Goal: Task Accomplishment & Management: Manage account settings

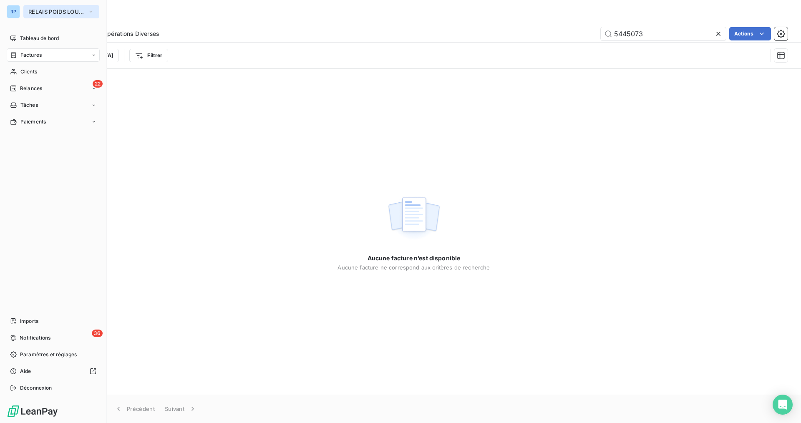
click at [62, 14] on span "RELAIS POIDS LOURDS AUVERGNE" at bounding box center [56, 11] width 56 height 7
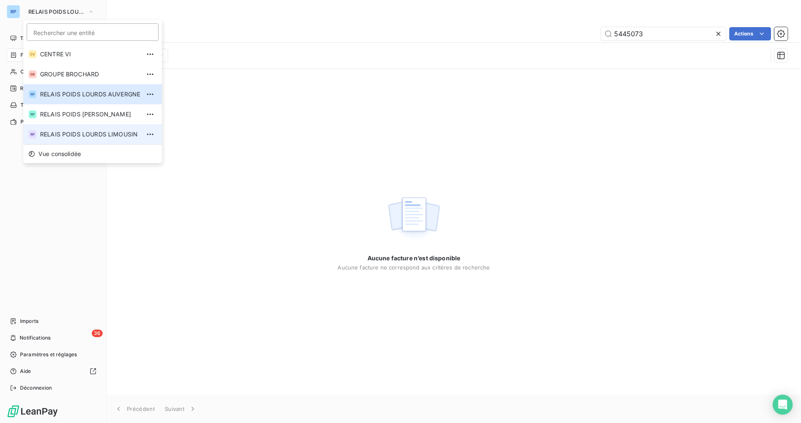
click at [77, 130] on span "RELAIS POIDS LOURDS LIMOUSIN" at bounding box center [90, 134] width 100 height 8
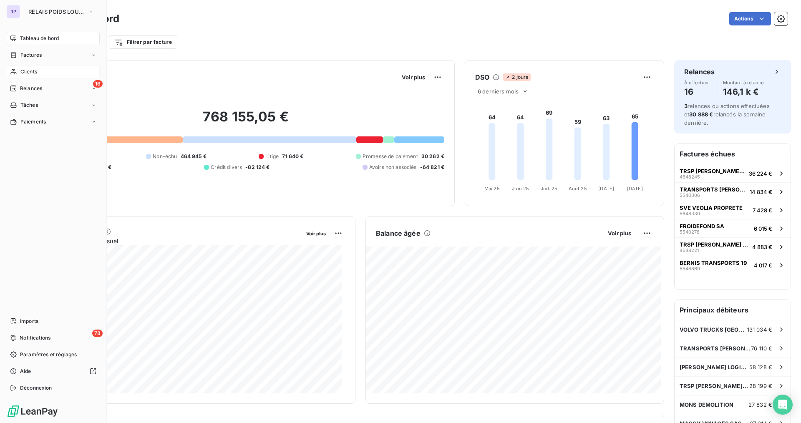
click at [28, 69] on span "Clients" at bounding box center [28, 72] width 17 height 8
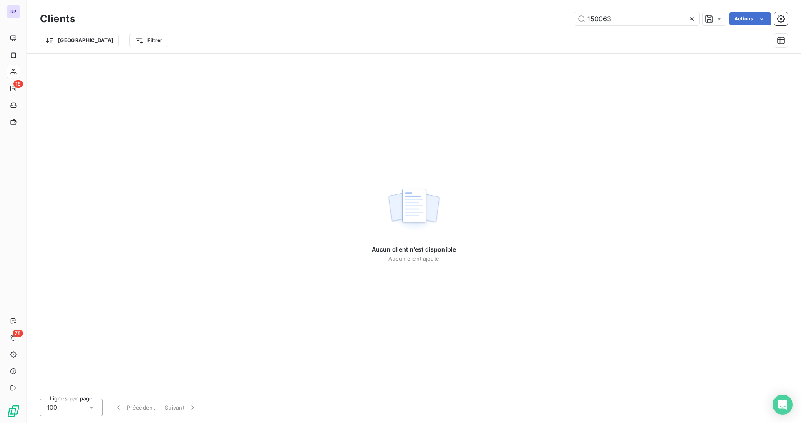
drag, startPoint x: 621, startPoint y: 19, endPoint x: 531, endPoint y: 15, distance: 90.1
click at [531, 15] on div "150063 Actions" at bounding box center [436, 18] width 702 height 13
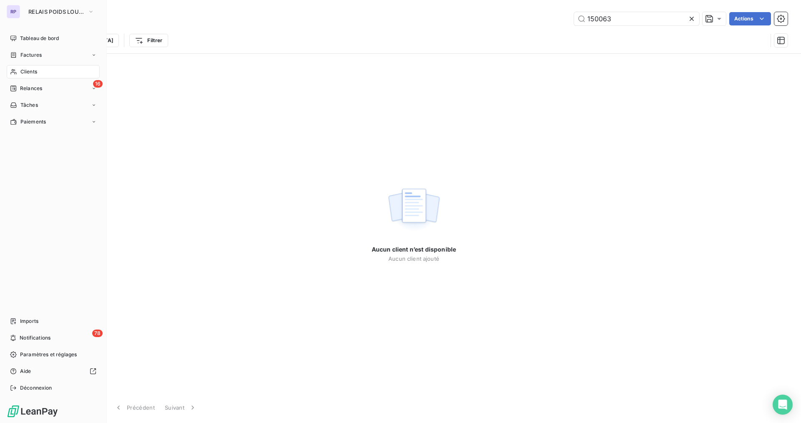
click at [33, 70] on span "Clients" at bounding box center [28, 72] width 17 height 8
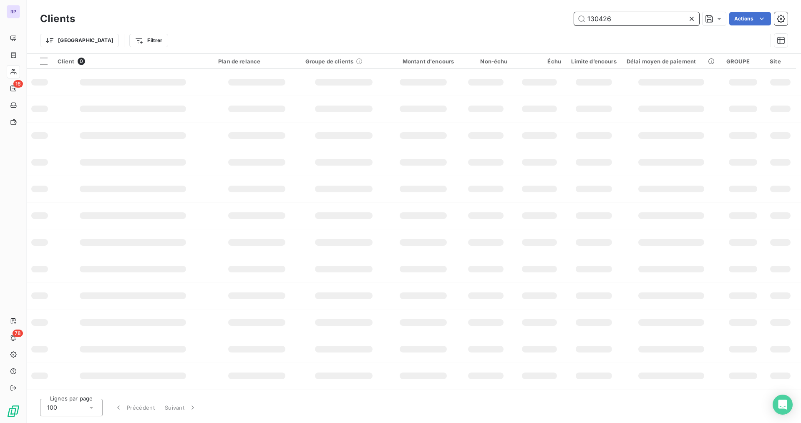
type input "130426"
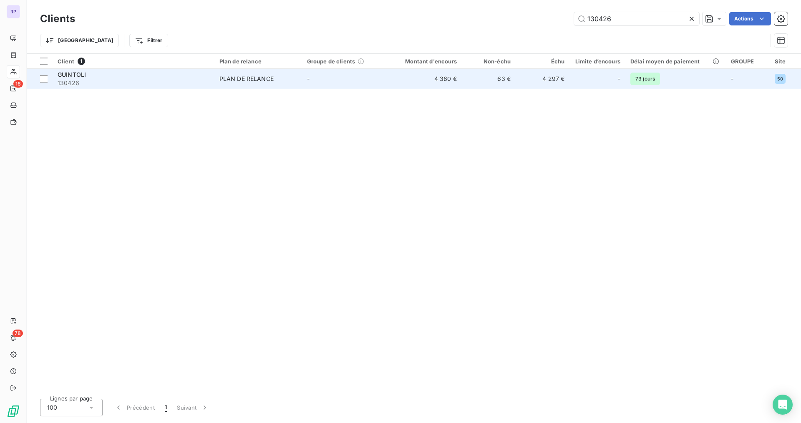
click at [95, 75] on div "GUINTOLI" at bounding box center [134, 74] width 152 height 8
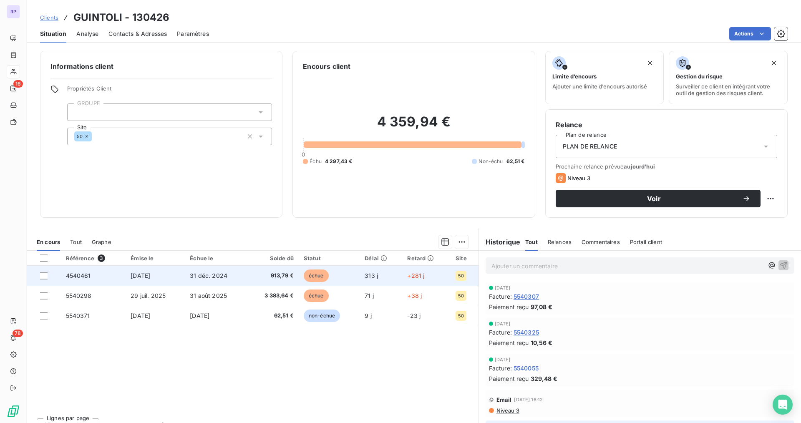
click at [83, 277] on span "4540461" at bounding box center [78, 275] width 25 height 7
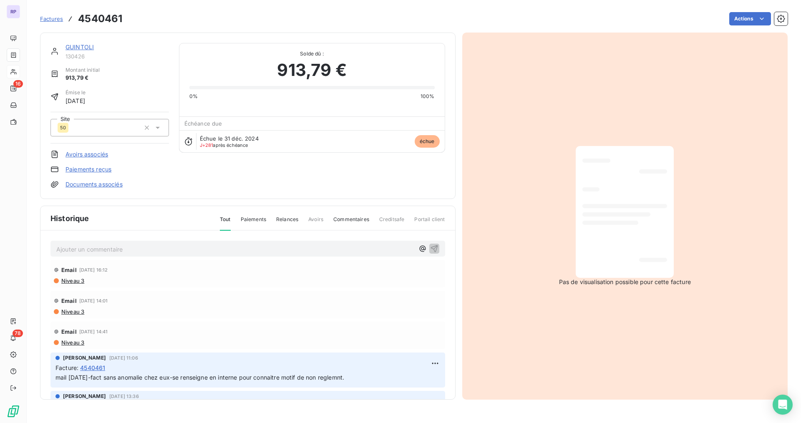
click at [89, 250] on p "Ajouter un commentaire ﻿" at bounding box center [235, 249] width 358 height 10
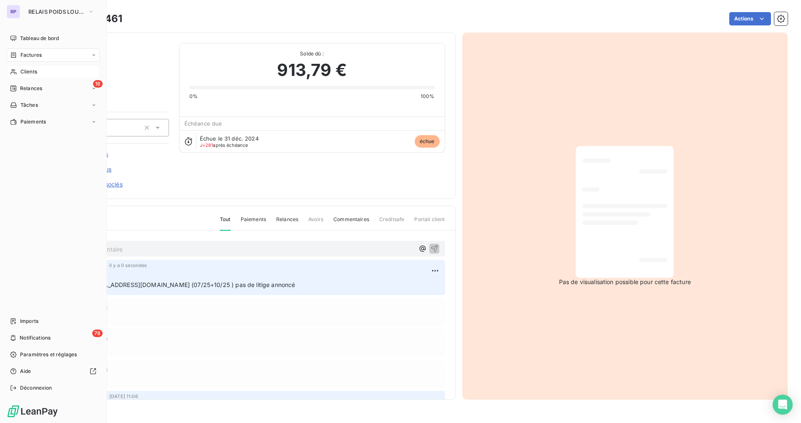
click at [18, 69] on div "Clients" at bounding box center [53, 71] width 93 height 13
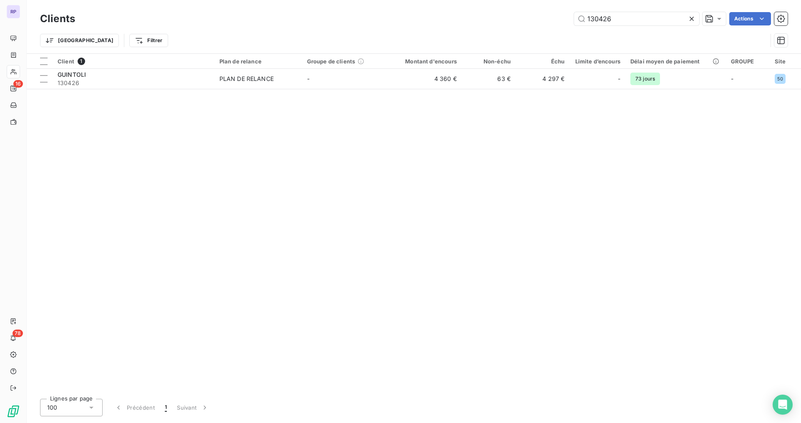
drag, startPoint x: 612, startPoint y: 19, endPoint x: 493, endPoint y: 22, distance: 119.7
click at [482, 22] on div "130426 Actions" at bounding box center [436, 18] width 702 height 13
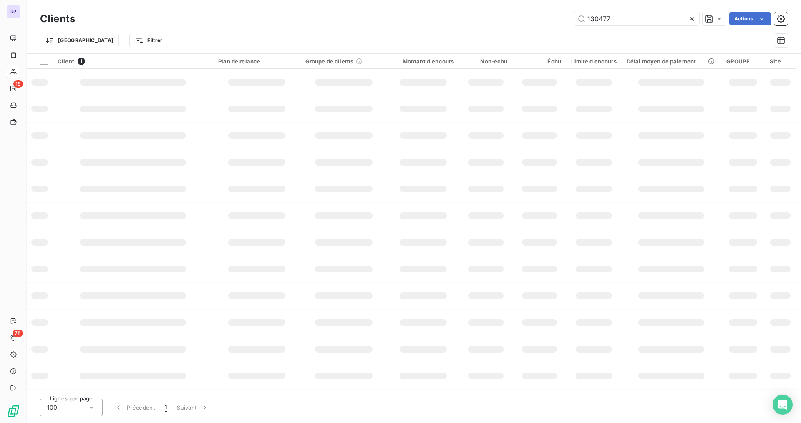
type input "130477"
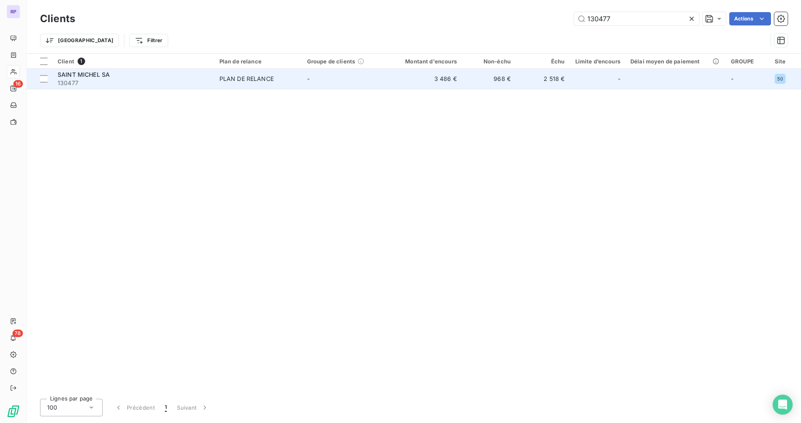
click at [74, 72] on span "SAINT MICHEL SA" at bounding box center [84, 74] width 52 height 7
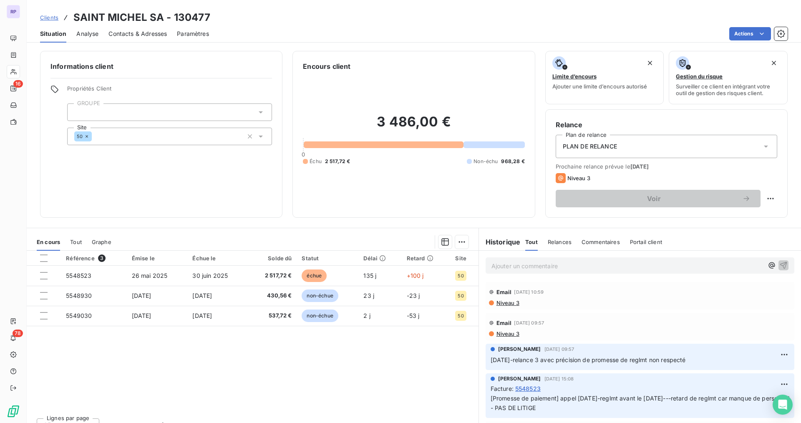
click at [146, 31] on span "Contacts & Adresses" at bounding box center [137, 34] width 58 height 8
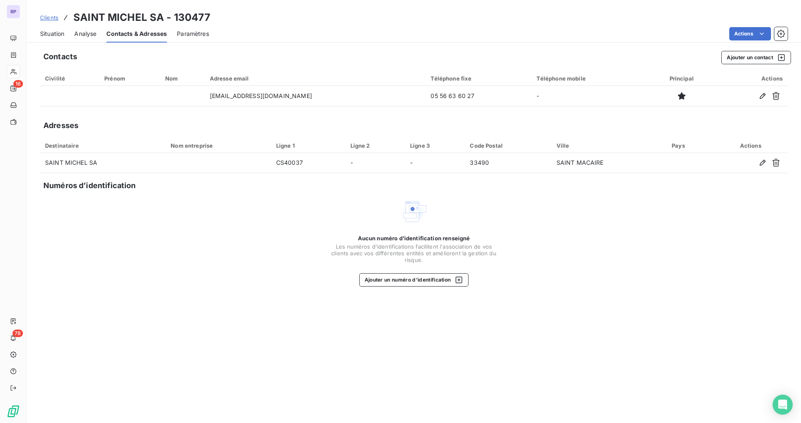
click at [54, 33] on span "Situation" at bounding box center [52, 34] width 24 height 8
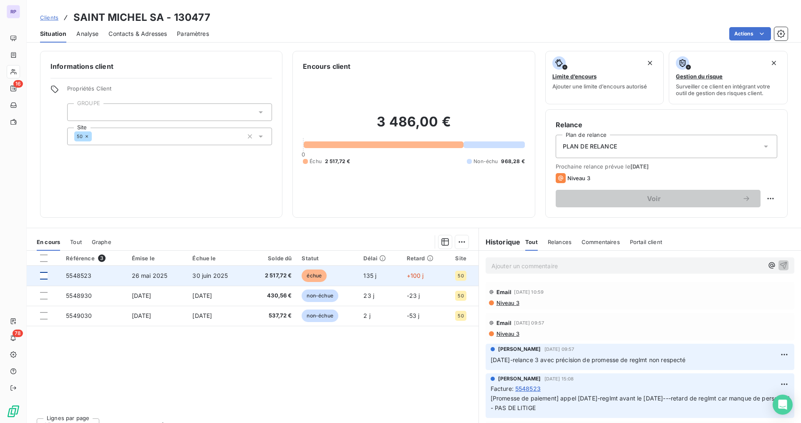
click at [43, 273] on div at bounding box center [44, 276] width 8 height 8
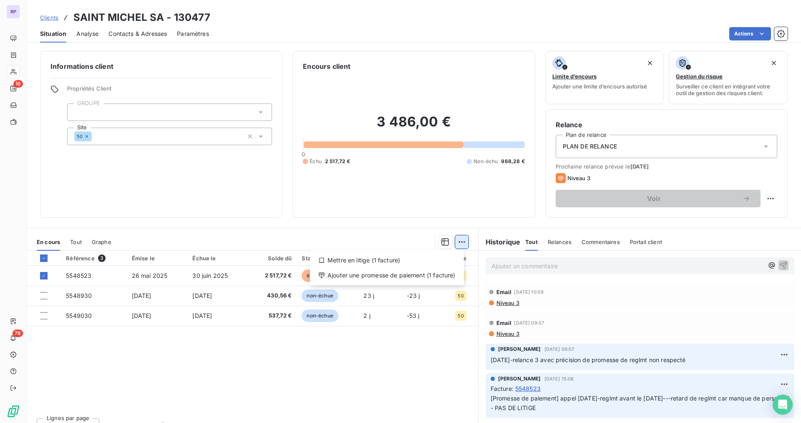
click at [452, 243] on html "RP 16 78 Clients SAINT MICHEL SA - 130477 Situation Analyse Contacts & Adresses…" at bounding box center [400, 211] width 801 height 423
click at [425, 275] on div "Ajouter une promesse de paiement (1 facture)" at bounding box center [386, 275] width 147 height 13
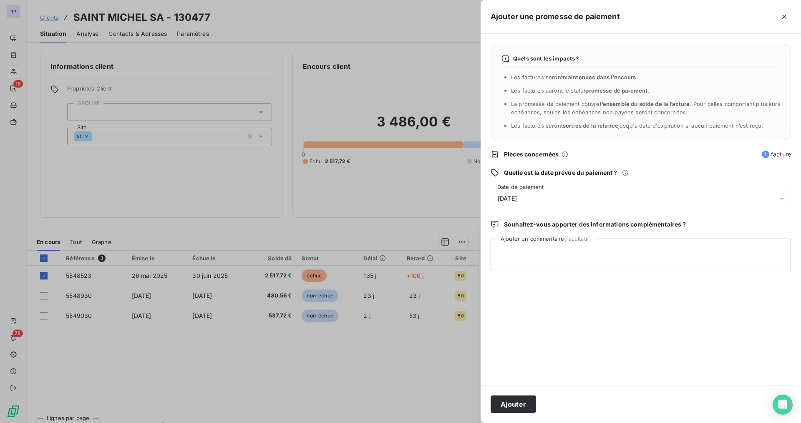
click at [527, 191] on div "[DATE]" at bounding box center [640, 198] width 300 height 23
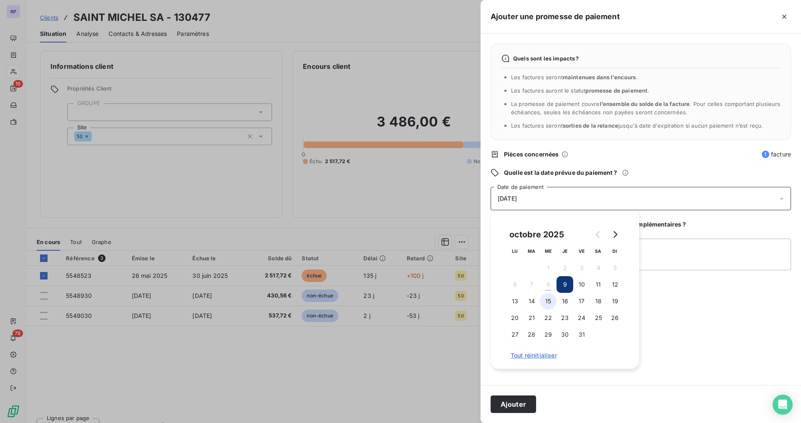
click at [548, 300] on button "15" at bounding box center [548, 301] width 17 height 17
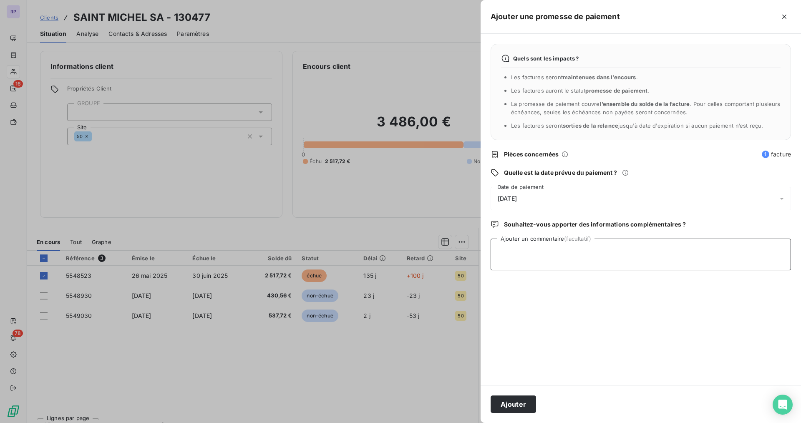
click at [674, 260] on textarea "Ajouter un commentaire (facultatif)" at bounding box center [640, 255] width 300 height 32
type textarea "appel 08"
click at [785, 15] on icon "button" at bounding box center [784, 17] width 4 height 4
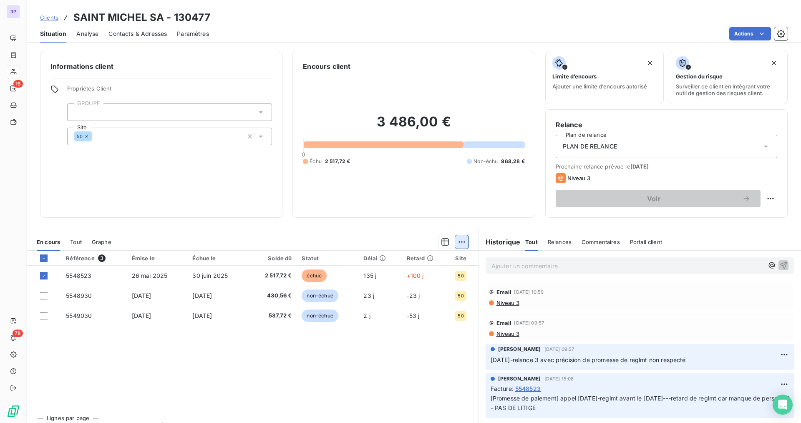
click at [457, 239] on html "RP 16 78 Clients SAINT MICHEL SA - 130477 Situation Analyse Contacts & Adresses…" at bounding box center [400, 211] width 801 height 423
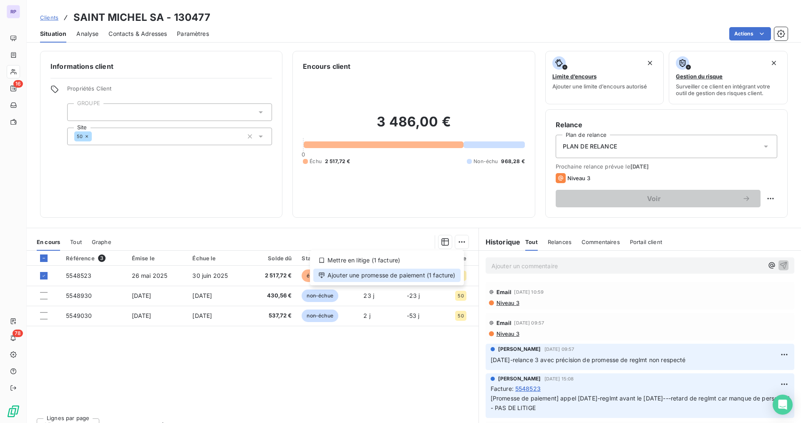
click at [397, 277] on div "Ajouter une promesse de paiement (1 facture)" at bounding box center [386, 275] width 147 height 13
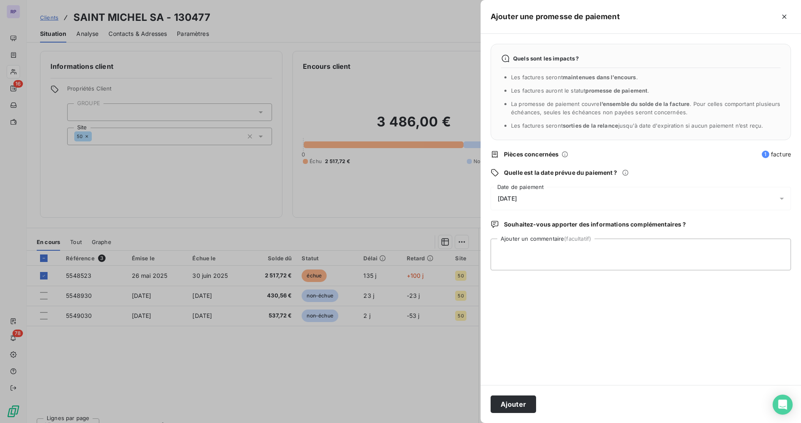
click at [517, 201] on span "[DATE]" at bounding box center [507, 198] width 19 height 7
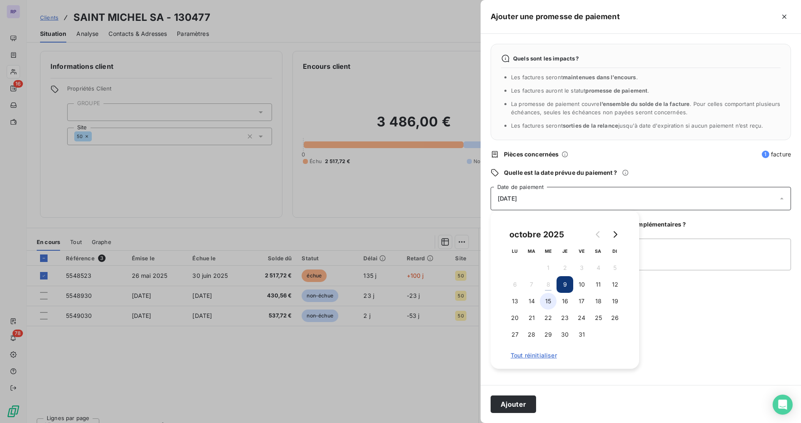
click at [547, 305] on button "15" at bounding box center [548, 301] width 17 height 17
click at [550, 304] on button "15" at bounding box center [548, 301] width 17 height 17
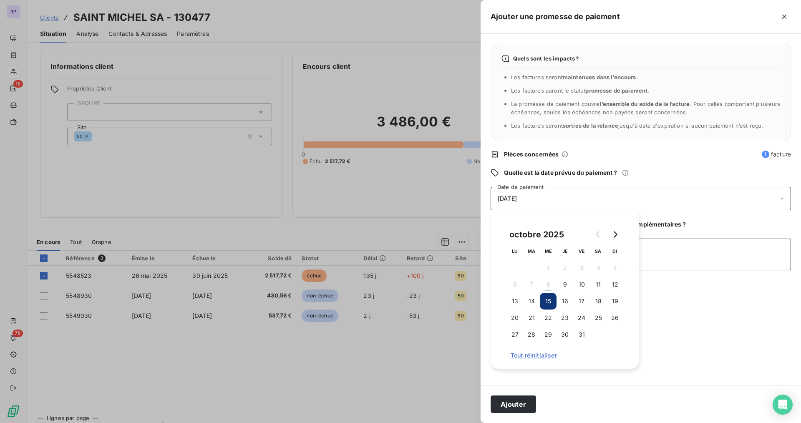
click at [683, 252] on textarea "Ajouter un commentaire (facultatif)" at bounding box center [640, 255] width 300 height 32
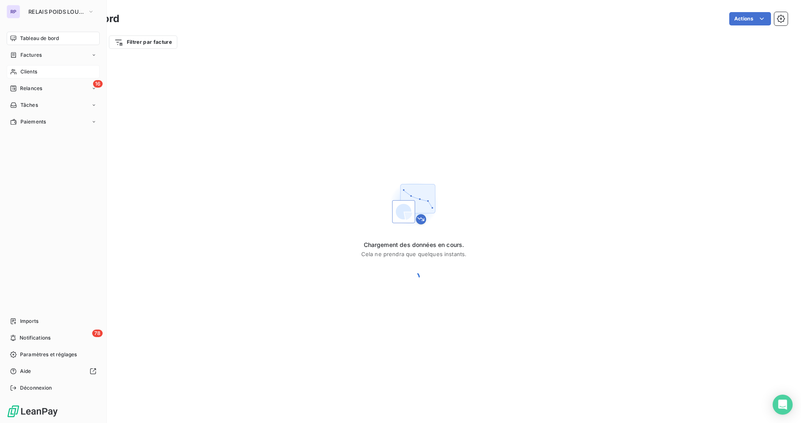
click at [21, 73] on span "Clients" at bounding box center [28, 72] width 17 height 8
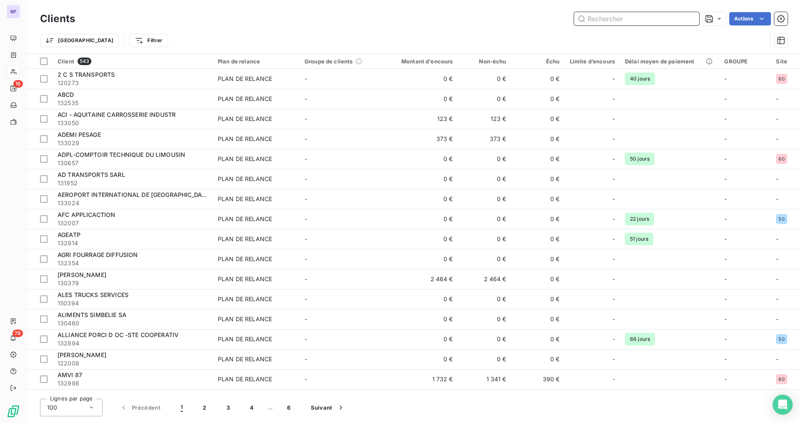
click at [601, 21] on input "text" at bounding box center [636, 18] width 125 height 13
click at [604, 0] on html "RP 16 78 Clients Actions Trier Filtrer Client 543 Plan de relance Groupe de cli…" at bounding box center [400, 211] width 801 height 423
click at [608, 18] on input "text" at bounding box center [636, 18] width 125 height 13
click at [621, 22] on input "text" at bounding box center [636, 18] width 125 height 13
click at [609, 18] on input "text" at bounding box center [636, 18] width 125 height 13
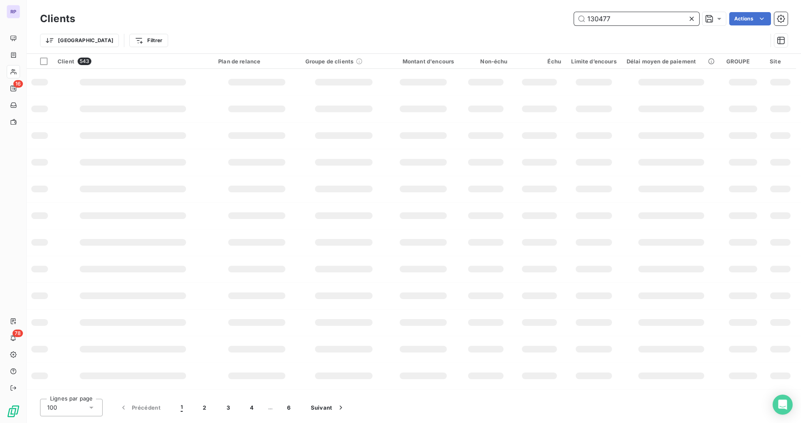
type input "130477"
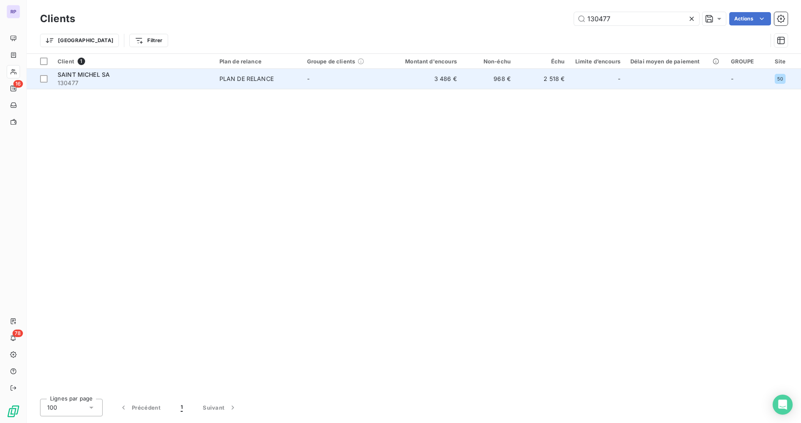
click at [97, 73] on span "SAINT MICHEL SA" at bounding box center [84, 74] width 52 height 7
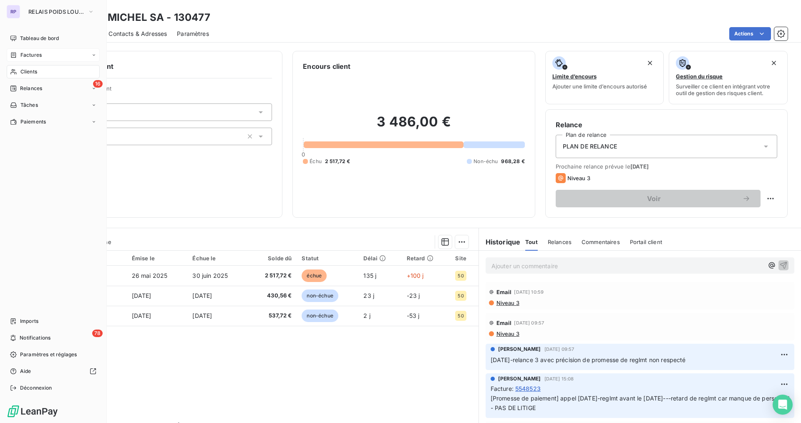
click at [38, 56] on span "Factures" at bounding box center [30, 55] width 21 height 8
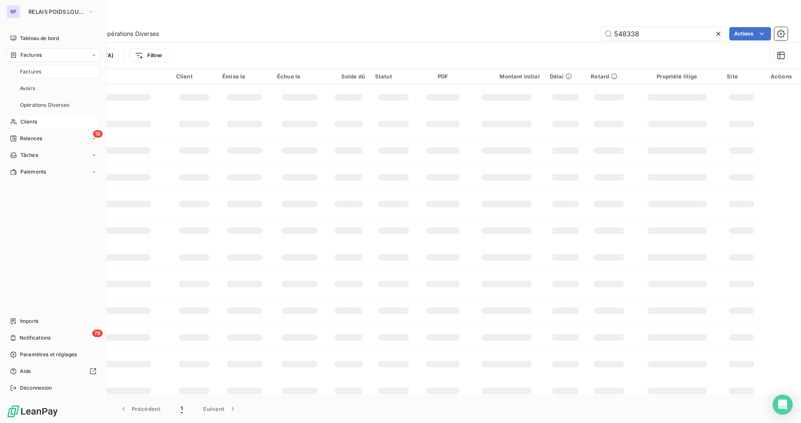
click at [33, 55] on span "Factures" at bounding box center [30, 55] width 21 height 8
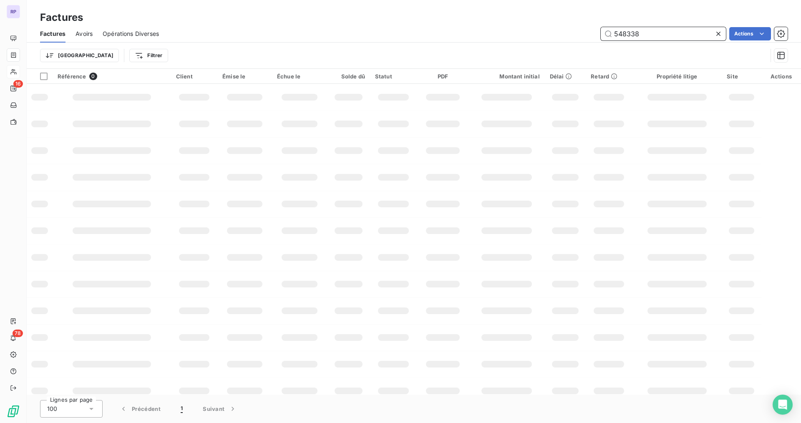
click at [652, 36] on input "548338" at bounding box center [663, 33] width 125 height 13
drag, startPoint x: 651, startPoint y: 36, endPoint x: 532, endPoint y: 40, distance: 119.3
click at [532, 40] on div "548338 Actions" at bounding box center [478, 33] width 618 height 13
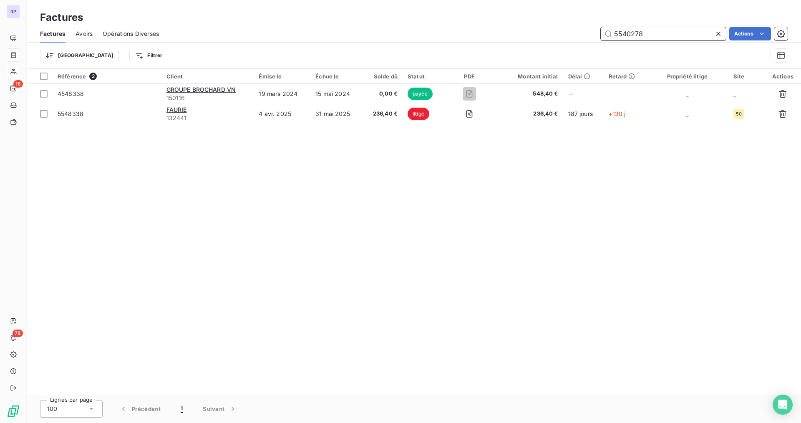
type input "5540278"
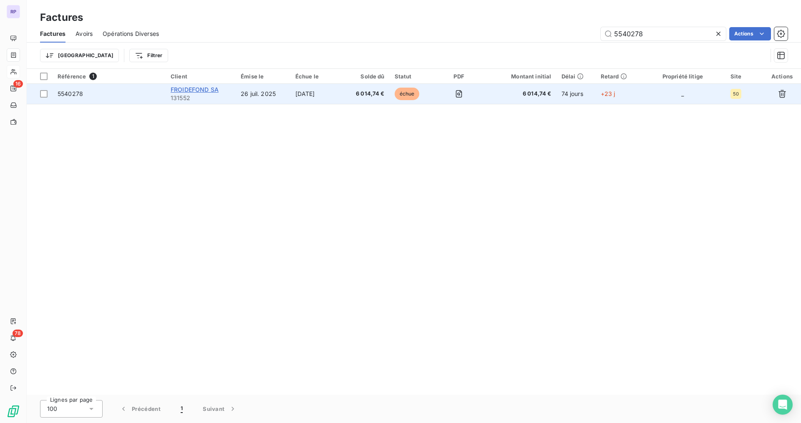
click at [197, 92] on div "FROIDEFOND SA" at bounding box center [201, 89] width 60 height 8
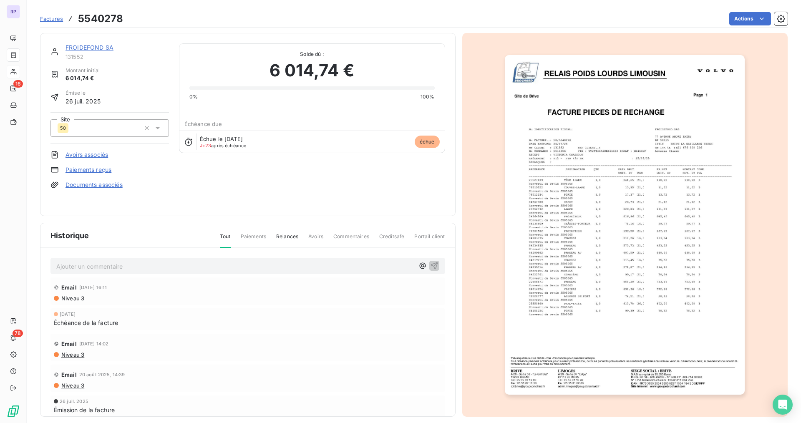
scroll to position [7, 0]
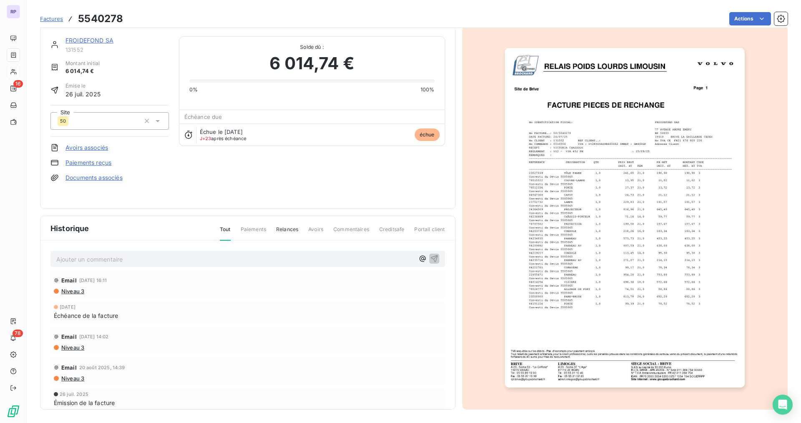
click at [646, 258] on img "button" at bounding box center [625, 217] width 240 height 339
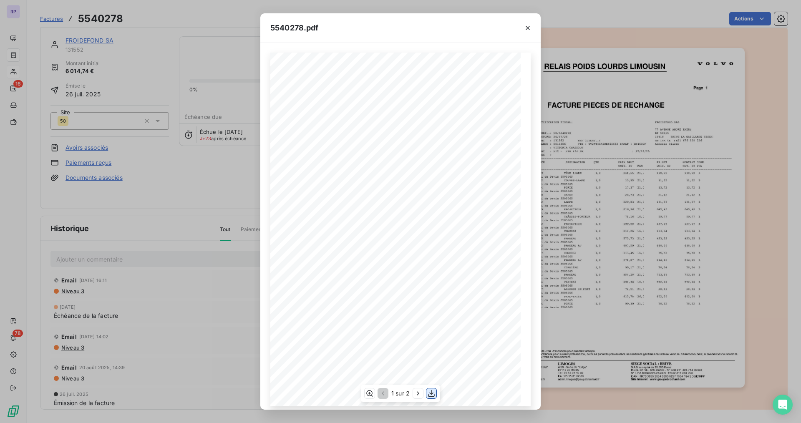
click at [432, 392] on icon "button" at bounding box center [431, 393] width 8 height 8
click at [749, 87] on div "5540278.pdf Page BRIVE A 20 - Sortie 50 - "Le Griffolet" 19270 USSAC Tél : [PHO…" at bounding box center [400, 211] width 801 height 423
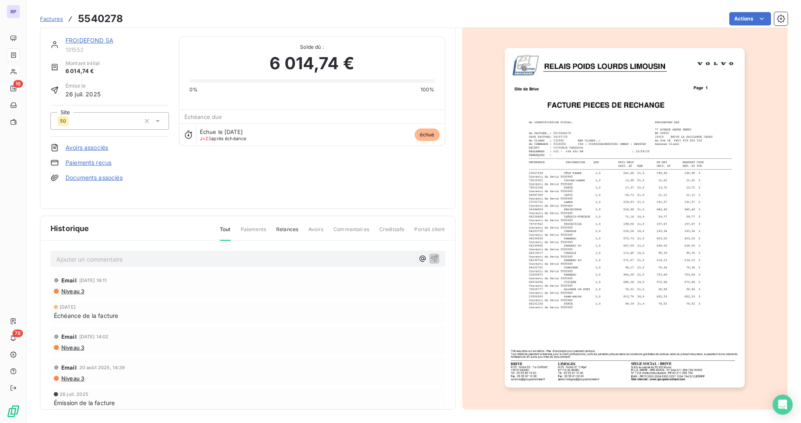
click at [612, 224] on img "button" at bounding box center [625, 217] width 240 height 339
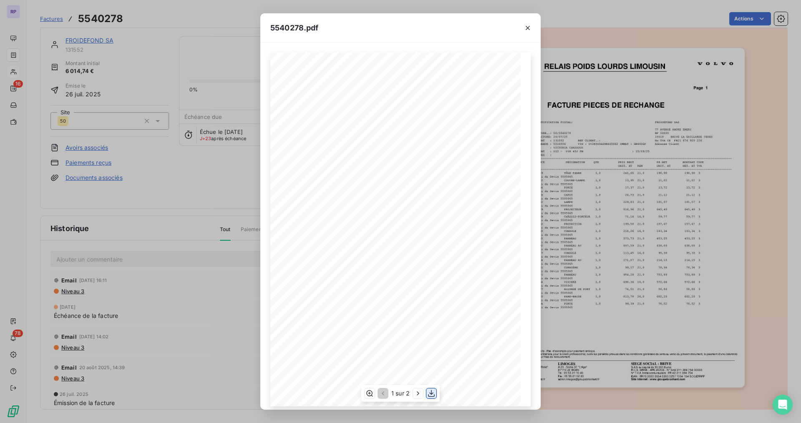
click at [432, 392] on icon "button" at bounding box center [431, 393] width 8 height 8
click at [524, 29] on icon "button" at bounding box center [527, 28] width 8 height 8
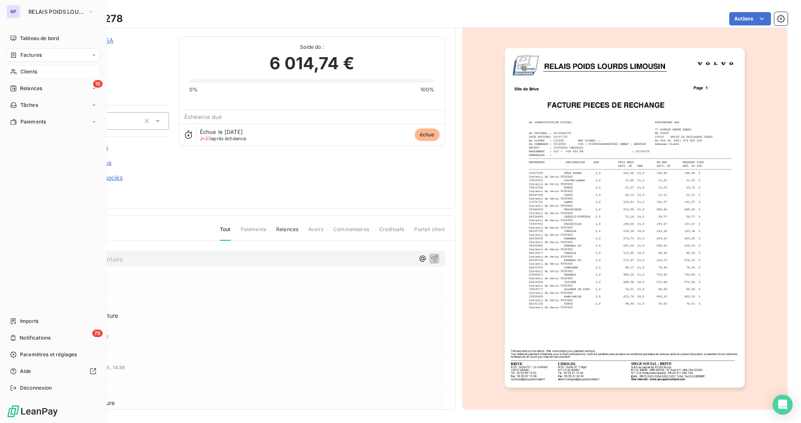
click at [20, 55] on div "Factures" at bounding box center [26, 55] width 32 height 8
click at [41, 57] on span "Factures" at bounding box center [30, 55] width 21 height 8
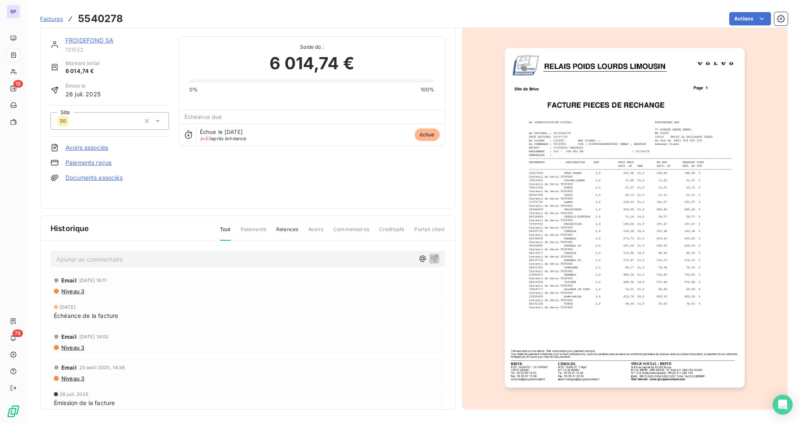
click at [55, 20] on span "Factures" at bounding box center [51, 18] width 23 height 7
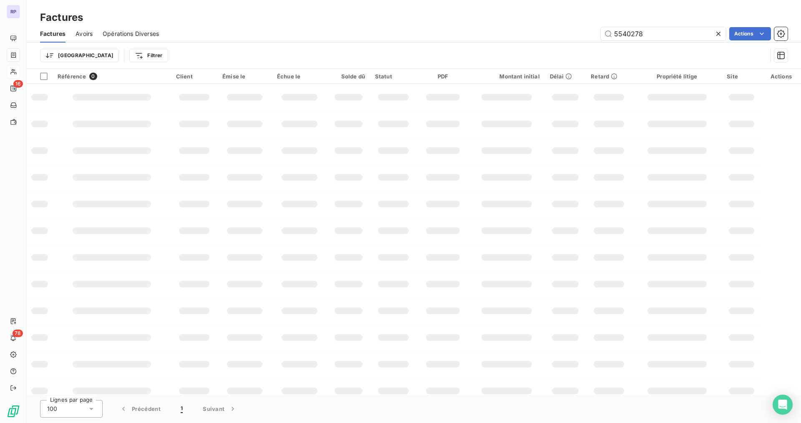
drag, startPoint x: 641, startPoint y: 35, endPoint x: 544, endPoint y: 37, distance: 97.2
click at [545, 37] on div "5540278 Actions" at bounding box center [478, 33] width 618 height 13
type input "5548801"
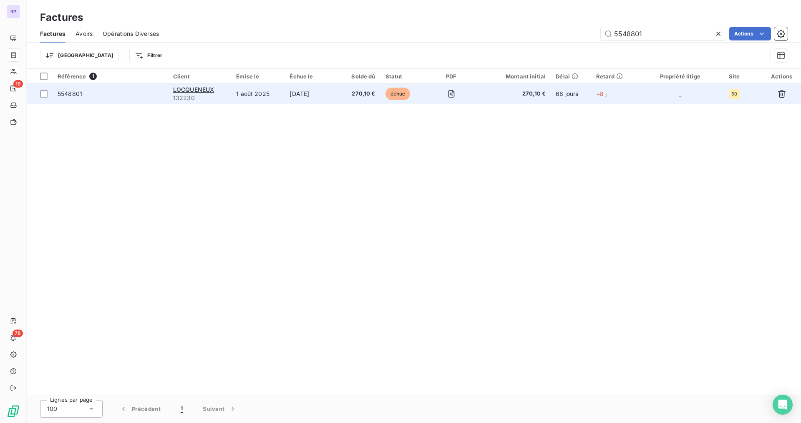
click at [92, 95] on span "5548801" at bounding box center [111, 94] width 106 height 8
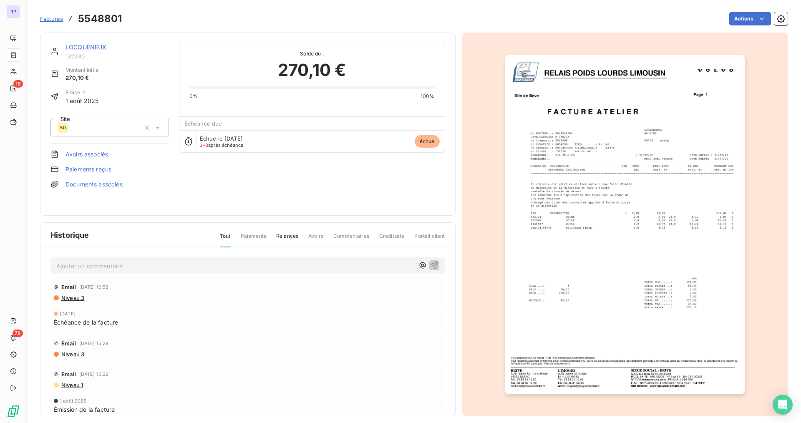
click at [702, 270] on img "button" at bounding box center [625, 224] width 240 height 339
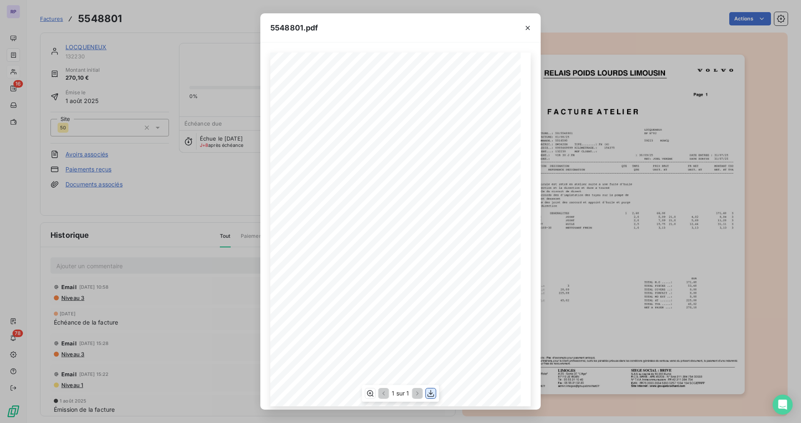
click at [431, 394] on icon "button" at bounding box center [430, 393] width 7 height 7
click at [528, 30] on icon "button" at bounding box center [527, 28] width 8 height 8
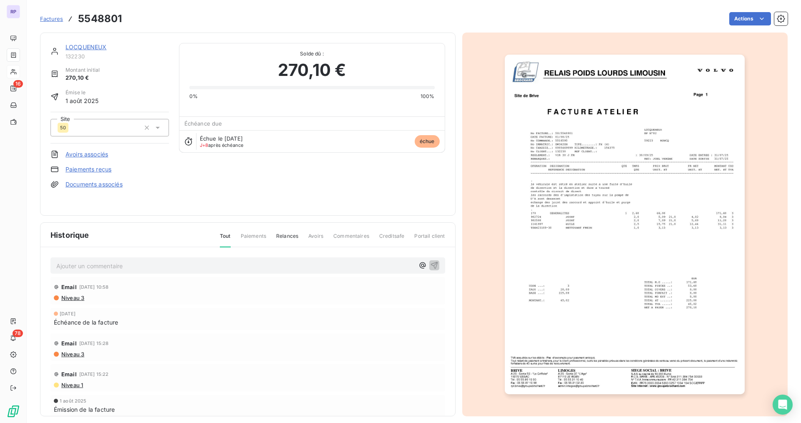
click at [51, 19] on span "Factures" at bounding box center [51, 18] width 23 height 7
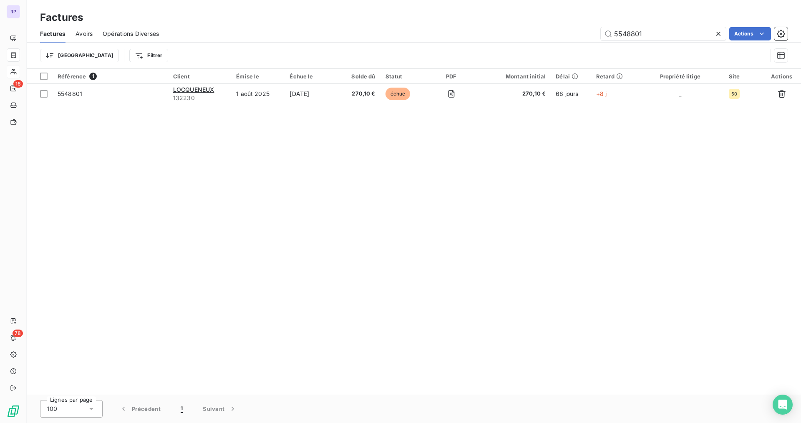
drag, startPoint x: 643, startPoint y: 35, endPoint x: 546, endPoint y: 35, distance: 96.8
click at [546, 35] on div "5548801 Actions" at bounding box center [478, 33] width 618 height 13
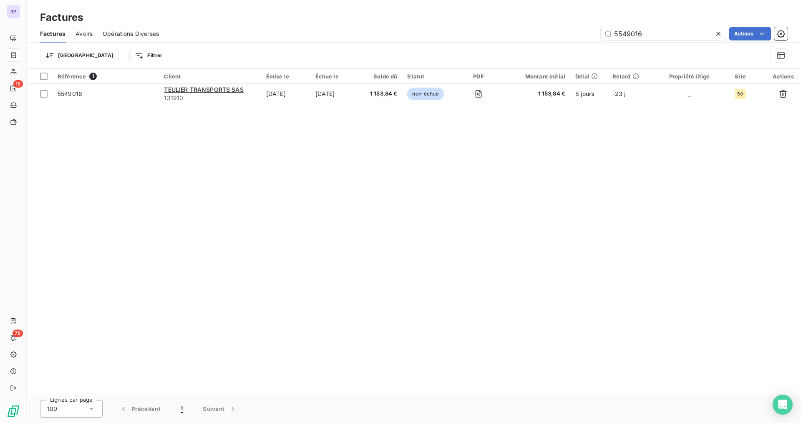
type input "5549016"
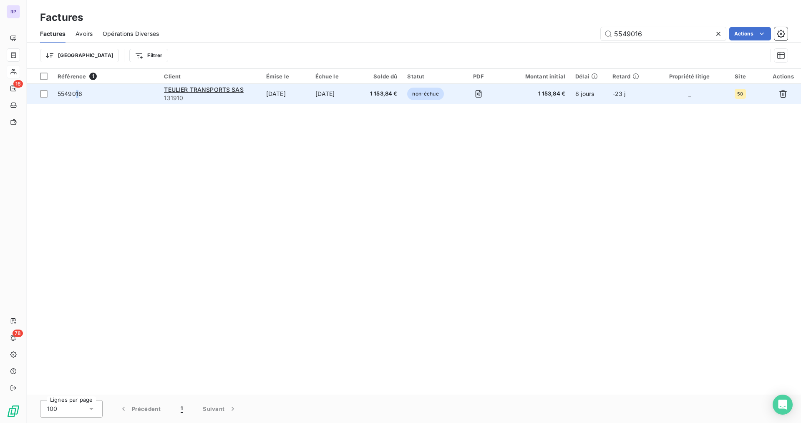
click at [77, 94] on span "5549016" at bounding box center [70, 93] width 25 height 7
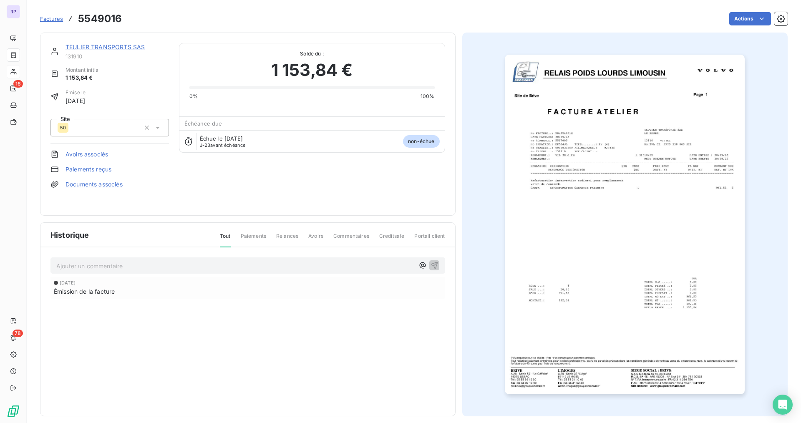
click at [646, 316] on img "button" at bounding box center [625, 224] width 240 height 339
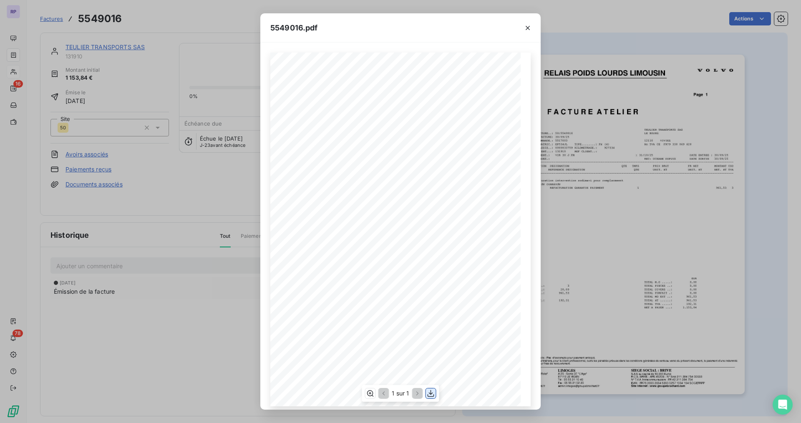
click at [431, 395] on icon "button" at bounding box center [431, 393] width 8 height 8
drag, startPoint x: 528, startPoint y: 26, endPoint x: 523, endPoint y: 28, distance: 5.3
click at [528, 26] on icon "button" at bounding box center [527, 28] width 8 height 8
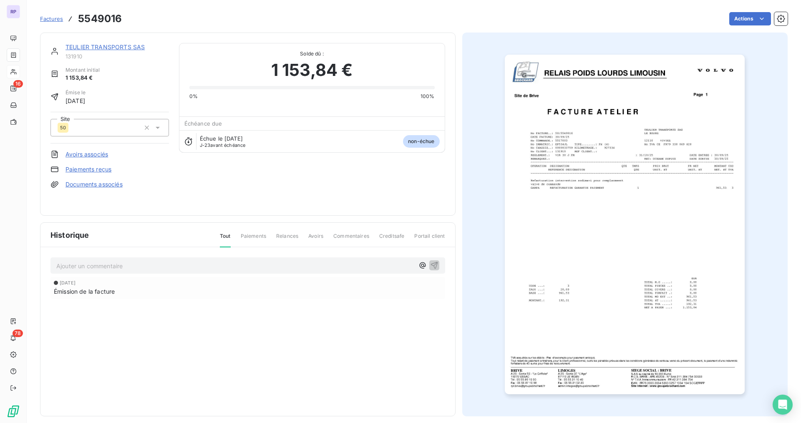
click at [146, 82] on div "Montant initial 1 153,84 €" at bounding box center [109, 74] width 118 height 16
click at [56, 18] on span "Factures" at bounding box center [51, 18] width 23 height 7
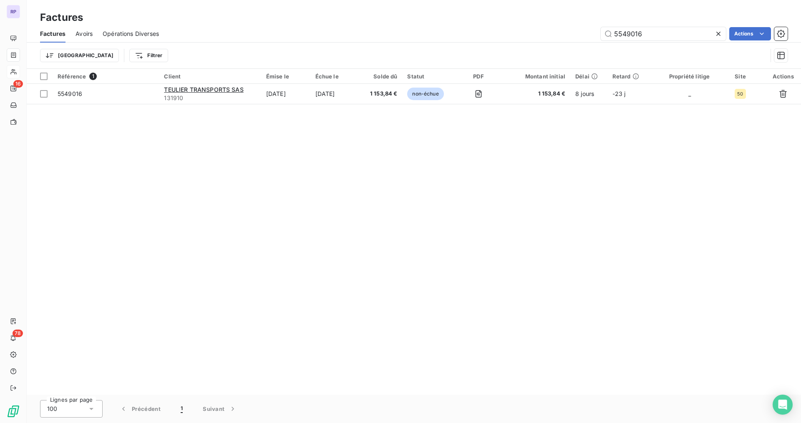
drag, startPoint x: 645, startPoint y: 32, endPoint x: 578, endPoint y: 30, distance: 66.8
click at [579, 30] on div "5549016 Actions" at bounding box center [478, 33] width 618 height 13
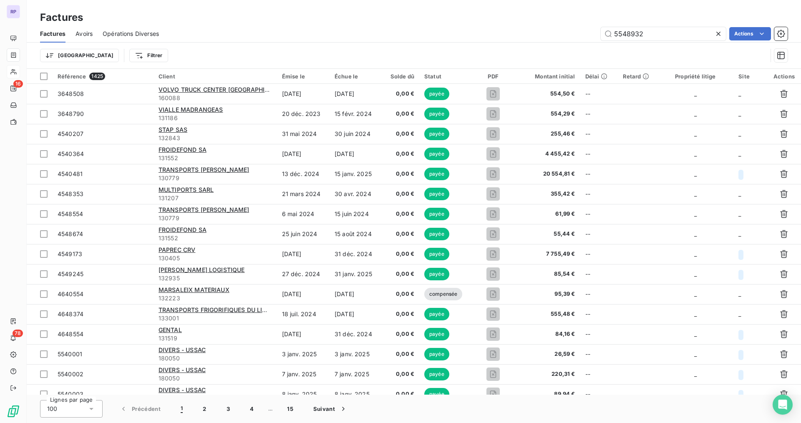
type input "5548932"
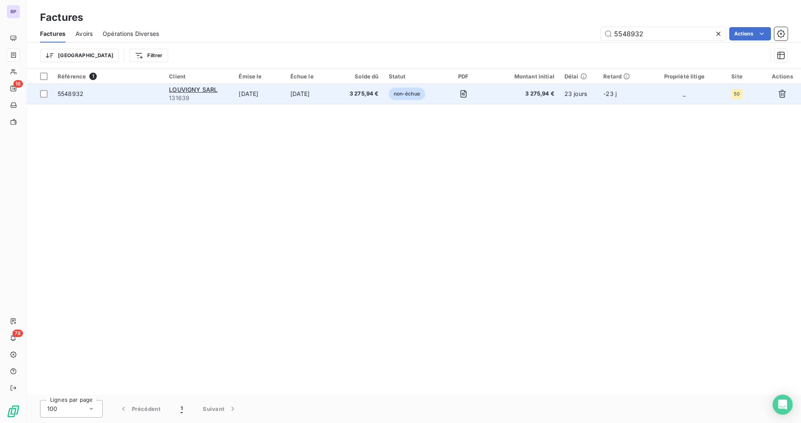
click at [81, 91] on span "5548932" at bounding box center [71, 93] width 26 height 7
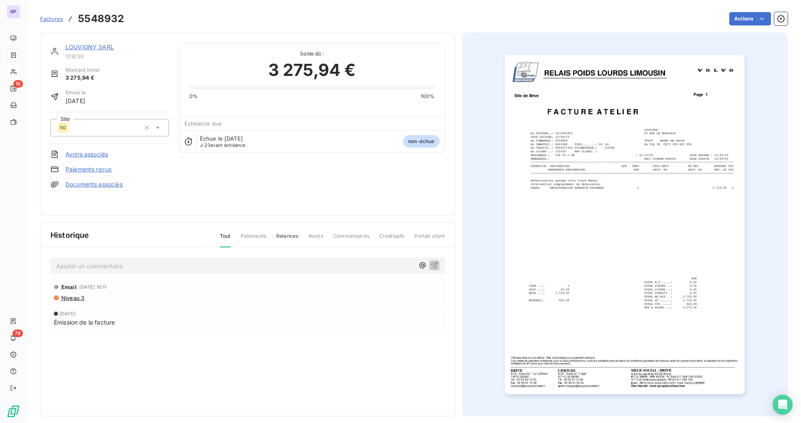
click at [627, 221] on img "button" at bounding box center [625, 224] width 240 height 339
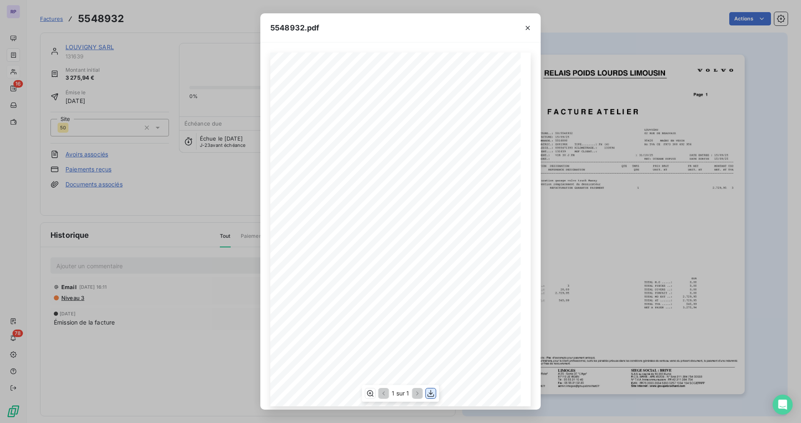
click at [432, 395] on icon "button" at bounding box center [431, 393] width 8 height 8
click at [526, 25] on icon "button" at bounding box center [527, 28] width 8 height 8
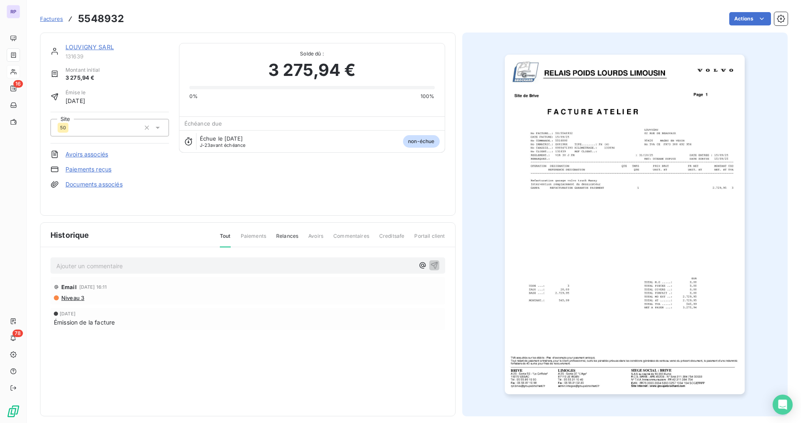
click at [55, 21] on span "Factures" at bounding box center [51, 18] width 23 height 7
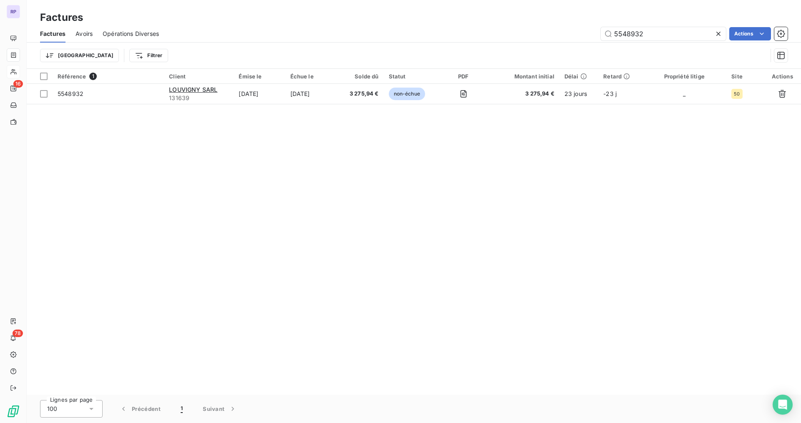
drag, startPoint x: 648, startPoint y: 30, endPoint x: 561, endPoint y: 30, distance: 88.0
click at [561, 30] on div "5548932 Actions" at bounding box center [478, 33] width 618 height 13
type input "5548553"
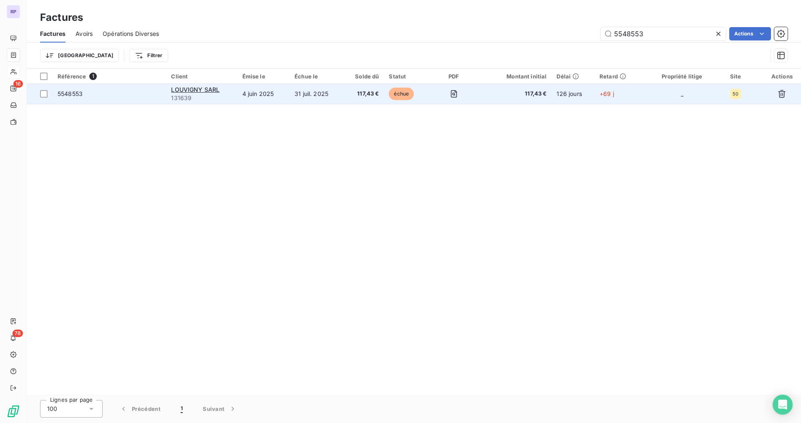
click at [80, 96] on span "5548553" at bounding box center [70, 93] width 25 height 7
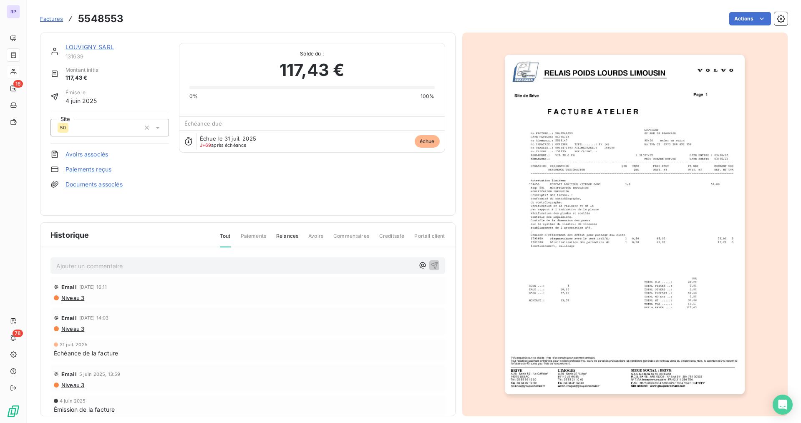
click at [664, 261] on img "button" at bounding box center [625, 224] width 240 height 339
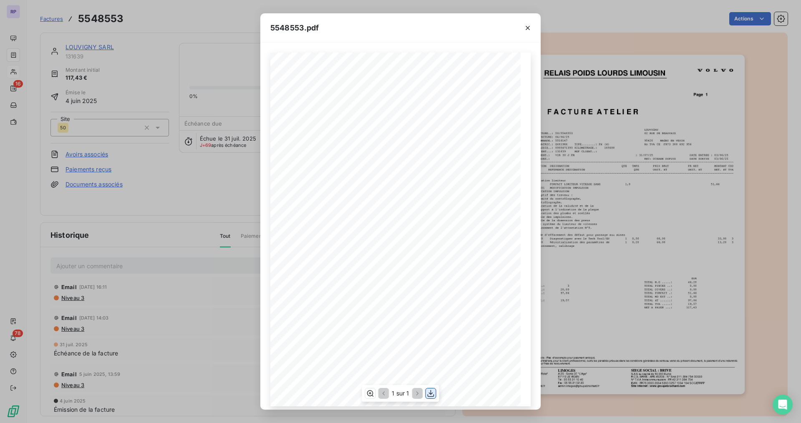
click at [430, 393] on icon "button" at bounding box center [431, 393] width 8 height 8
click at [525, 31] on icon "button" at bounding box center [527, 28] width 8 height 8
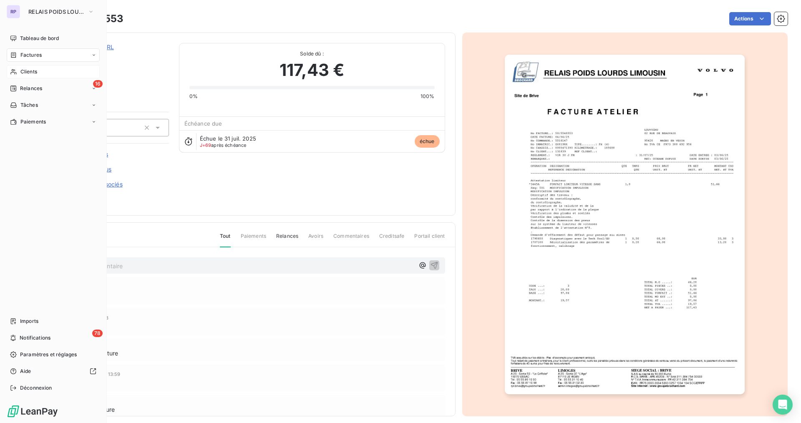
click at [30, 70] on span "Clients" at bounding box center [28, 72] width 17 height 8
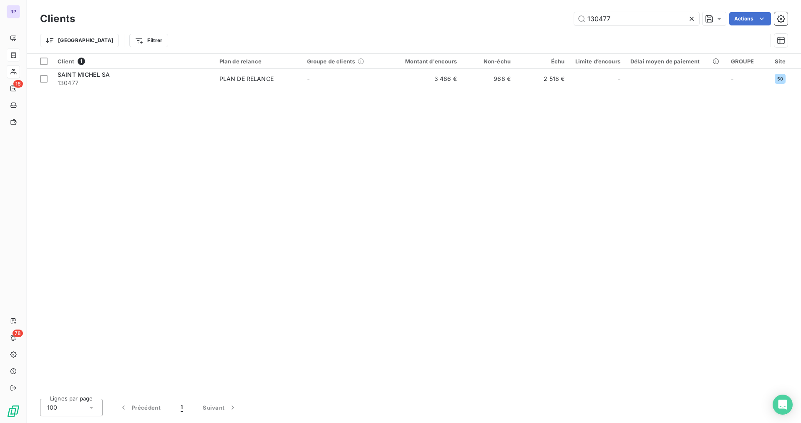
drag, startPoint x: 631, startPoint y: 21, endPoint x: 540, endPoint y: 26, distance: 91.4
click at [540, 26] on div "Clients 130477 Actions" at bounding box center [413, 19] width 747 height 18
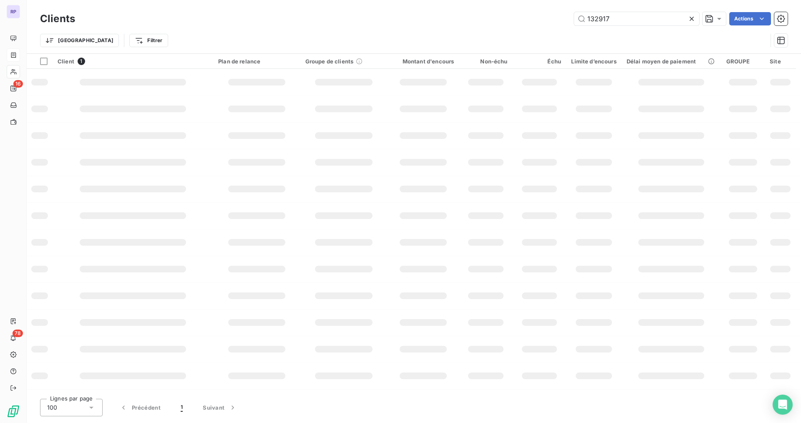
type input "132917"
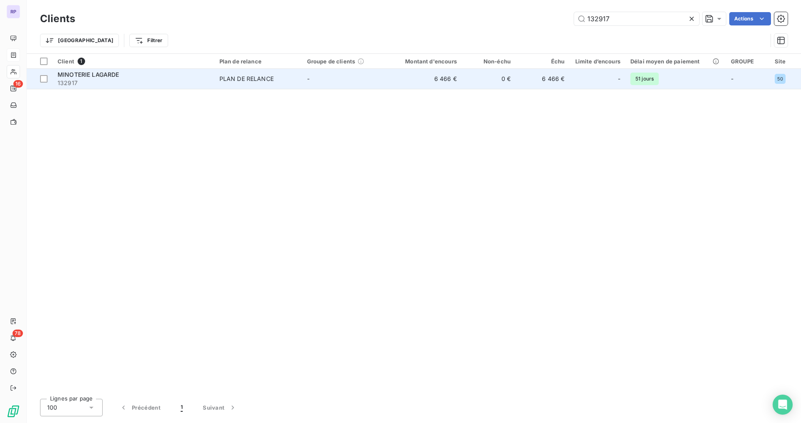
click at [111, 77] on span "MINOTERIE LAGARDE" at bounding box center [89, 74] width 62 height 7
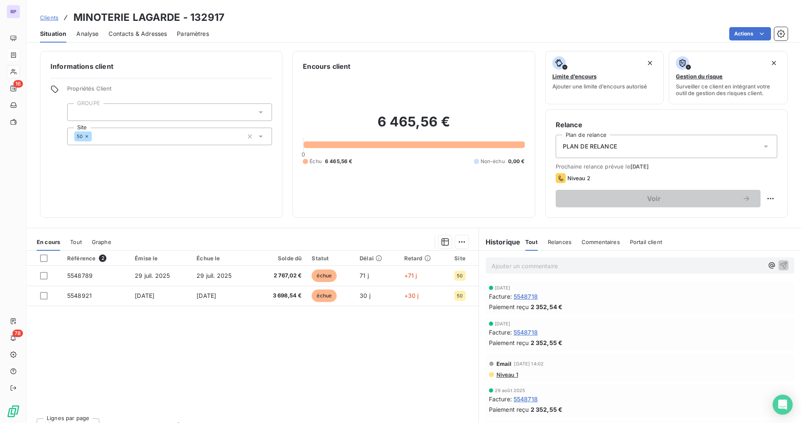
click at [537, 265] on p "Ajouter un commentaire ﻿" at bounding box center [627, 266] width 272 height 10
click at [137, 33] on span "Contacts & Adresses" at bounding box center [137, 34] width 58 height 8
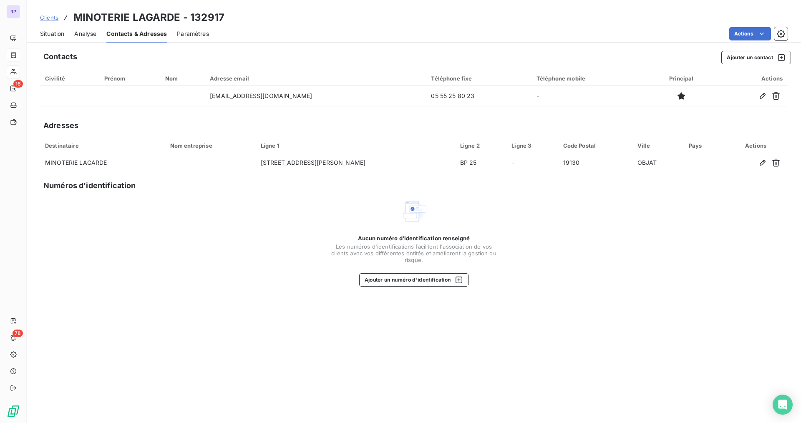
click at [58, 33] on span "Situation" at bounding box center [52, 34] width 24 height 8
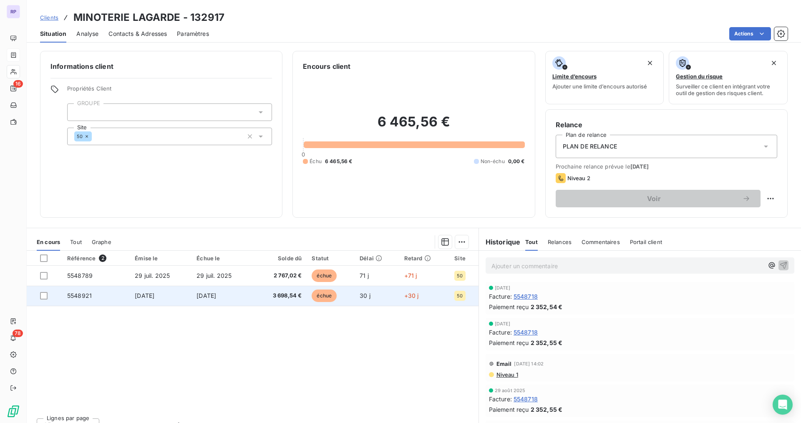
click at [87, 295] on span "5548921" at bounding box center [79, 295] width 25 height 7
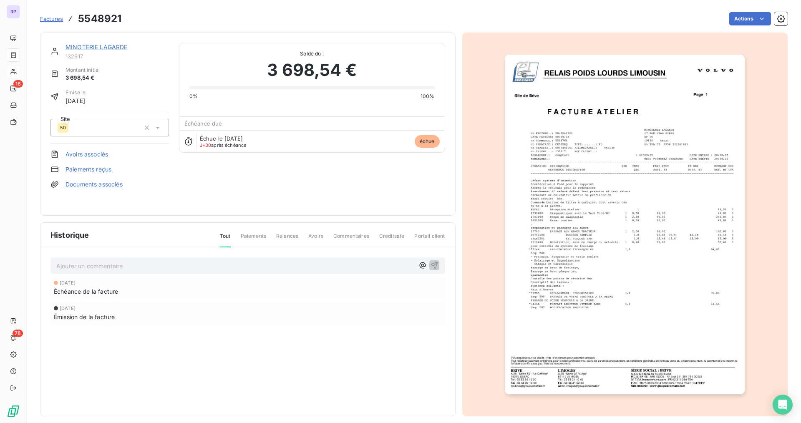
click at [673, 162] on img "button" at bounding box center [625, 224] width 240 height 339
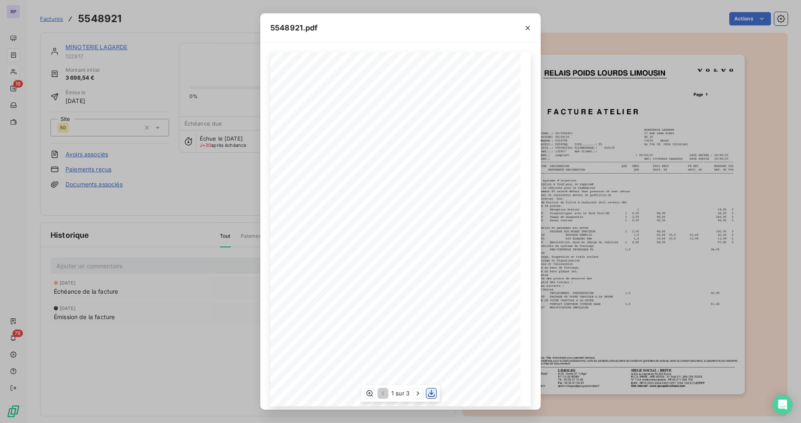
click at [430, 395] on icon "button" at bounding box center [431, 393] width 8 height 8
click at [530, 28] on icon "button" at bounding box center [527, 28] width 8 height 8
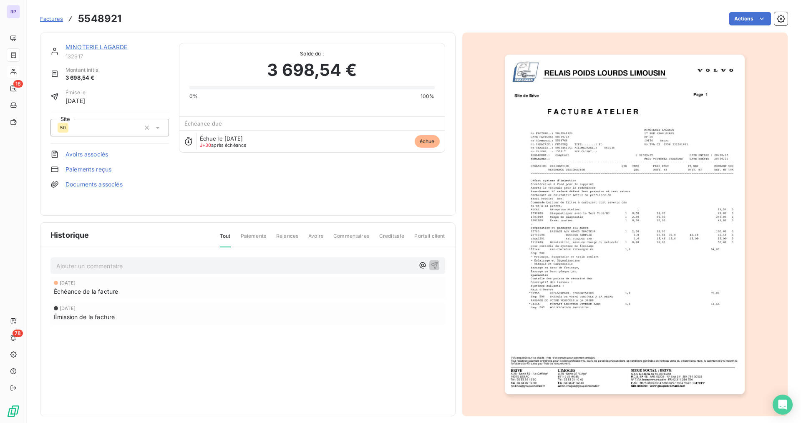
click at [86, 46] on link "MINOTERIE LAGARDE" at bounding box center [96, 46] width 62 height 7
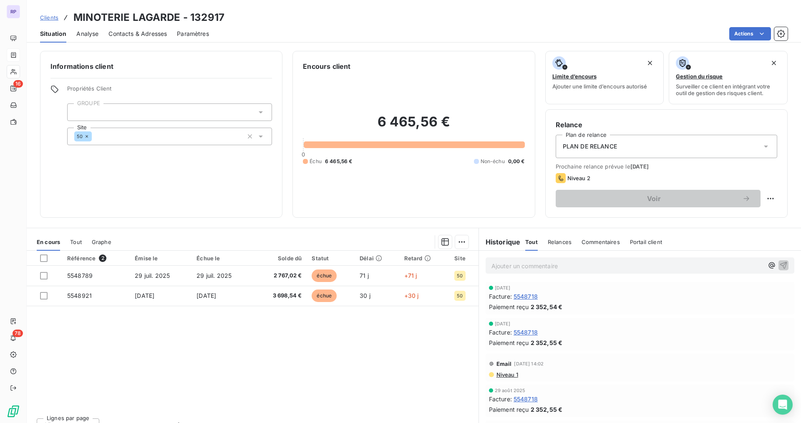
click at [534, 266] on p "Ajouter un commentaire ﻿" at bounding box center [627, 266] width 272 height 10
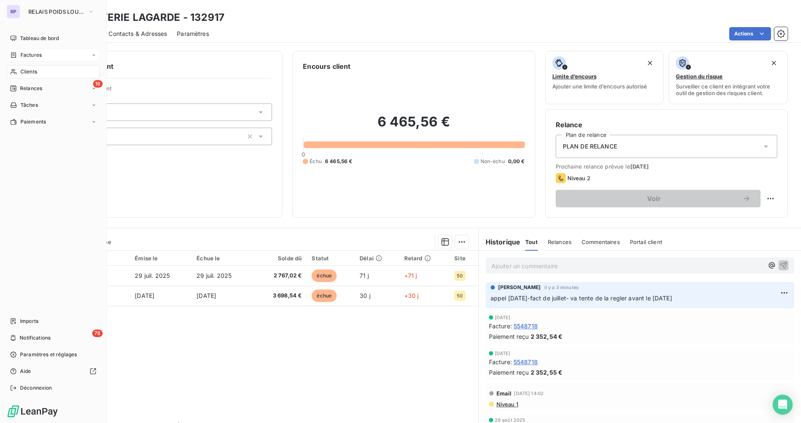
click at [31, 72] on span "Clients" at bounding box center [28, 72] width 17 height 8
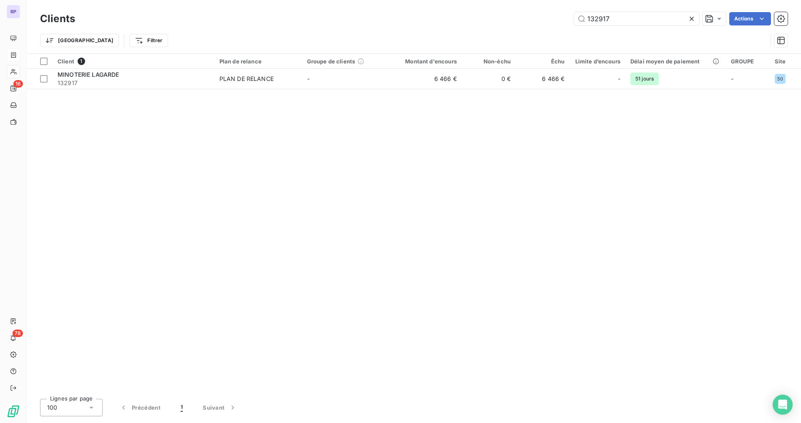
drag, startPoint x: 616, startPoint y: 17, endPoint x: 517, endPoint y: 23, distance: 99.0
click at [518, 23] on div "132917 Actions" at bounding box center [436, 18] width 702 height 13
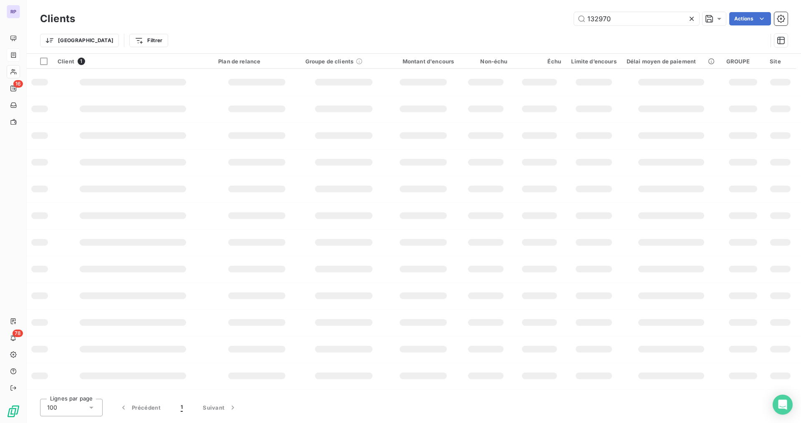
type input "132970"
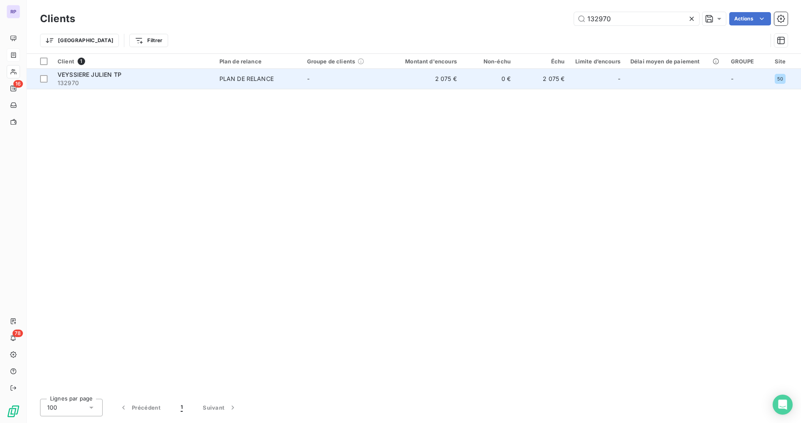
click at [168, 75] on div "VEYSSIERE JULIEN TP" at bounding box center [134, 74] width 152 height 8
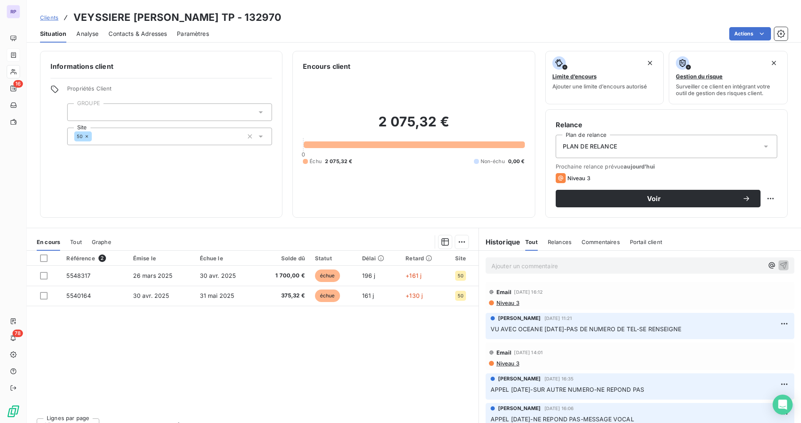
click at [578, 266] on p "Ajouter un commentaire ﻿" at bounding box center [627, 266] width 272 height 10
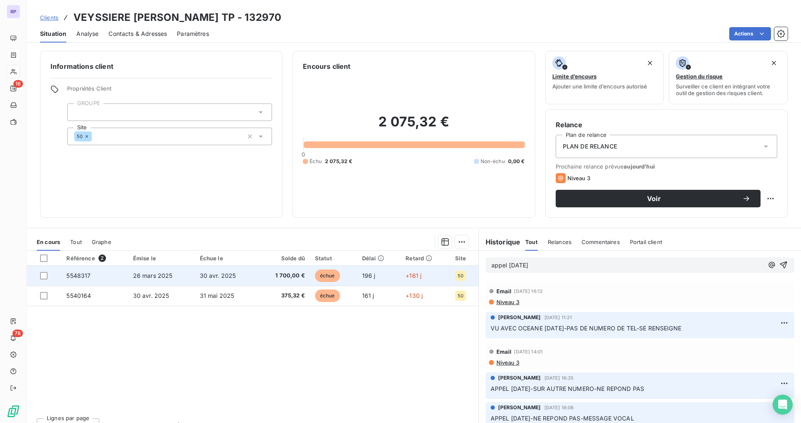
click at [83, 281] on td "5548317" at bounding box center [94, 276] width 66 height 20
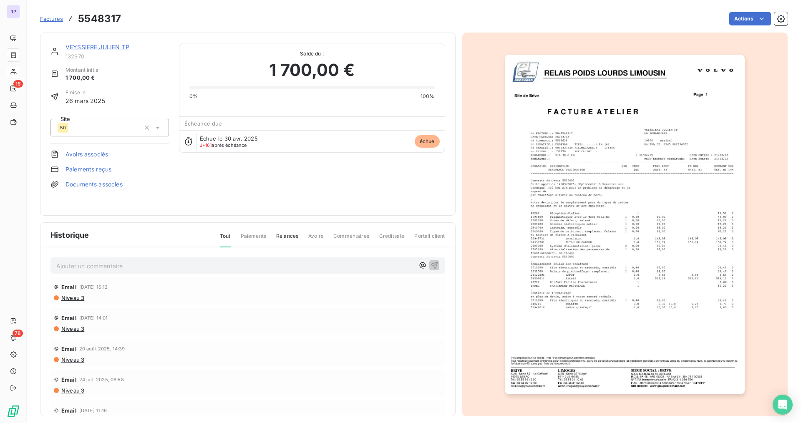
click at [87, 49] on link "VEYSSIERE JULIEN TP" at bounding box center [97, 46] width 64 height 7
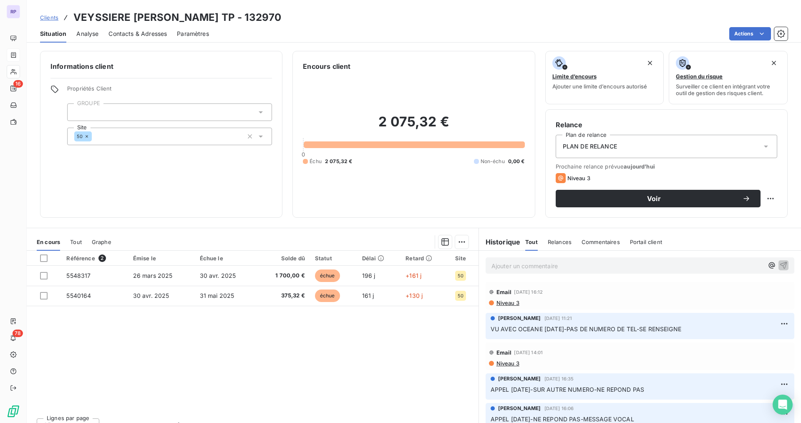
click at [542, 261] on p "Ajouter un commentaire ﻿" at bounding box center [627, 266] width 272 height 10
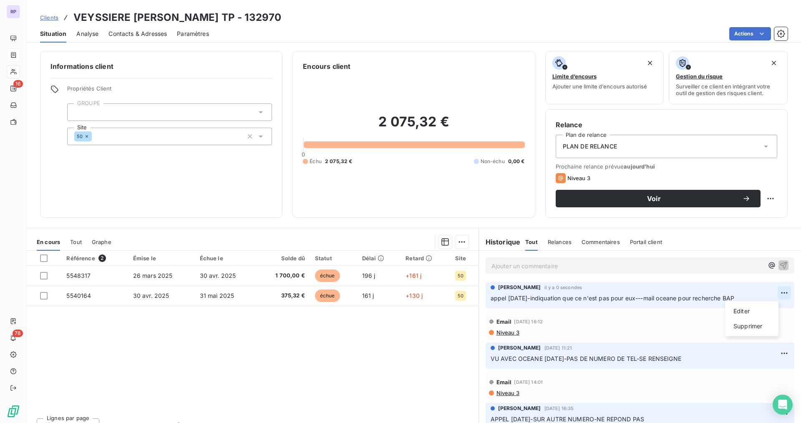
click at [777, 292] on html "RP 16 78 Clients VEYSSIERE [PERSON_NAME] TP - 132970 Situation Analyse Contacts…" at bounding box center [400, 211] width 801 height 423
click at [757, 315] on div "Editer" at bounding box center [751, 310] width 47 height 13
click at [739, 298] on p "appel [DATE]-indiquation que ce n'est pas pour eux---mail oceane pour recherche…" at bounding box center [633, 299] width 287 height 10
drag, startPoint x: 269, startPoint y: 349, endPoint x: 254, endPoint y: 341, distance: 18.1
click at [269, 348] on div "Référence 2 Émise le Échue le Solde dû Statut Délai Retard Site 5548317 [DATE] …" at bounding box center [253, 331] width 452 height 161
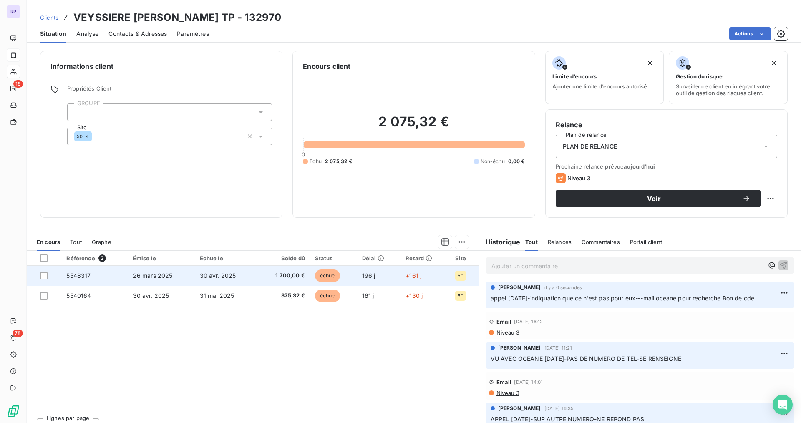
click at [79, 274] on span "5548317" at bounding box center [78, 275] width 24 height 7
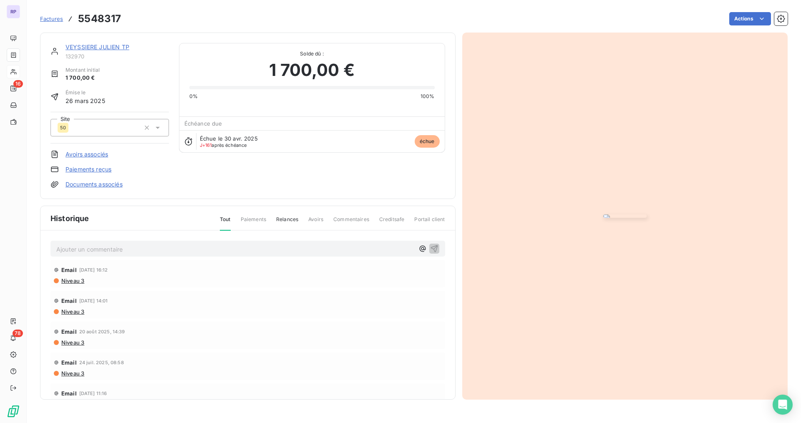
click at [646, 218] on img "button" at bounding box center [624, 215] width 43 height 3
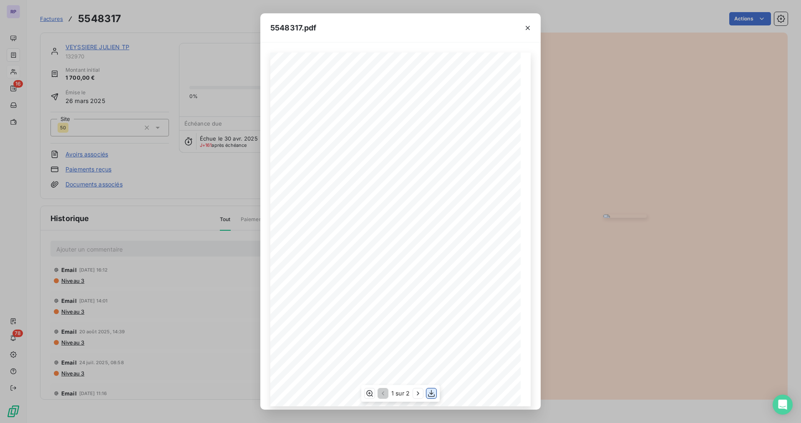
click at [434, 395] on icon "button" at bounding box center [431, 393] width 8 height 8
click at [529, 29] on icon "button" at bounding box center [527, 28] width 4 height 4
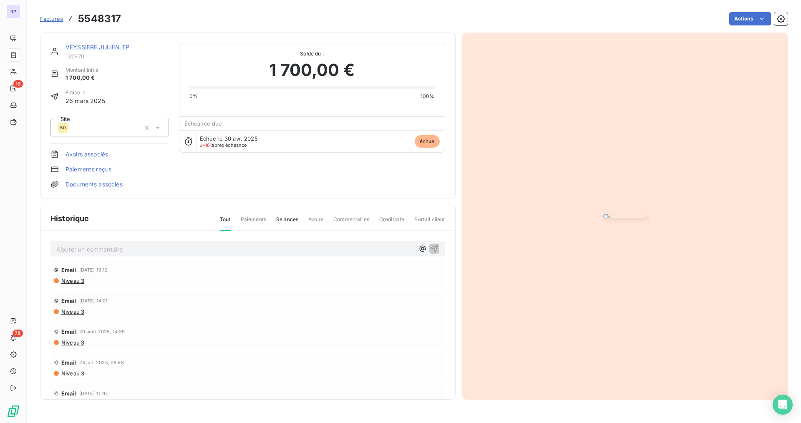
click at [82, 47] on link "VEYSSIERE JULIEN TP" at bounding box center [97, 46] width 64 height 7
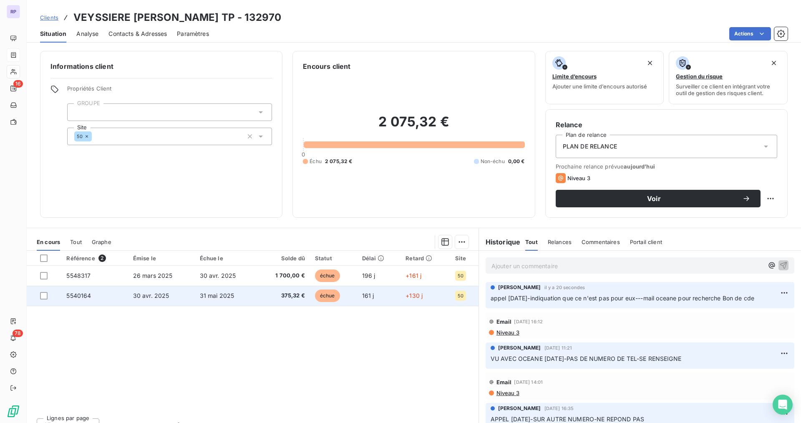
click at [78, 293] on span "5540164" at bounding box center [78, 295] width 25 height 7
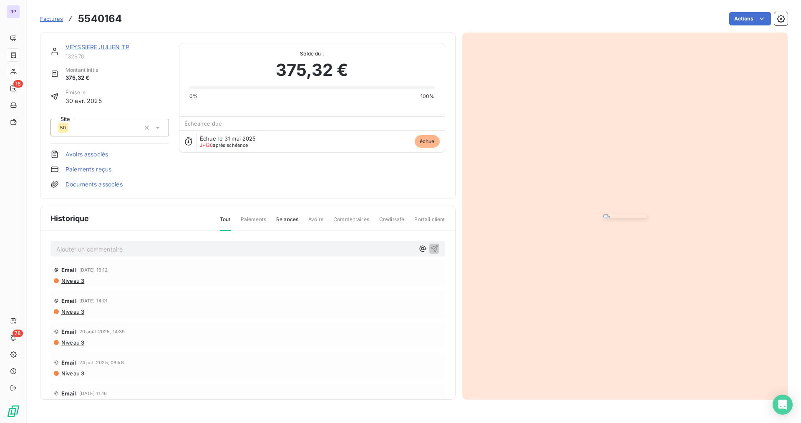
click at [646, 218] on img "button" at bounding box center [624, 215] width 43 height 3
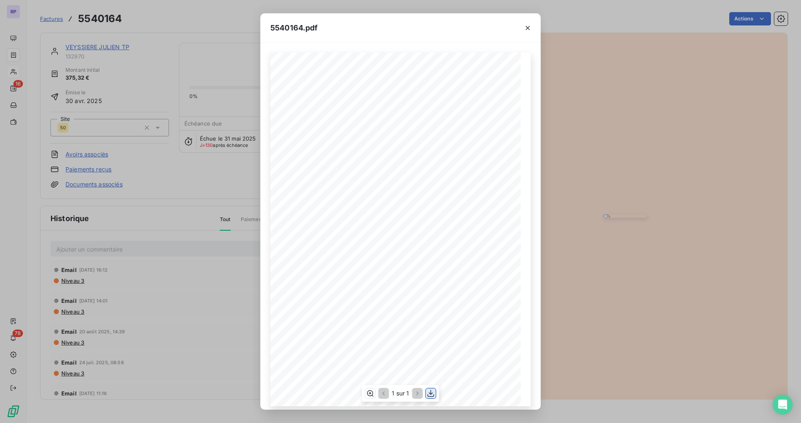
click at [432, 398] on button "button" at bounding box center [431, 393] width 10 height 10
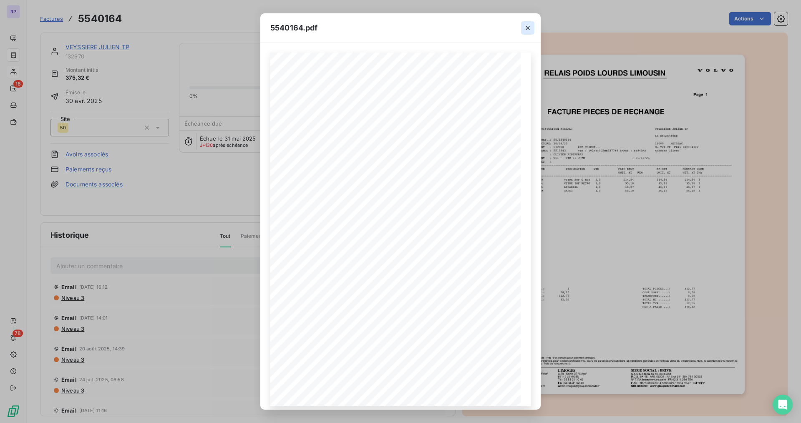
click at [530, 29] on icon "button" at bounding box center [527, 28] width 8 height 8
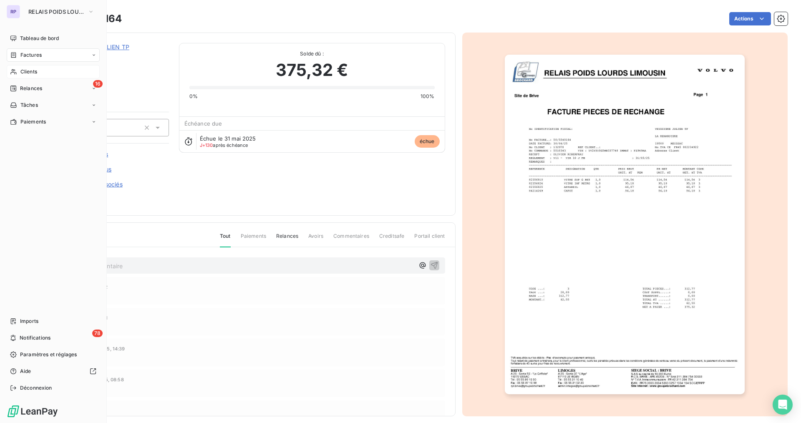
click at [30, 72] on span "Clients" at bounding box center [28, 72] width 17 height 8
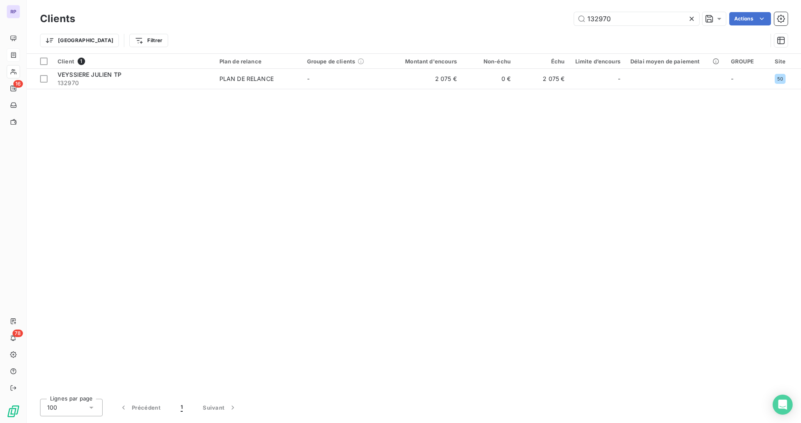
drag, startPoint x: 626, startPoint y: 23, endPoint x: 540, endPoint y: 28, distance: 86.5
click at [540, 28] on div "Clients 132970 Actions Trier Filtrer" at bounding box center [413, 31] width 747 height 43
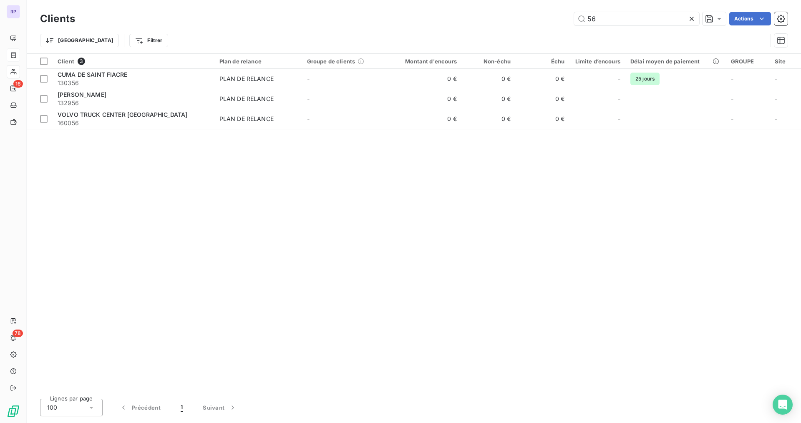
type input "5"
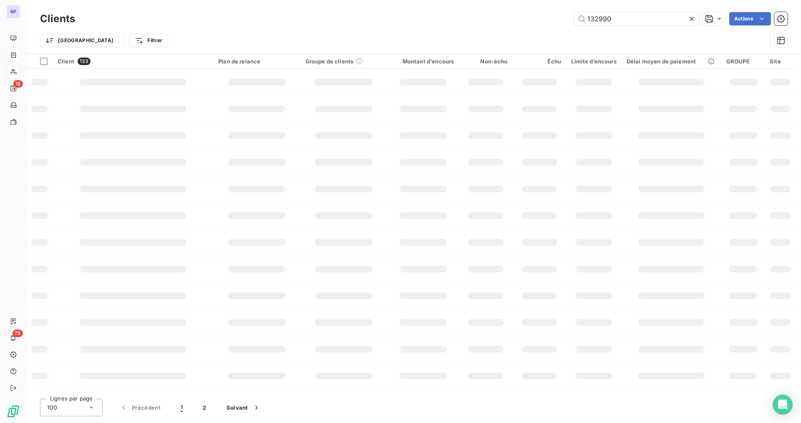
type input "132990"
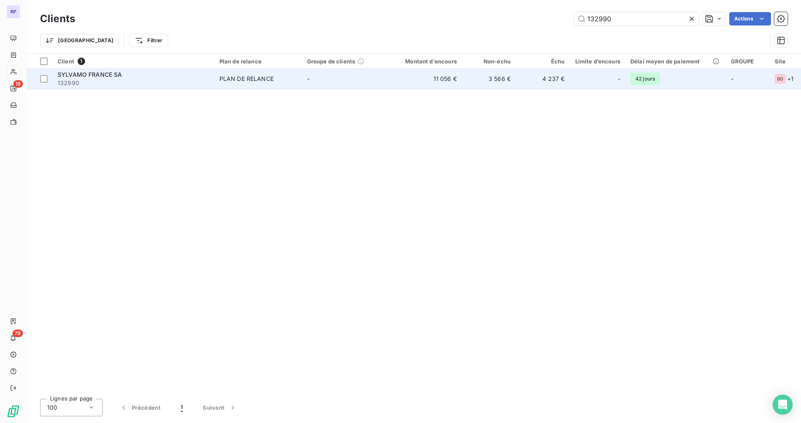
click at [79, 80] on span "132990" at bounding box center [134, 83] width 152 height 8
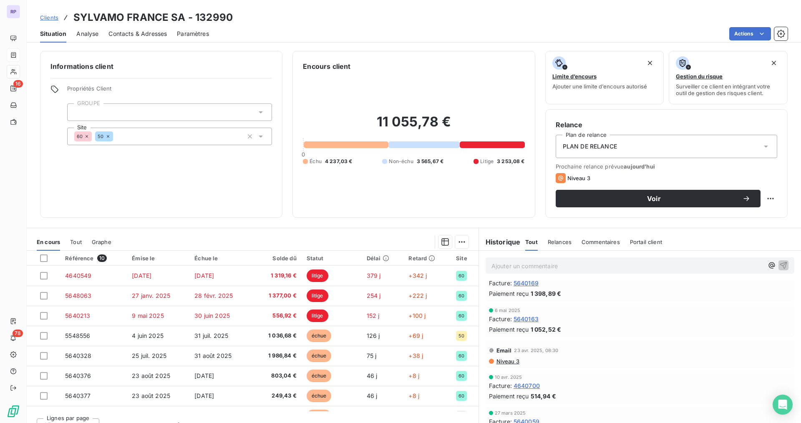
scroll to position [416, 0]
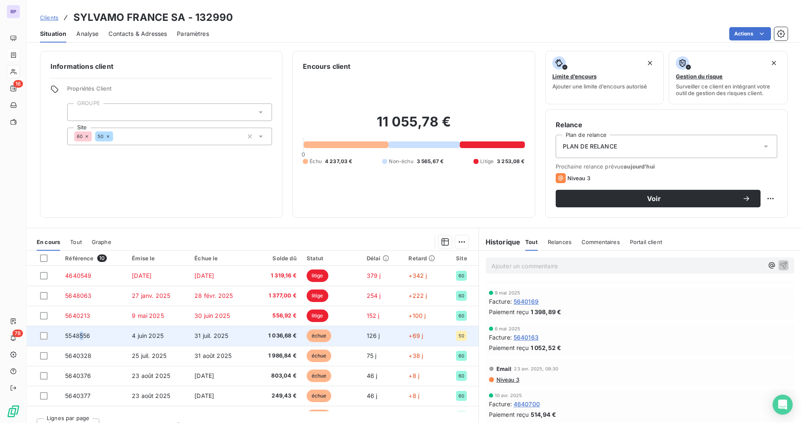
click at [81, 337] on span "5548556" at bounding box center [77, 335] width 25 height 7
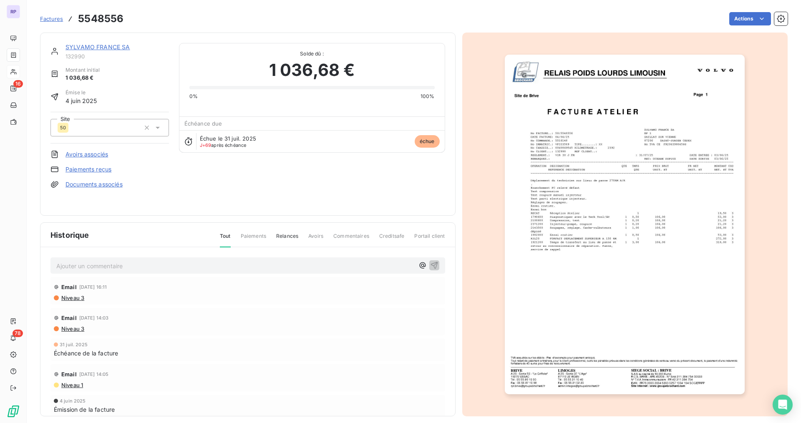
click at [94, 261] on p "Ajouter un commentaire ﻿" at bounding box center [235, 266] width 358 height 10
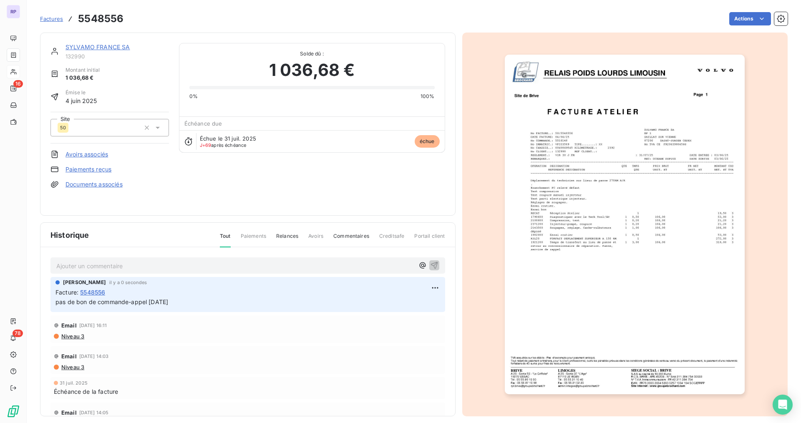
click at [52, 19] on span "Factures" at bounding box center [51, 18] width 23 height 7
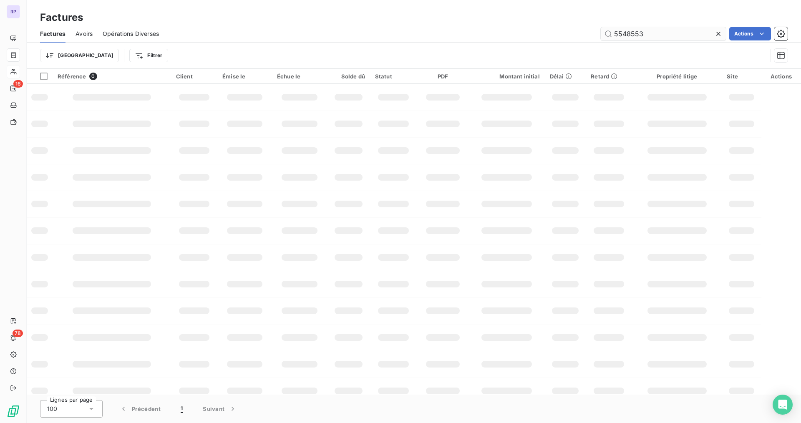
click at [648, 33] on input "5548553" at bounding box center [663, 33] width 125 height 13
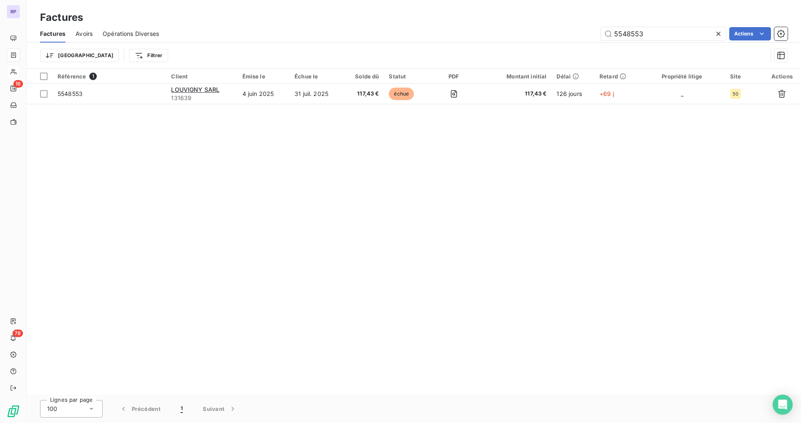
drag, startPoint x: 640, startPoint y: 35, endPoint x: 549, endPoint y: 35, distance: 90.9
click at [549, 35] on div "5548553 Actions" at bounding box center [478, 33] width 618 height 13
type input "5648063"
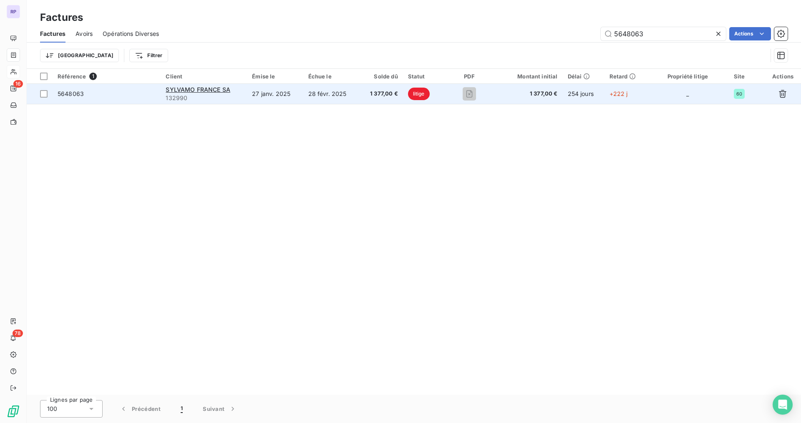
click at [194, 94] on span "132990" at bounding box center [204, 98] width 76 height 8
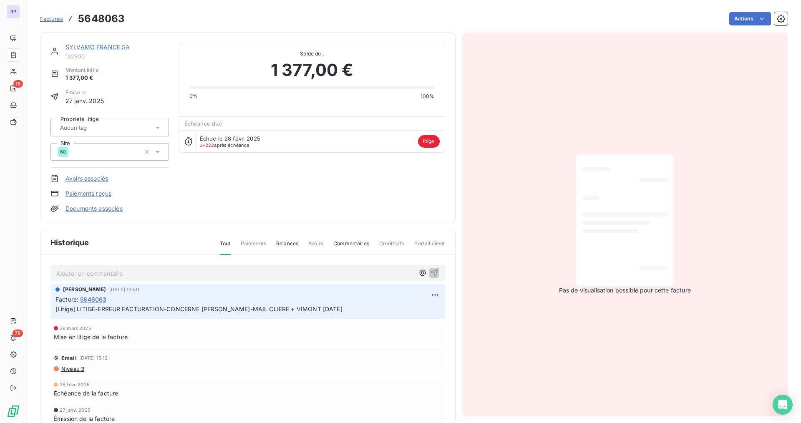
click at [54, 21] on span "Factures" at bounding box center [51, 18] width 23 height 7
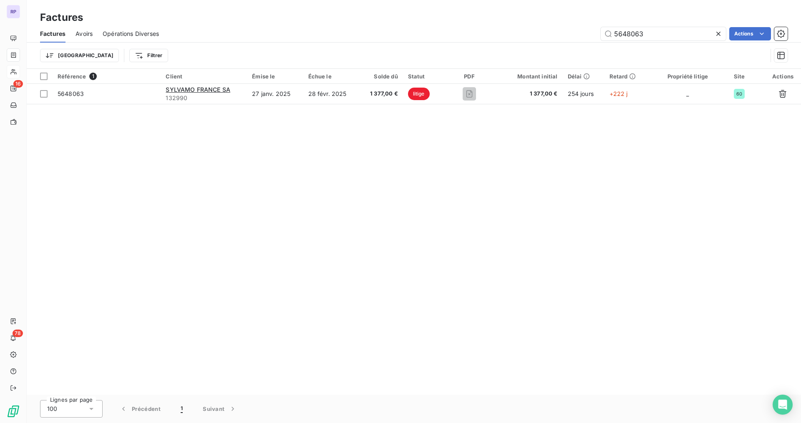
drag, startPoint x: 646, startPoint y: 34, endPoint x: 544, endPoint y: 34, distance: 101.8
click at [544, 34] on div "5648063 Actions" at bounding box center [478, 33] width 618 height 13
type input "5640213"
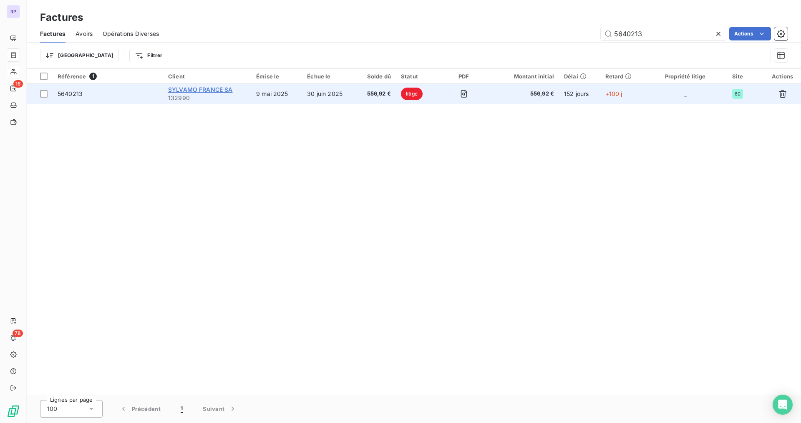
click at [204, 86] on span "SYLVAMO FRANCE SA" at bounding box center [200, 89] width 65 height 7
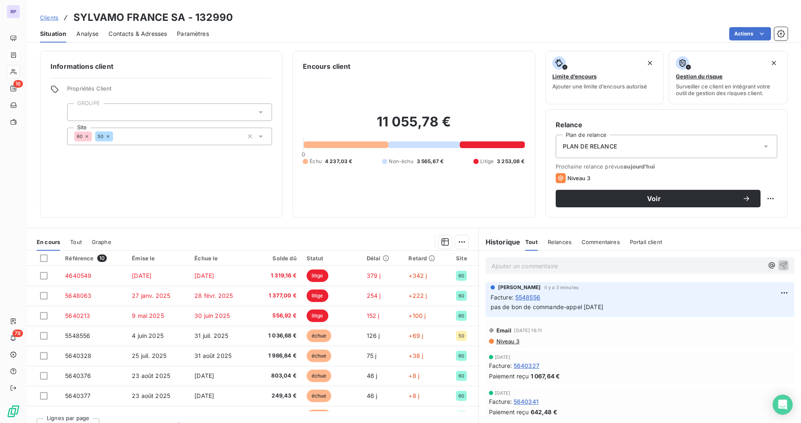
click at [50, 17] on span "Clients" at bounding box center [49, 17] width 18 height 7
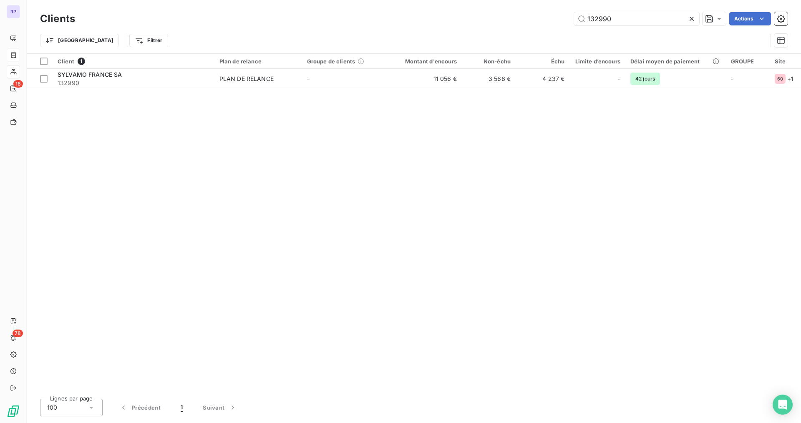
drag, startPoint x: 573, startPoint y: 19, endPoint x: 550, endPoint y: 20, distance: 23.4
click at [550, 20] on div "132990 Actions" at bounding box center [436, 18] width 702 height 13
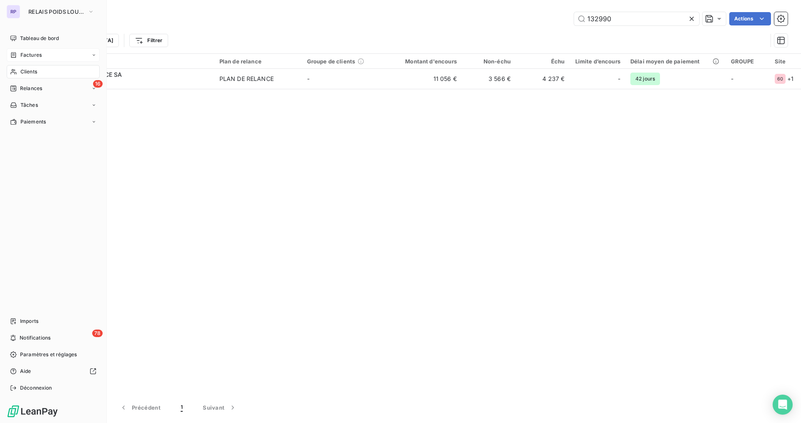
click at [26, 55] on span "Factures" at bounding box center [30, 55] width 21 height 8
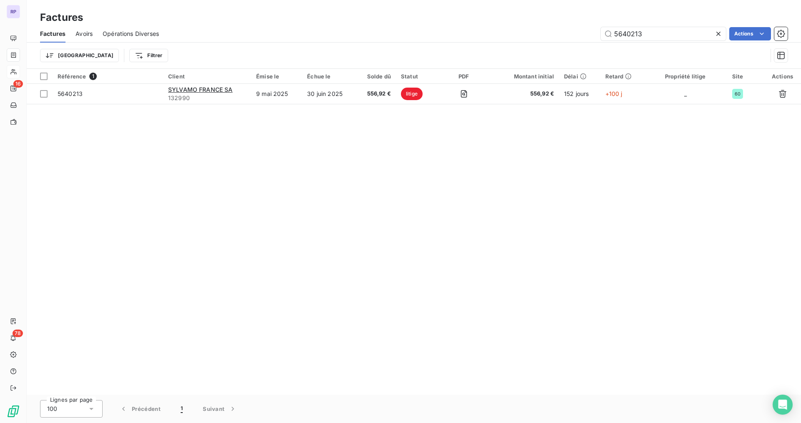
drag, startPoint x: 648, startPoint y: 33, endPoint x: 558, endPoint y: 36, distance: 90.1
click at [558, 36] on div "5640213 Actions" at bounding box center [478, 33] width 618 height 13
type input "5640213"
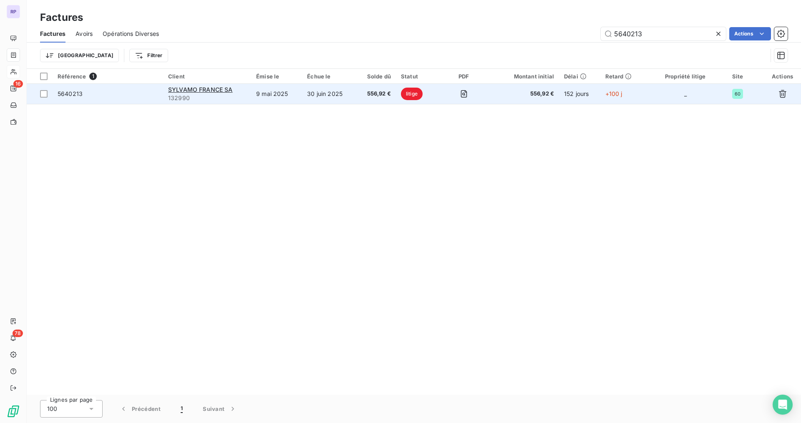
click at [84, 93] on span "5640213" at bounding box center [108, 94] width 101 height 8
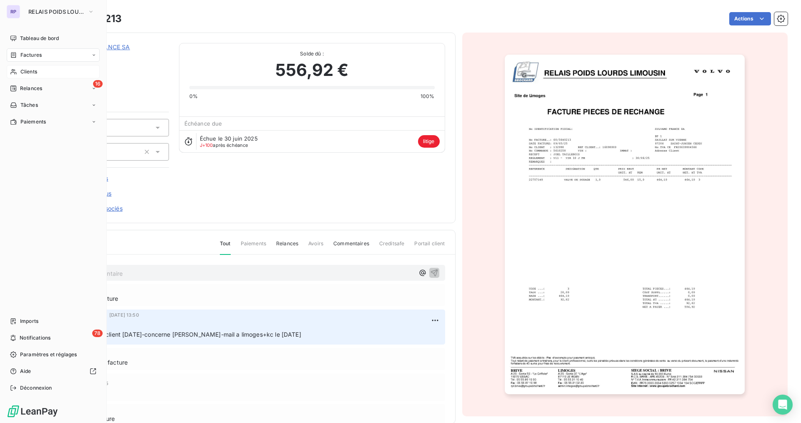
click at [35, 75] on span "Clients" at bounding box center [28, 72] width 17 height 8
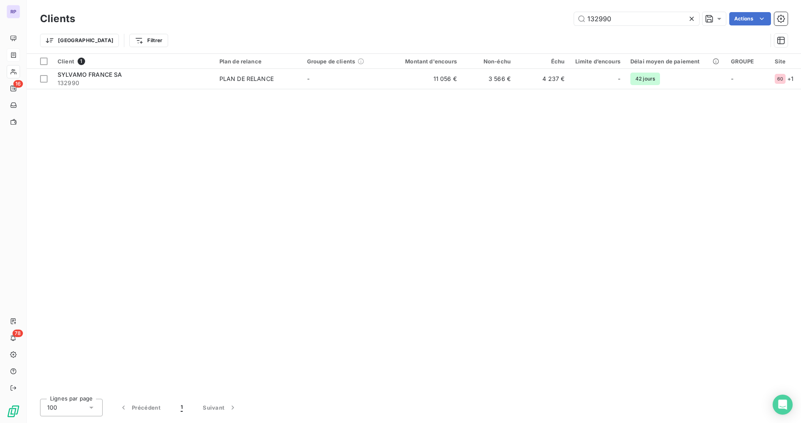
drag, startPoint x: 626, startPoint y: 20, endPoint x: 504, endPoint y: 20, distance: 122.6
click at [506, 19] on div "132990 Actions" at bounding box center [436, 18] width 702 height 13
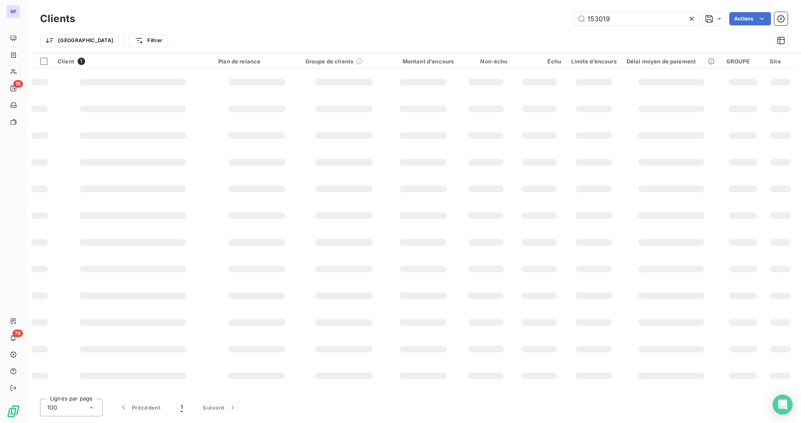
type input "153019"
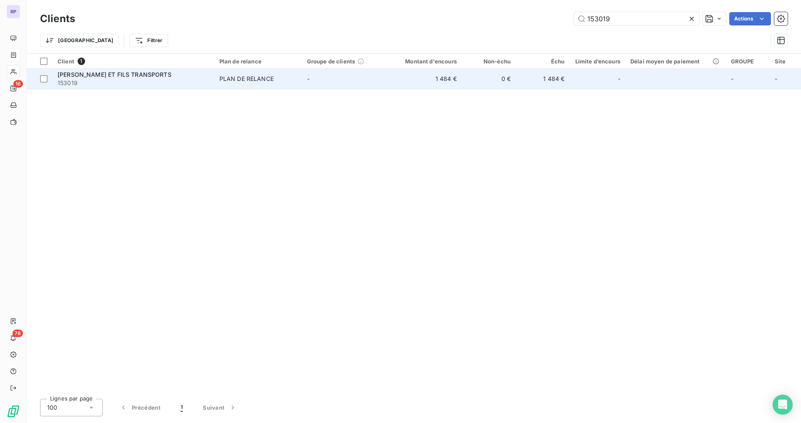
click at [115, 79] on span "153019" at bounding box center [134, 83] width 152 height 8
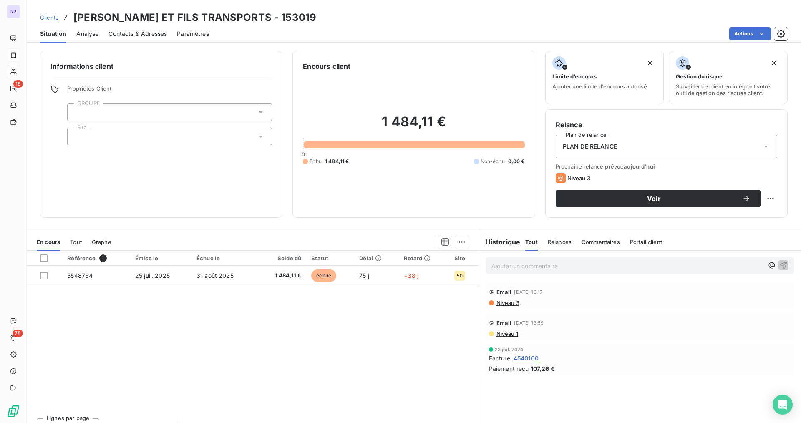
click at [148, 36] on span "Contacts & Adresses" at bounding box center [137, 34] width 58 height 8
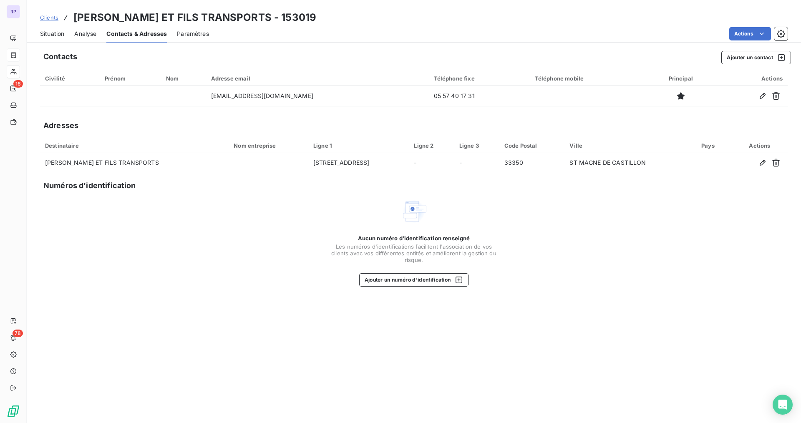
click at [60, 33] on span "Situation" at bounding box center [52, 34] width 24 height 8
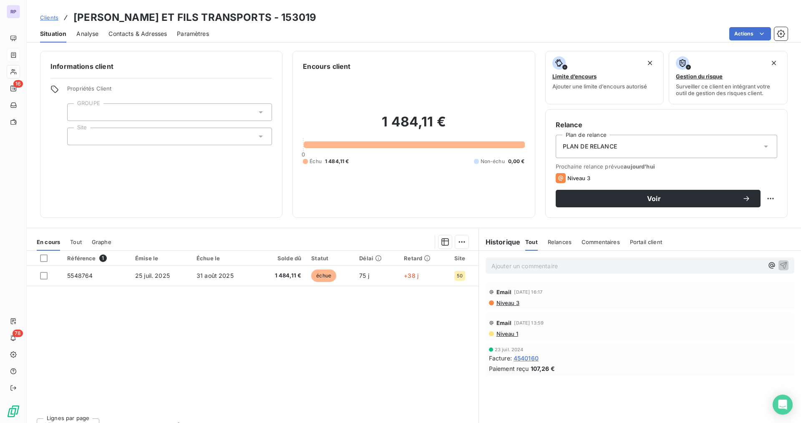
click at [85, 32] on span "Analyse" at bounding box center [87, 34] width 22 height 8
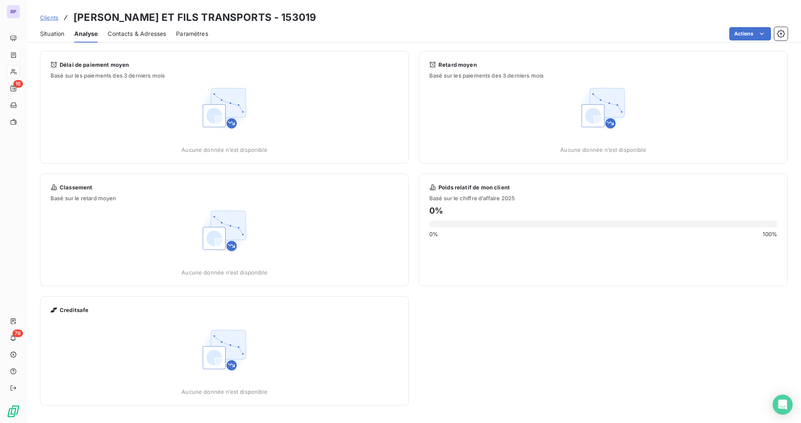
click at [118, 33] on span "Contacts & Adresses" at bounding box center [137, 34] width 58 height 8
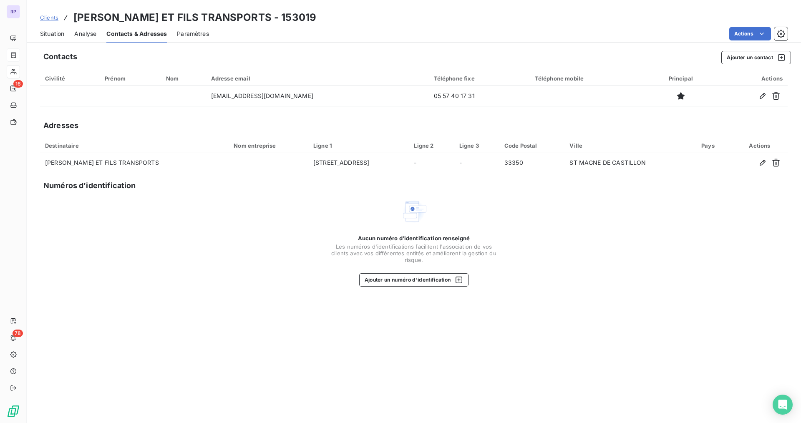
click at [48, 30] on span "Situation" at bounding box center [52, 34] width 24 height 8
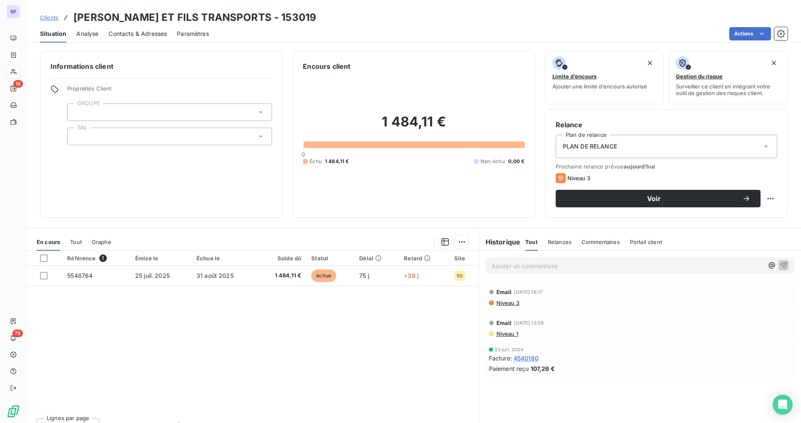
click at [136, 33] on span "Contacts & Adresses" at bounding box center [137, 34] width 58 height 8
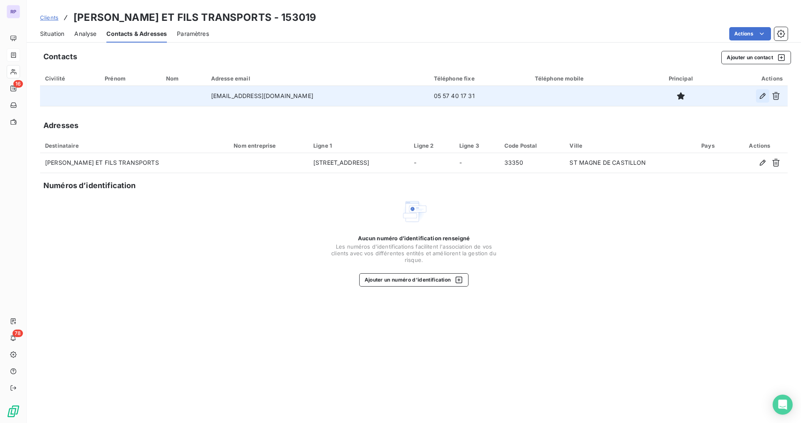
click at [759, 97] on icon "button" at bounding box center [762, 96] width 8 height 8
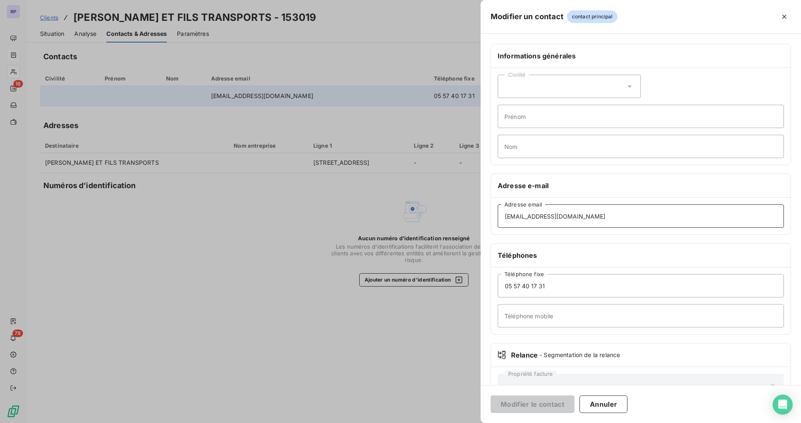
drag, startPoint x: 522, startPoint y: 215, endPoint x: 446, endPoint y: 215, distance: 76.3
click at [446, 422] on div "Modifier un contact contact principal Informations générales Civilité Prénom No…" at bounding box center [400, 423] width 801 height 0
drag, startPoint x: 599, startPoint y: 218, endPoint x: 489, endPoint y: 216, distance: 110.1
click at [489, 216] on div "Informations générales Civilité Prénom Nom Adresse e-mail [EMAIL_ADDRESS][DOMAI…" at bounding box center [640, 229] width 320 height 370
type input "[EMAIL_ADDRESS][DOMAIN_NAME]"
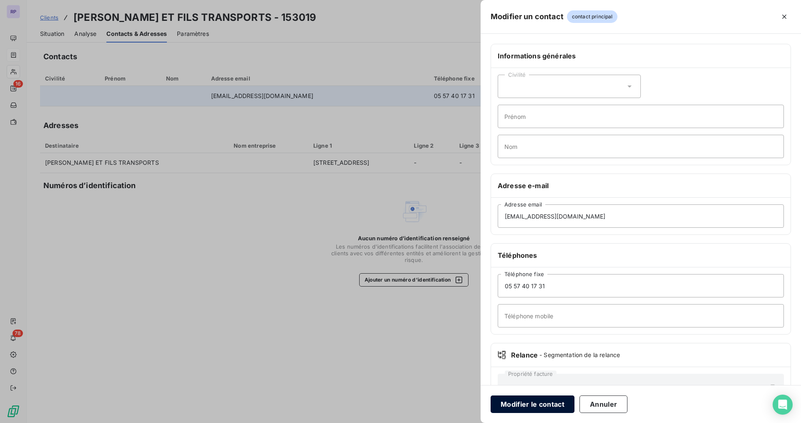
click at [543, 402] on button "Modifier le contact" at bounding box center [532, 404] width 84 height 18
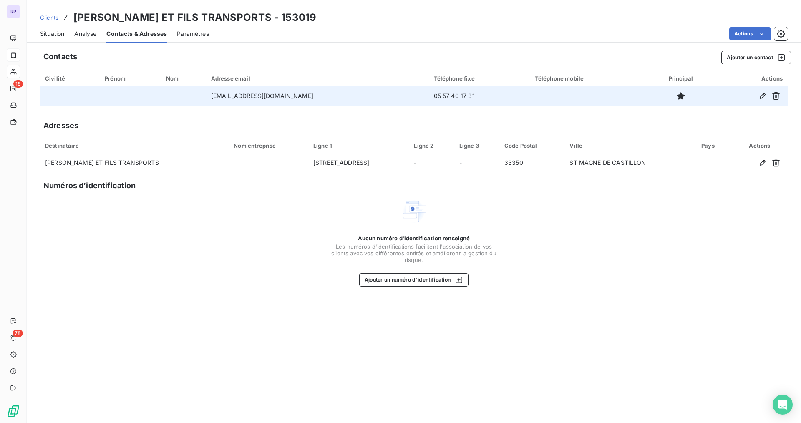
click at [61, 30] on span "Situation" at bounding box center [52, 34] width 24 height 8
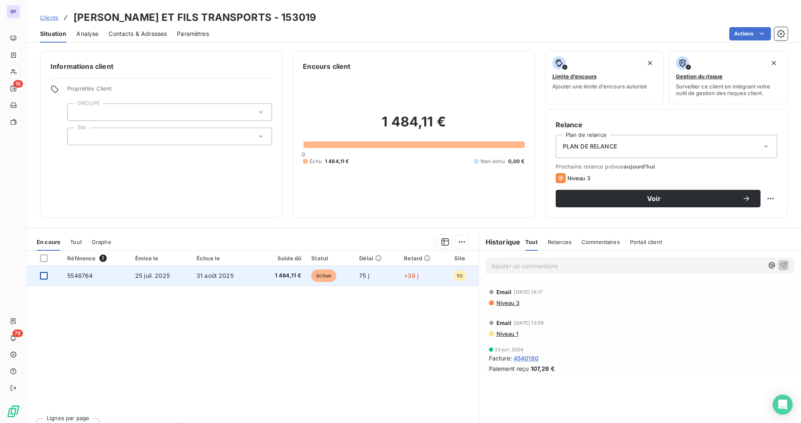
click at [42, 277] on div at bounding box center [44, 276] width 8 height 8
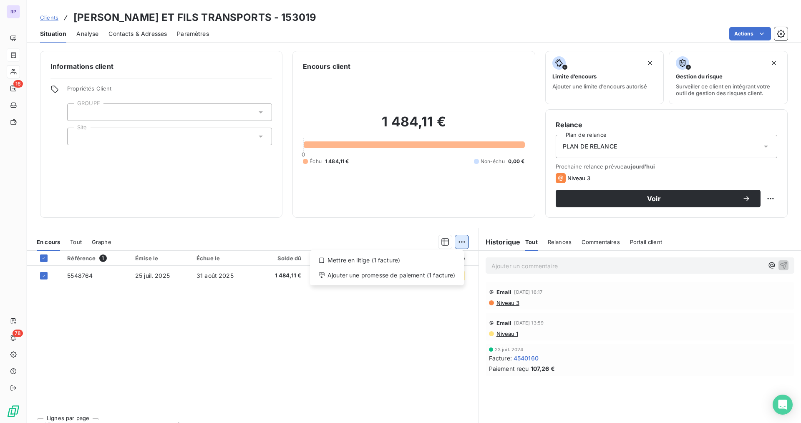
click at [460, 241] on html "RP 16 78 Clients [PERSON_NAME] ET FILS TRANSPORTS - 153019 Situation Analyse Co…" at bounding box center [400, 211] width 801 height 423
click at [417, 279] on div "Ajouter une promesse de paiement (1 facture)" at bounding box center [386, 275] width 147 height 13
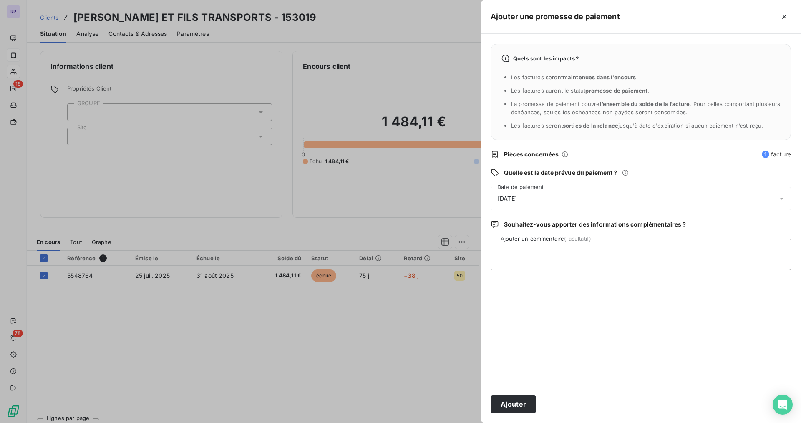
click at [528, 194] on div "[DATE]" at bounding box center [640, 198] width 300 height 23
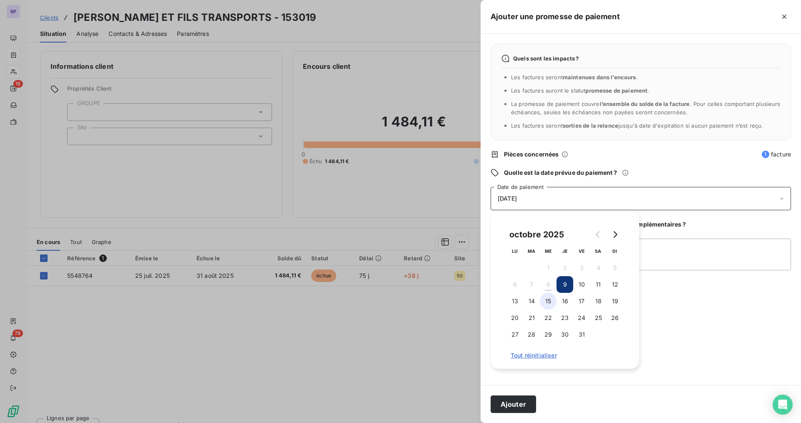
click at [553, 304] on button "15" at bounding box center [548, 301] width 17 height 17
click at [659, 260] on textarea "Ajouter un commentaire (facultatif)" at bounding box center [640, 255] width 300 height 32
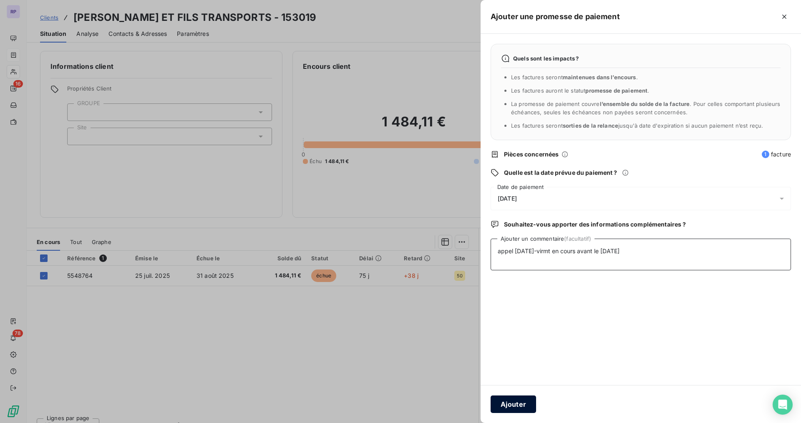
type textarea "appel [DATE]-virmt en cours avant le [DATE]"
click at [508, 405] on button "Ajouter" at bounding box center [512, 404] width 45 height 18
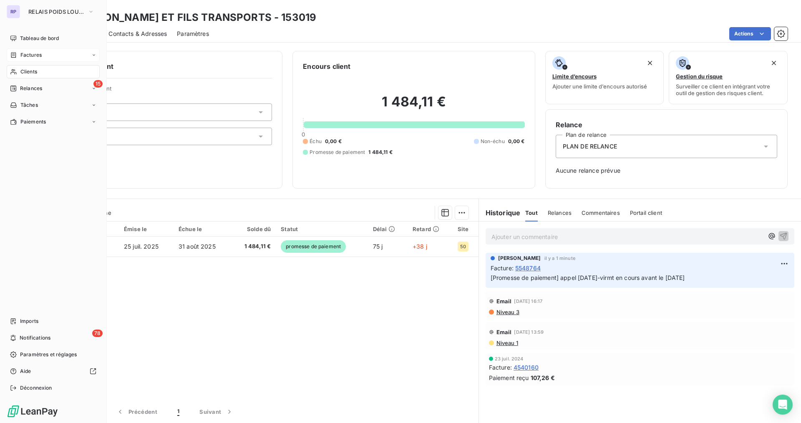
click at [24, 73] on span "Clients" at bounding box center [28, 72] width 17 height 8
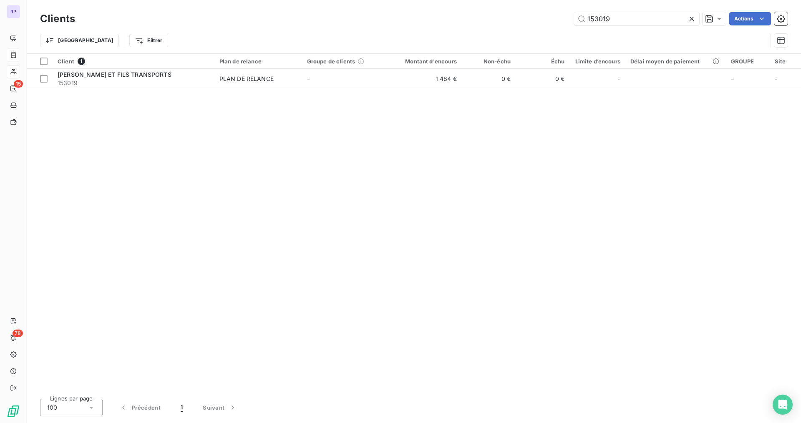
drag, startPoint x: 616, startPoint y: 20, endPoint x: 539, endPoint y: 15, distance: 76.9
click at [540, 15] on div "153019 Actions" at bounding box center [436, 18] width 702 height 13
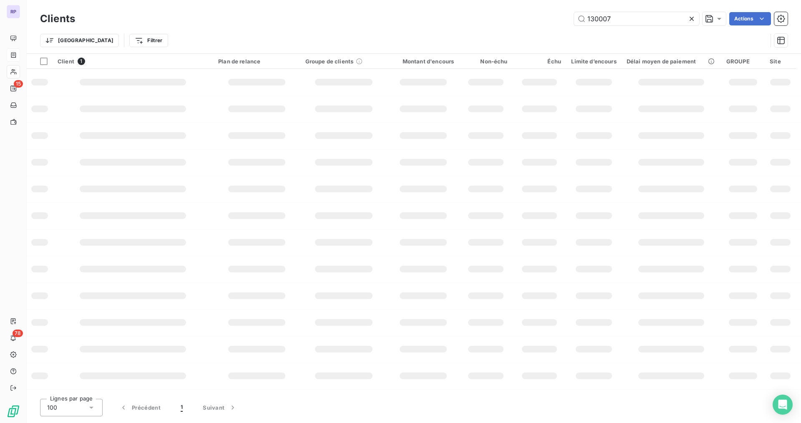
type input "130007"
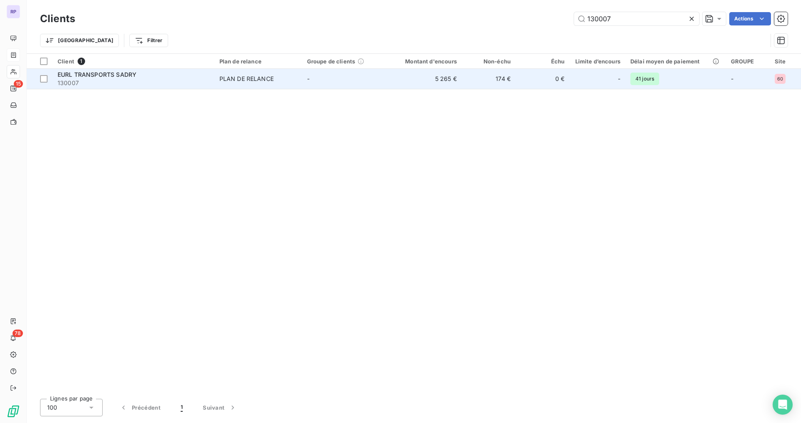
click at [143, 82] on span "130007" at bounding box center [134, 83] width 152 height 8
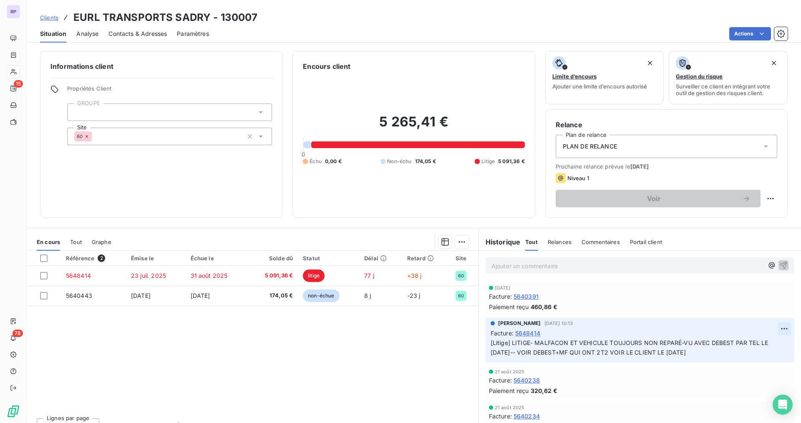
click at [774, 327] on html "RP 15 78 Clients EURL TRANSPORTS SADRY - 130007 Situation Analyse Contacts & Ad…" at bounding box center [400, 211] width 801 height 423
click at [755, 345] on div "Editer" at bounding box center [751, 346] width 47 height 13
drag, startPoint x: 611, startPoint y: 353, endPoint x: 601, endPoint y: 355, distance: 10.7
click at [601, 355] on span "[Litige] LITIGE- MALFACON ET VEHICULE TOUJOURS NON REPARÉ-VU AVEC DEBEST PAR TE…" at bounding box center [629, 347] width 279 height 17
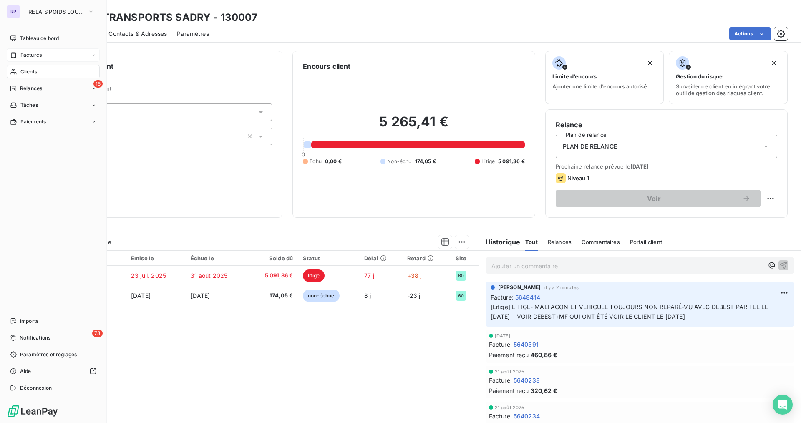
click at [24, 73] on span "Clients" at bounding box center [28, 72] width 17 height 8
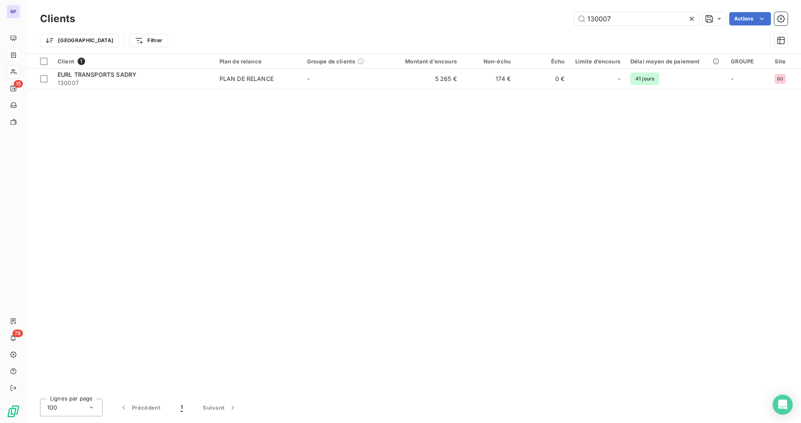
drag, startPoint x: 616, startPoint y: 20, endPoint x: 539, endPoint y: 17, distance: 77.2
click at [539, 17] on div "130007 Actions" at bounding box center [436, 18] width 702 height 13
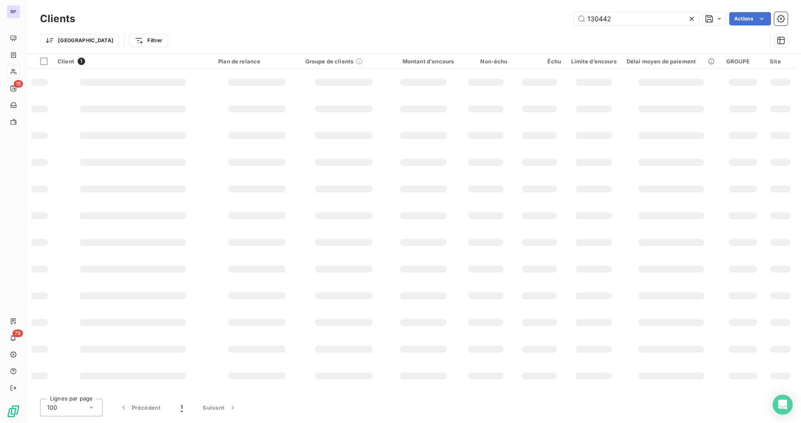
type input "130442"
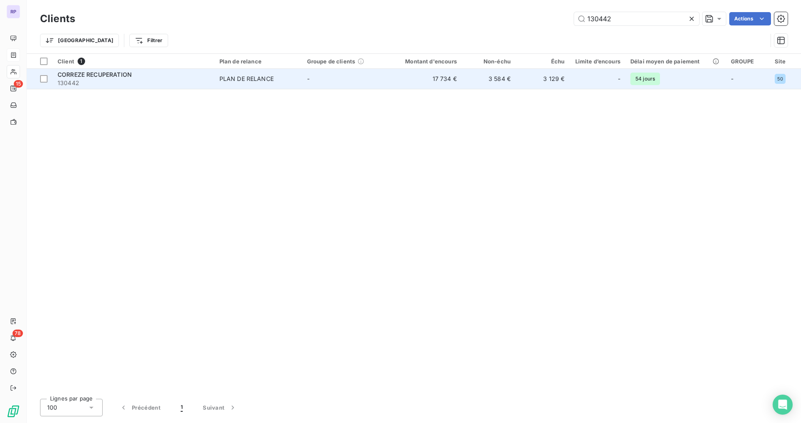
click at [115, 81] on span "130442" at bounding box center [134, 83] width 152 height 8
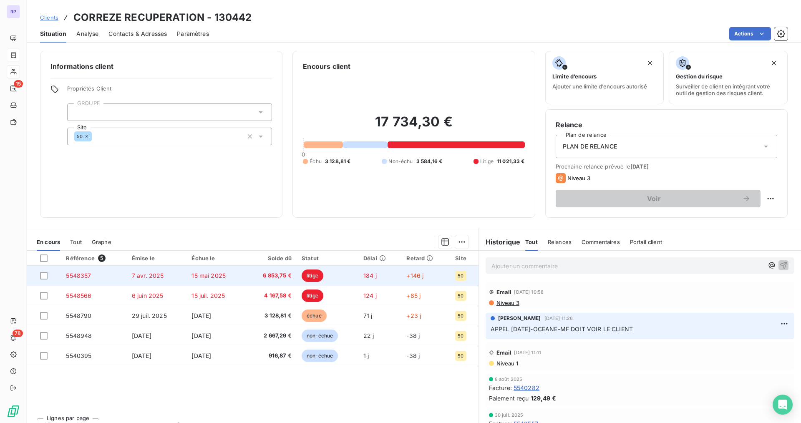
click at [128, 279] on td "7 avr. 2025" at bounding box center [157, 276] width 60 height 20
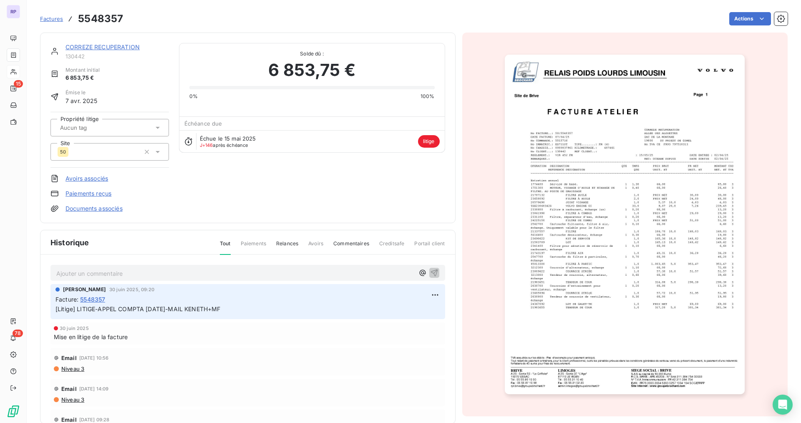
click at [90, 50] on link "CORREZE RECUPERATION" at bounding box center [102, 46] width 74 height 7
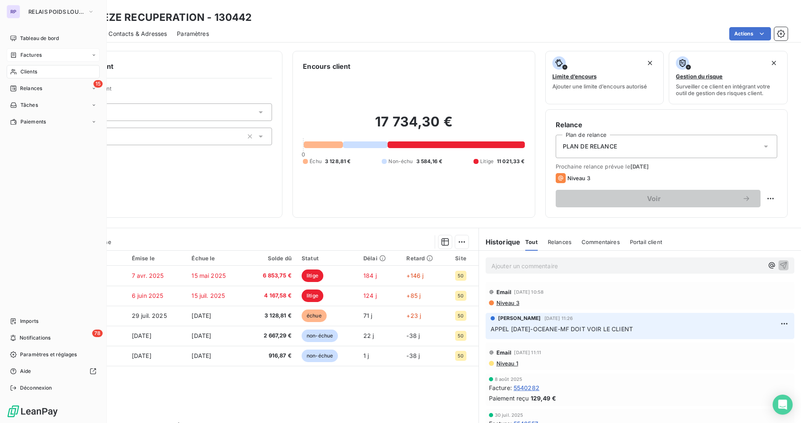
click at [22, 68] on div "Clients" at bounding box center [53, 71] width 93 height 13
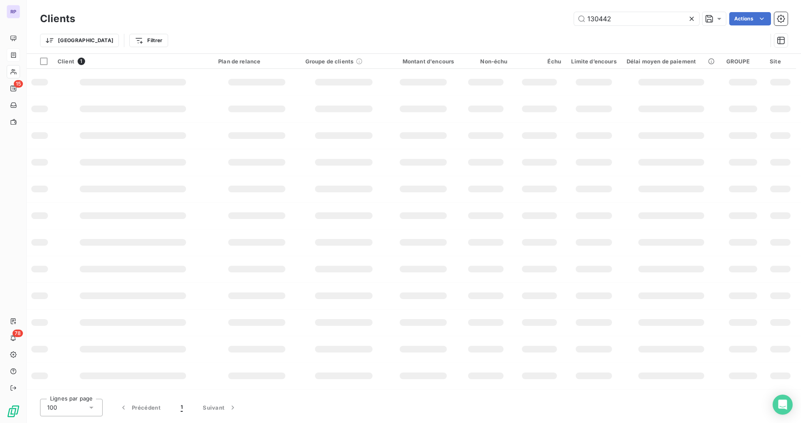
drag, startPoint x: 611, startPoint y: 21, endPoint x: 506, endPoint y: 25, distance: 104.7
click at [508, 24] on div "130442 Actions" at bounding box center [436, 18] width 702 height 13
type input "130477"
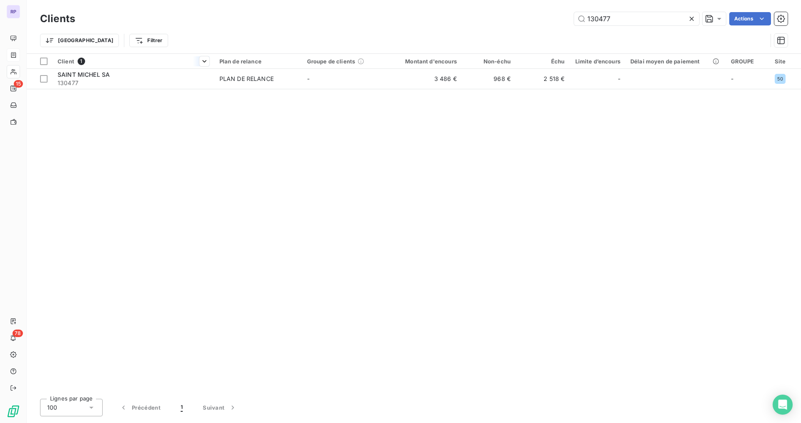
click at [126, 66] on th "Client 1" at bounding box center [134, 61] width 162 height 15
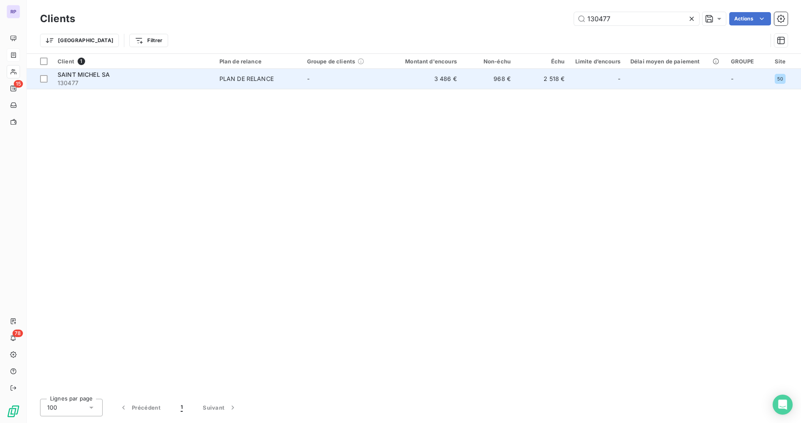
click at [106, 79] on span "130477" at bounding box center [134, 83] width 152 height 8
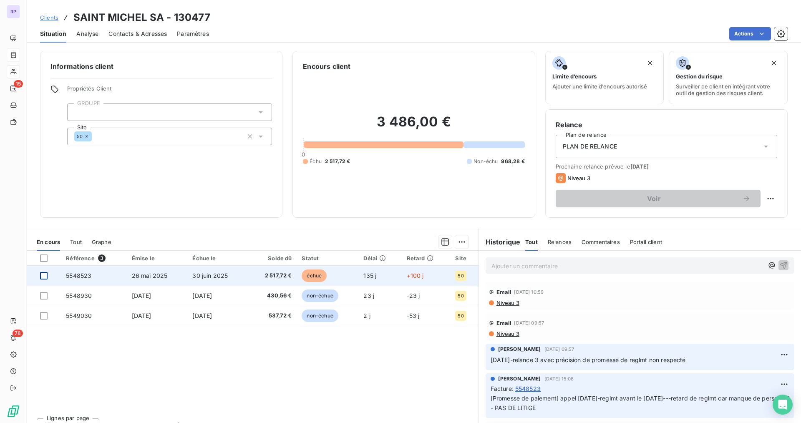
click at [45, 276] on div at bounding box center [44, 276] width 8 height 8
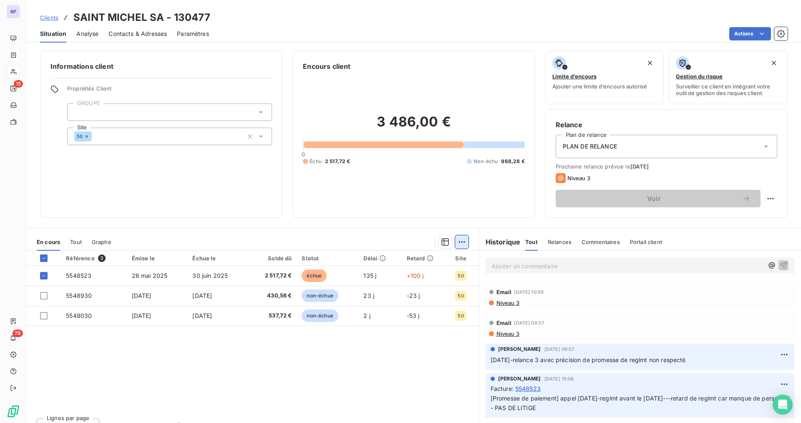
click at [455, 244] on html "RP 15 78 Clients SAINT MICHEL SA - 130477 Situation Analyse Contacts & Adresses…" at bounding box center [400, 211] width 801 height 423
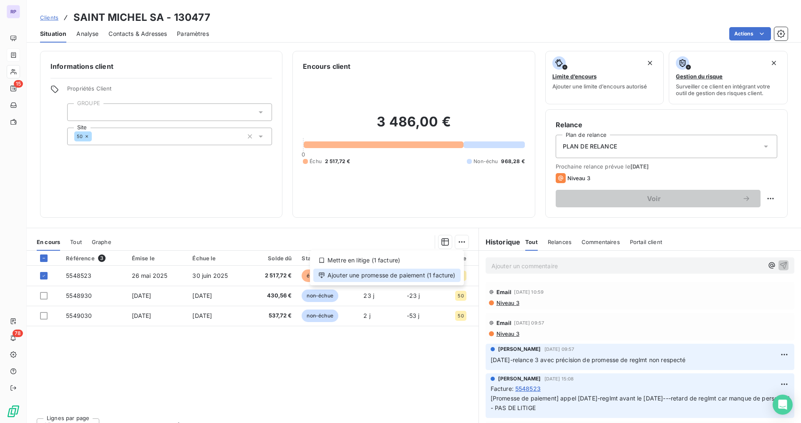
click at [405, 280] on div "Ajouter une promesse de paiement (1 facture)" at bounding box center [386, 275] width 147 height 13
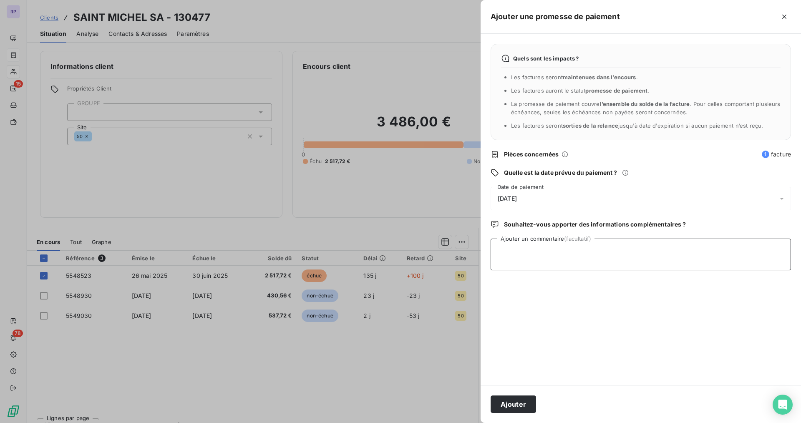
click at [508, 254] on textarea "Ajouter un commentaire (facultatif)" at bounding box center [640, 255] width 300 height 32
click at [517, 195] on span "[DATE]" at bounding box center [507, 198] width 19 height 7
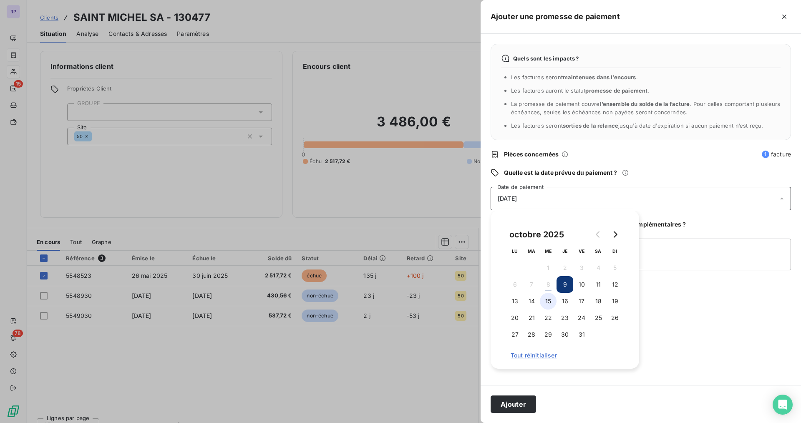
click at [550, 302] on button "15" at bounding box center [548, 301] width 17 height 17
click at [677, 249] on textarea "Ajouter un commentaire (facultatif)" at bounding box center [640, 255] width 300 height 32
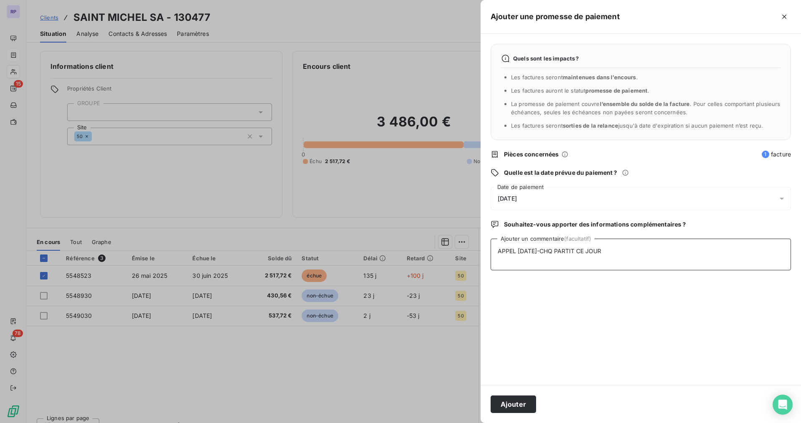
type textarea "APPEL [DATE]-CHQ PARTIT CE JOUR"
click at [505, 395] on div "Ajouter" at bounding box center [640, 404] width 320 height 38
click at [509, 402] on button "Ajouter" at bounding box center [512, 404] width 45 height 18
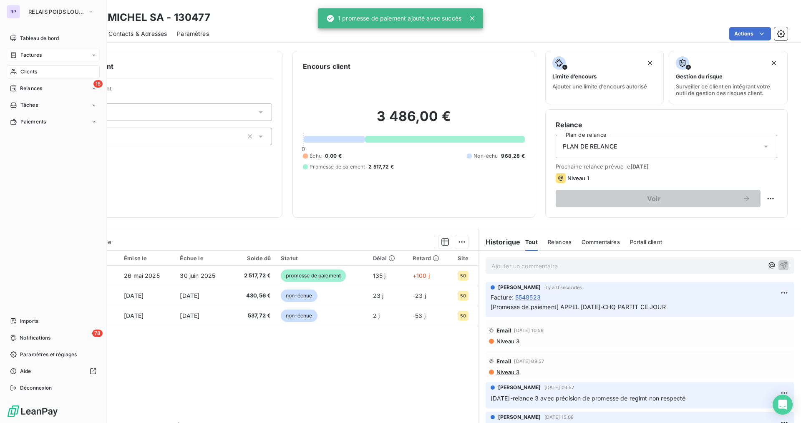
click at [30, 71] on span "Clients" at bounding box center [28, 72] width 17 height 8
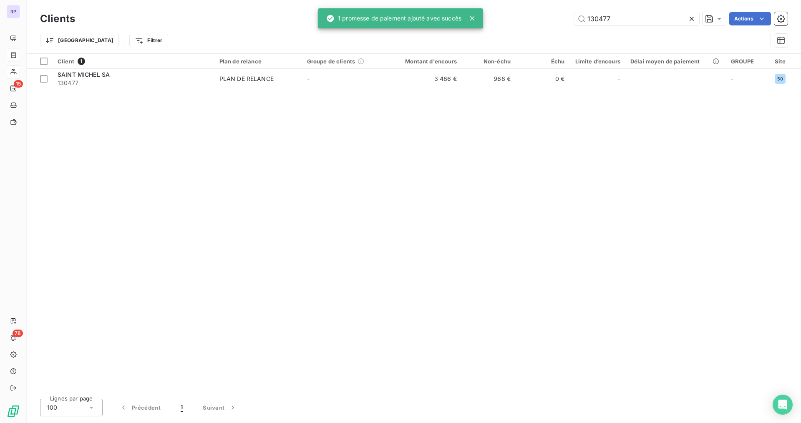
drag, startPoint x: 623, startPoint y: 17, endPoint x: 528, endPoint y: 25, distance: 95.8
click at [528, 25] on div "130477 Actions" at bounding box center [436, 18] width 702 height 13
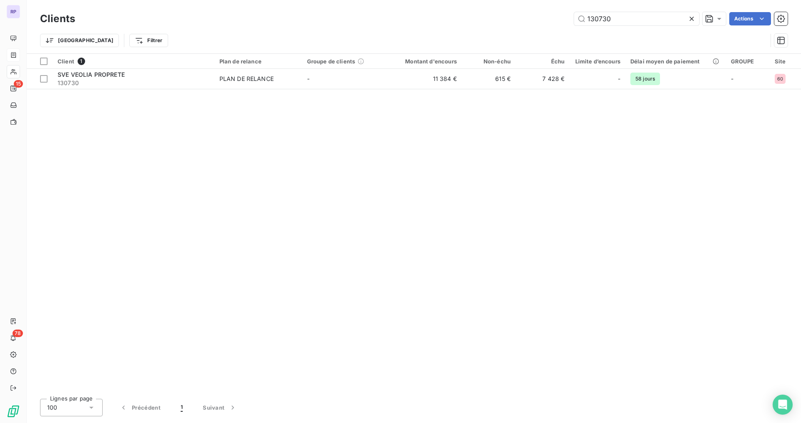
type input "130730"
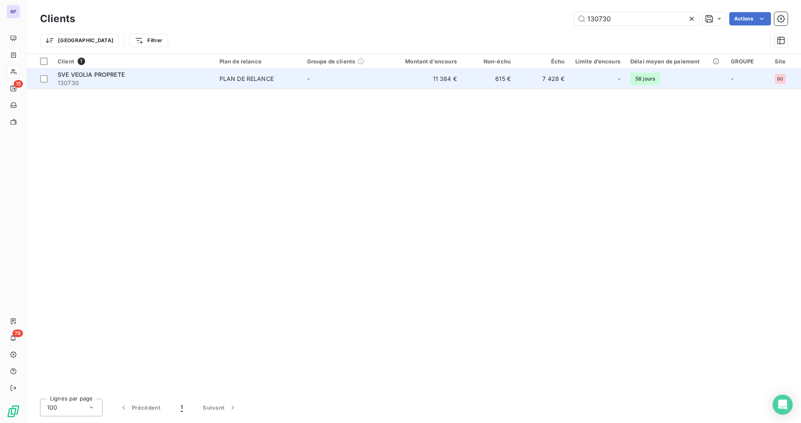
click at [77, 85] on span "130730" at bounding box center [134, 83] width 152 height 8
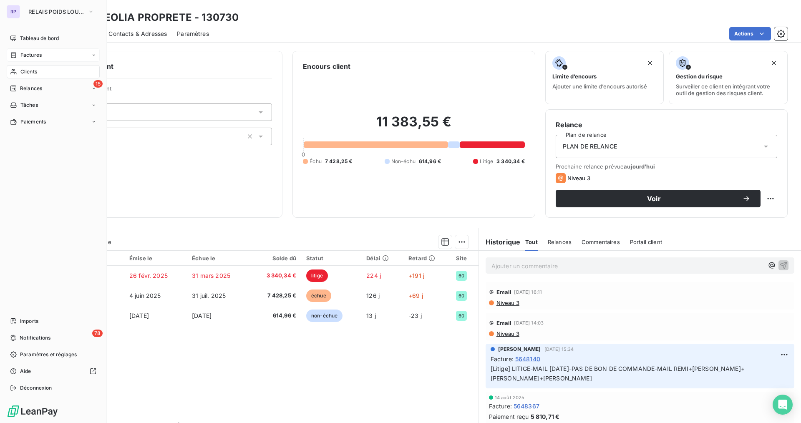
click at [33, 71] on span "Clients" at bounding box center [28, 72] width 17 height 8
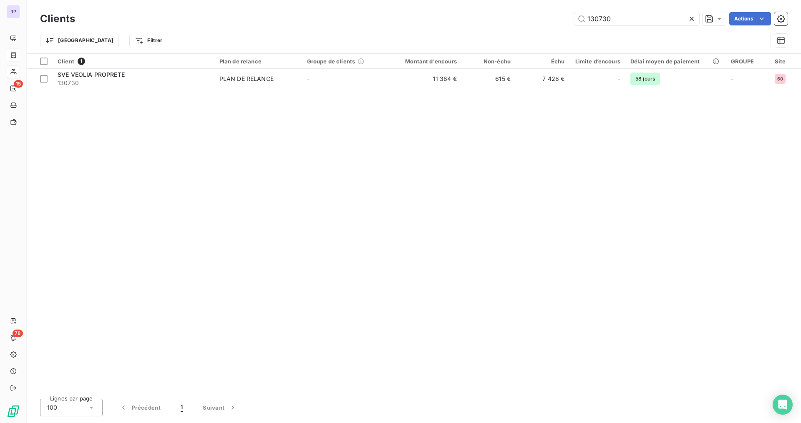
drag, startPoint x: 616, startPoint y: 19, endPoint x: 478, endPoint y: 28, distance: 138.8
click at [478, 28] on div "Clients 130730 Actions Trier Filtrer" at bounding box center [413, 31] width 747 height 43
type input "9"
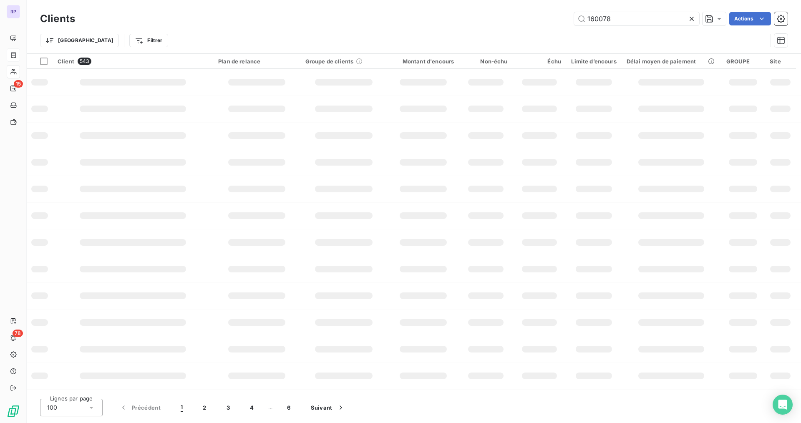
type input "160078"
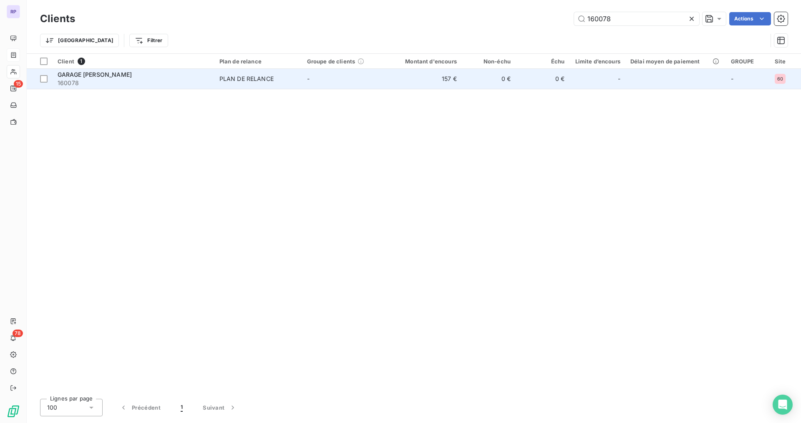
click at [96, 77] on div "GARAGE [PERSON_NAME]" at bounding box center [134, 74] width 152 height 8
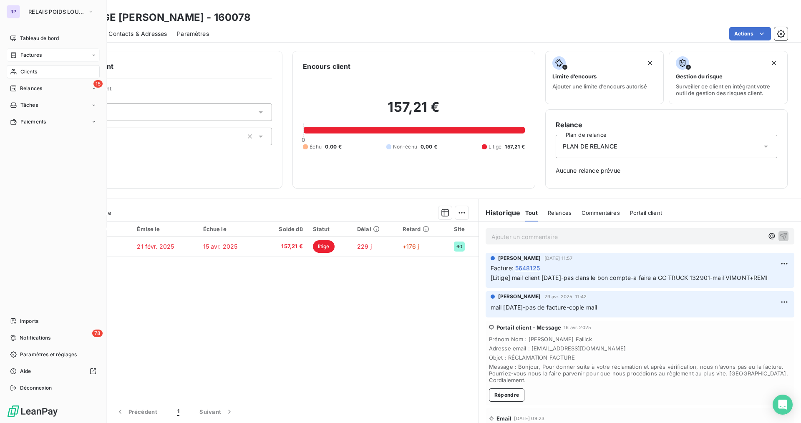
click at [31, 68] on span "Clients" at bounding box center [28, 72] width 17 height 8
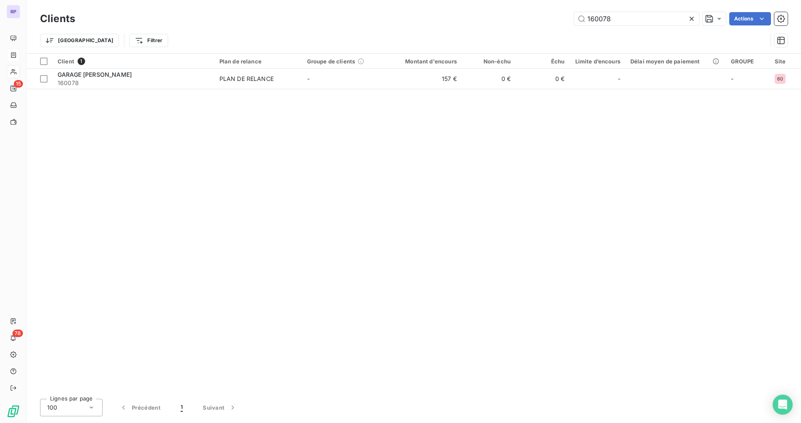
drag, startPoint x: 618, startPoint y: 20, endPoint x: 523, endPoint y: 26, distance: 94.9
click at [523, 26] on div "Clients 160078 Actions" at bounding box center [413, 19] width 747 height 18
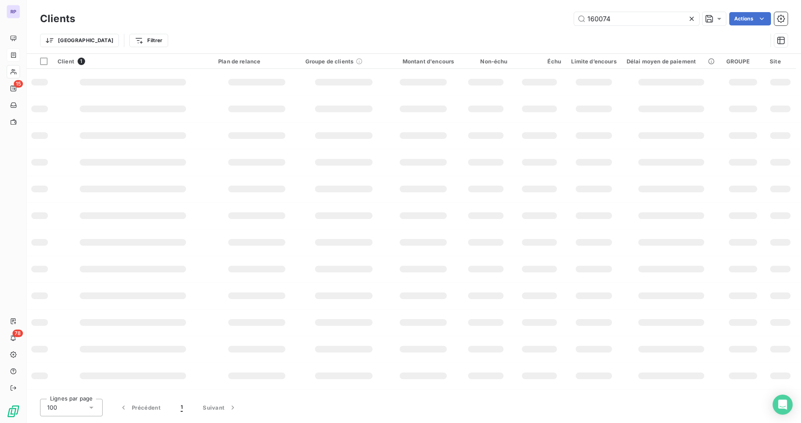
type input "160074"
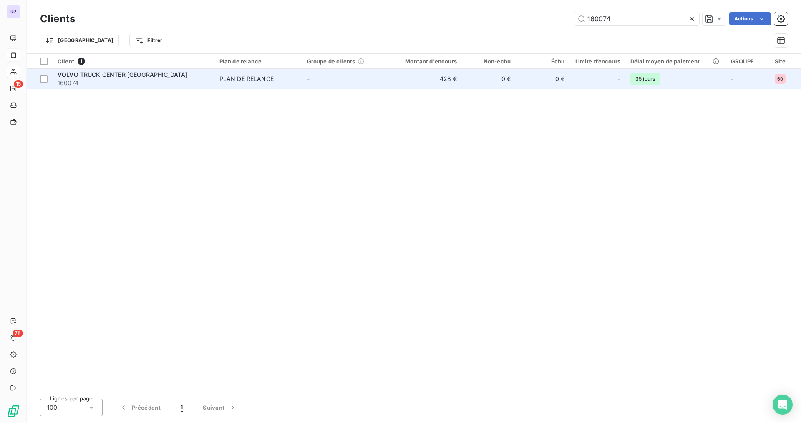
click at [109, 78] on span "VOLVO TRUCK CENTER [GEOGRAPHIC_DATA]" at bounding box center [123, 74] width 130 height 7
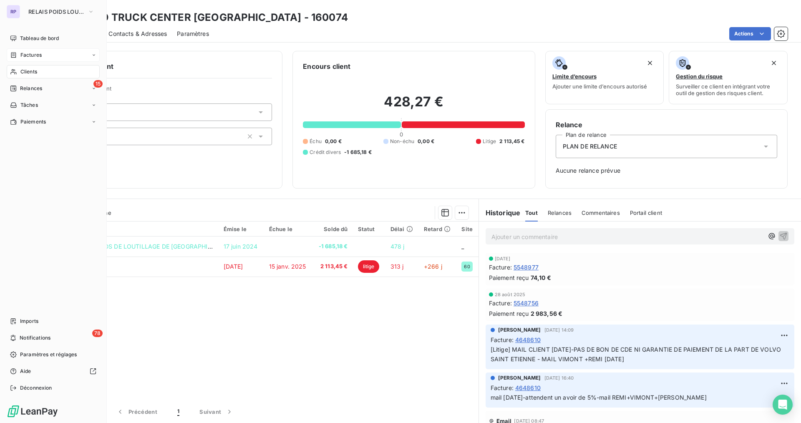
click at [28, 69] on span "Clients" at bounding box center [28, 72] width 17 height 8
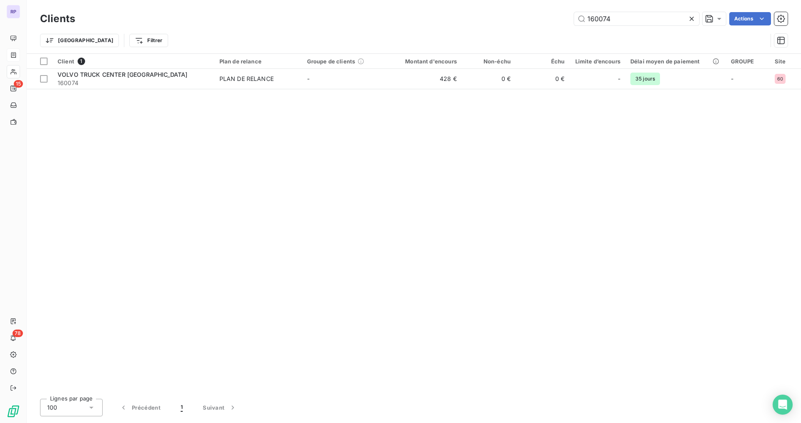
drag, startPoint x: 616, startPoint y: 18, endPoint x: 516, endPoint y: 20, distance: 100.1
click at [516, 20] on div "160074 Actions" at bounding box center [436, 18] width 702 height 13
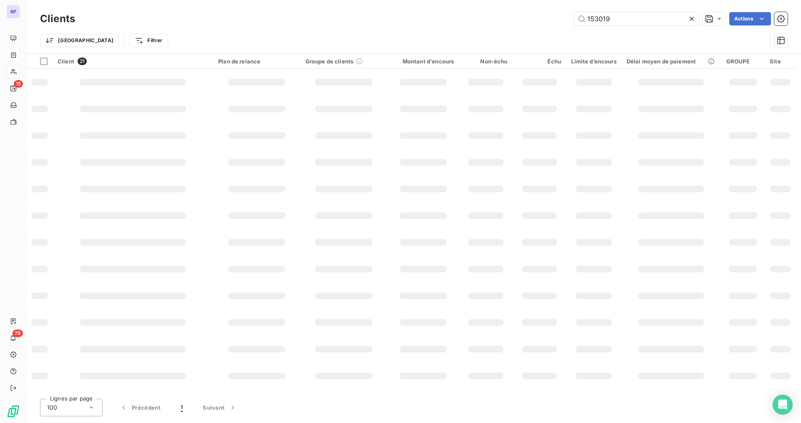
type input "153019"
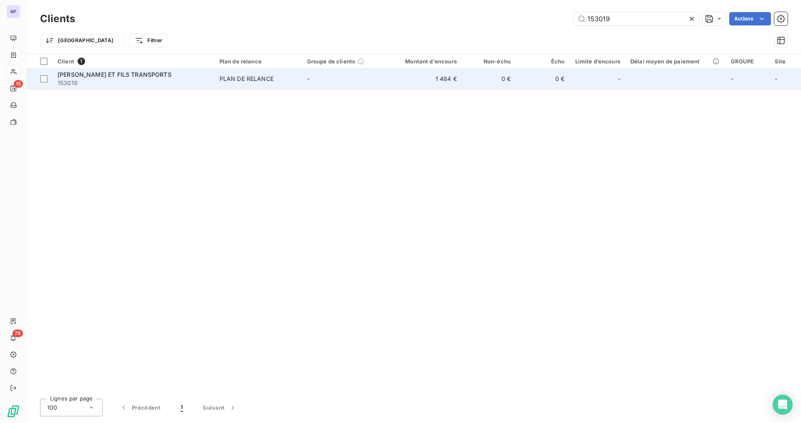
click at [214, 75] on td "[PERSON_NAME] ET FILS TRANSPORTS 153019" at bounding box center [134, 79] width 162 height 20
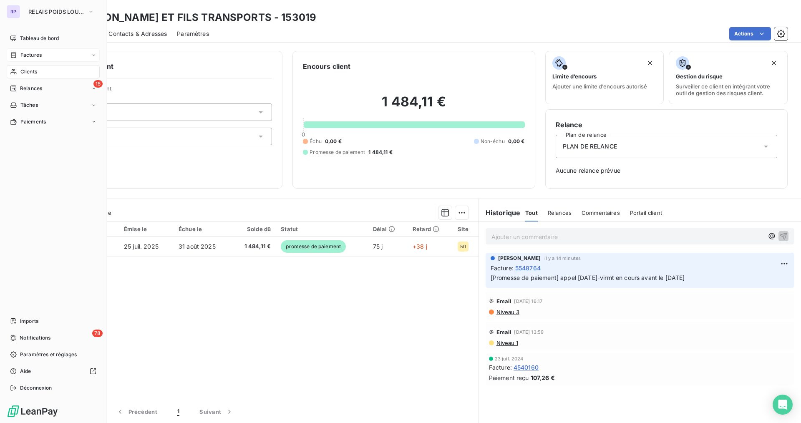
click at [38, 72] on div "Clients" at bounding box center [53, 71] width 93 height 13
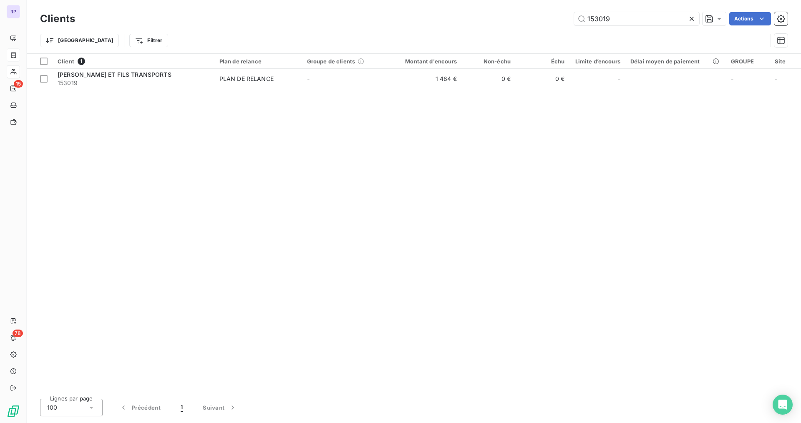
drag, startPoint x: 613, startPoint y: 21, endPoint x: 556, endPoint y: 20, distance: 56.3
click at [556, 20] on div "153019 Actions" at bounding box center [436, 18] width 702 height 13
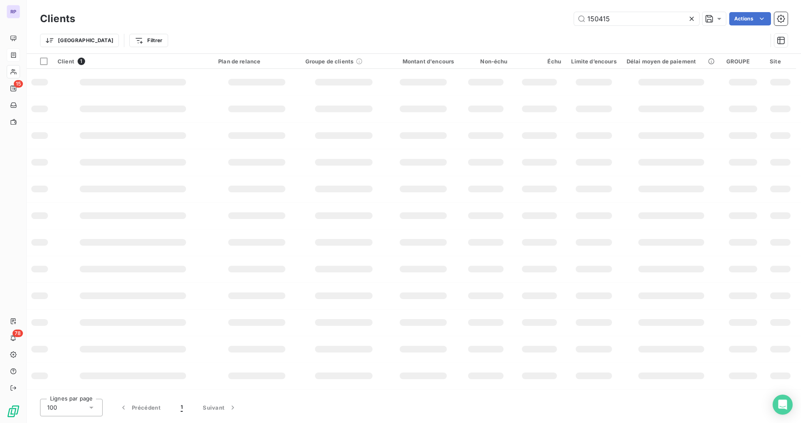
type input "150415"
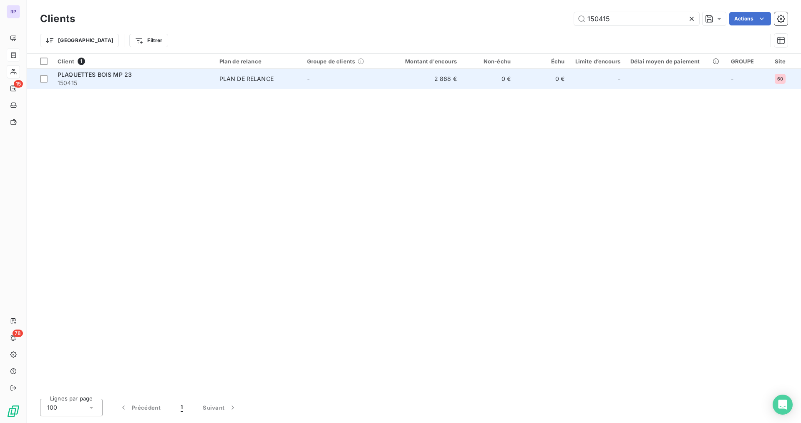
click at [123, 78] on div "PLAQUETTES BOIS MP 23 150415" at bounding box center [134, 78] width 152 height 17
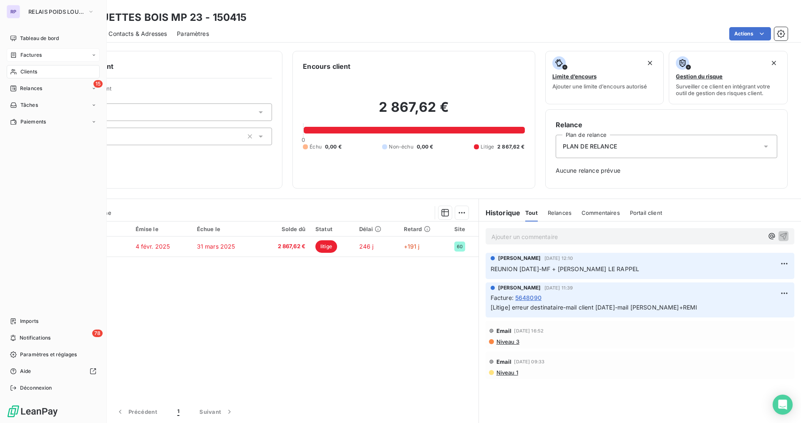
click at [26, 73] on span "Clients" at bounding box center [28, 72] width 17 height 8
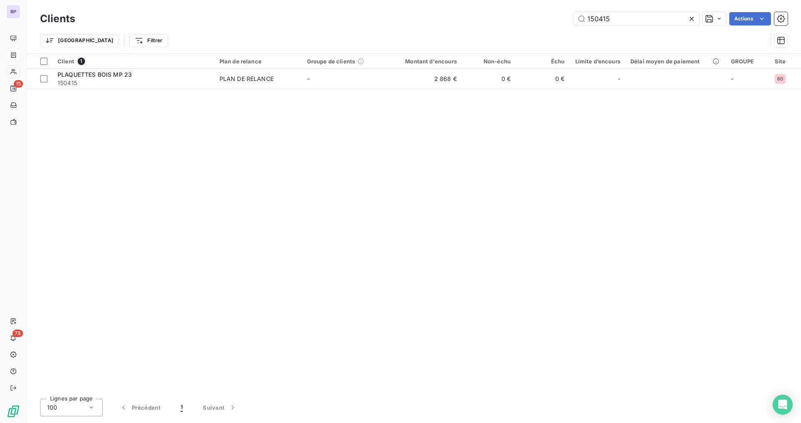
drag, startPoint x: 613, startPoint y: 21, endPoint x: 515, endPoint y: 23, distance: 98.0
click at [515, 23] on div "150415 Actions" at bounding box center [436, 18] width 702 height 13
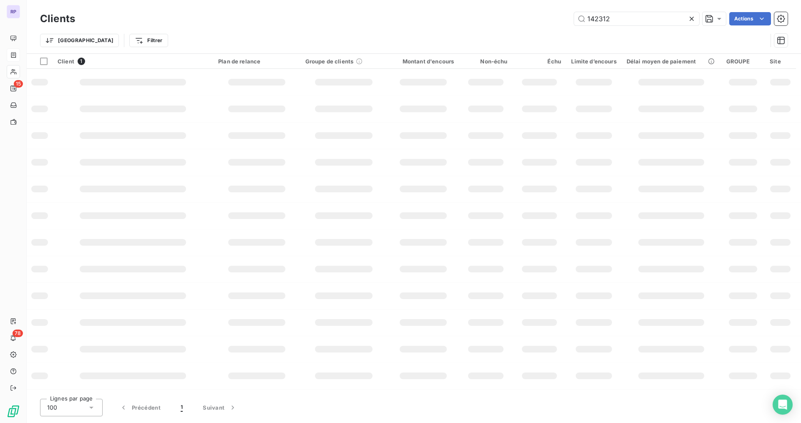
type input "142312"
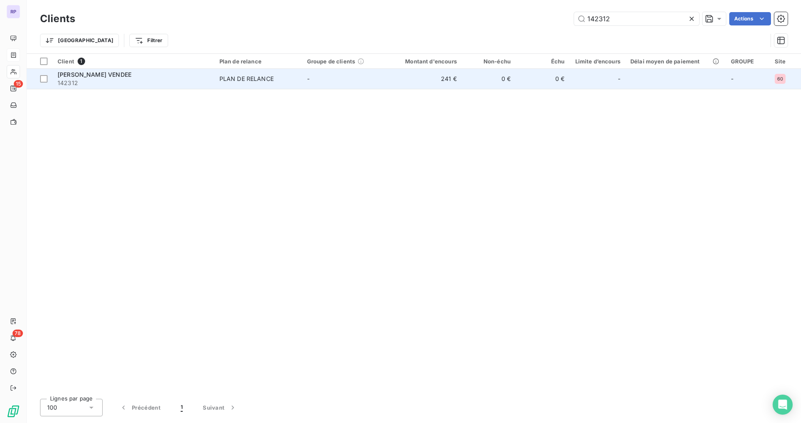
click at [200, 77] on div "[PERSON_NAME] VENDEE" at bounding box center [134, 74] width 152 height 8
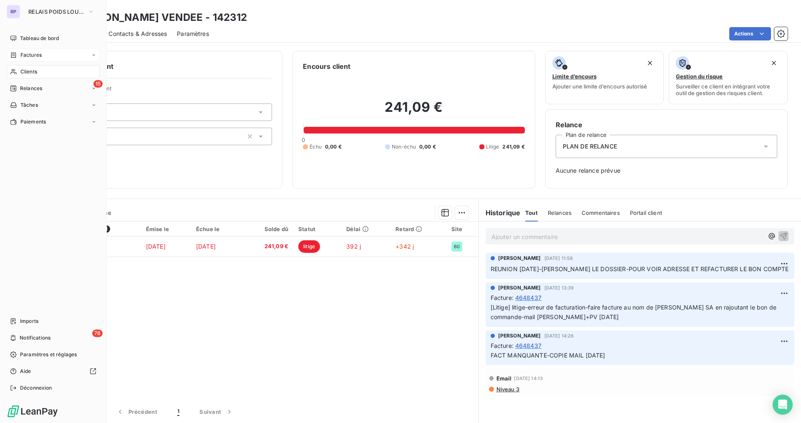
click at [43, 73] on div "Clients" at bounding box center [53, 71] width 93 height 13
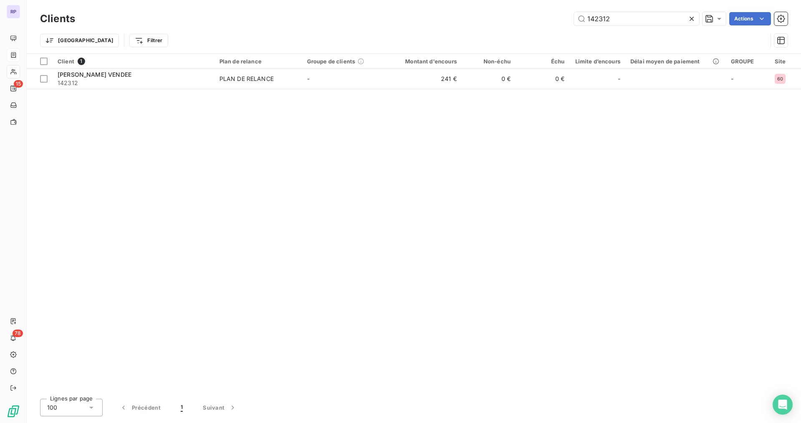
drag, startPoint x: 617, startPoint y: 19, endPoint x: 543, endPoint y: 18, distance: 73.4
click at [543, 18] on div "142312 Actions" at bounding box center [436, 18] width 702 height 13
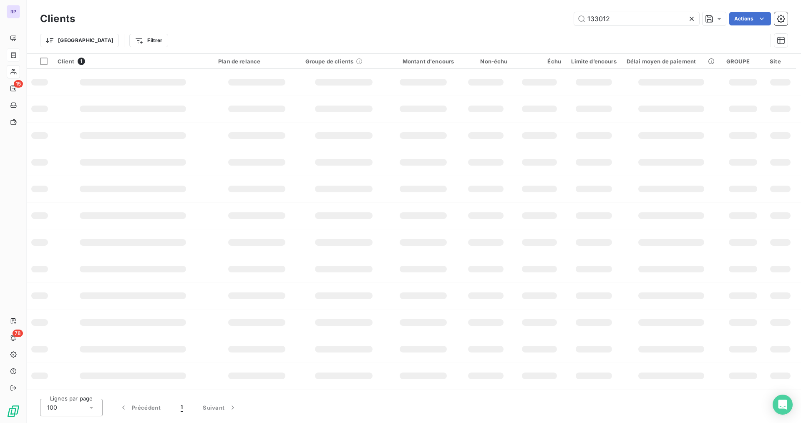
type input "133012"
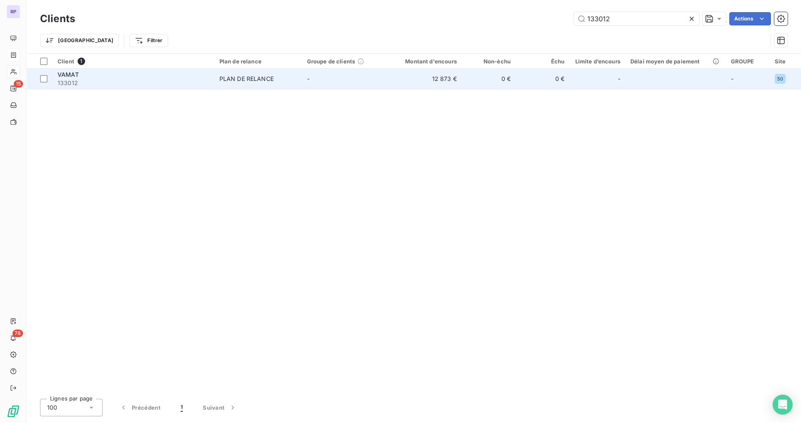
click at [112, 72] on div "VAMAT" at bounding box center [134, 74] width 152 height 8
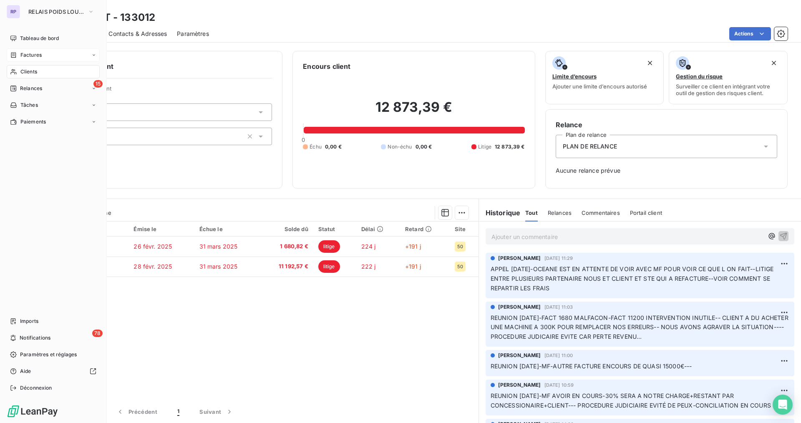
click at [23, 70] on span "Clients" at bounding box center [28, 72] width 17 height 8
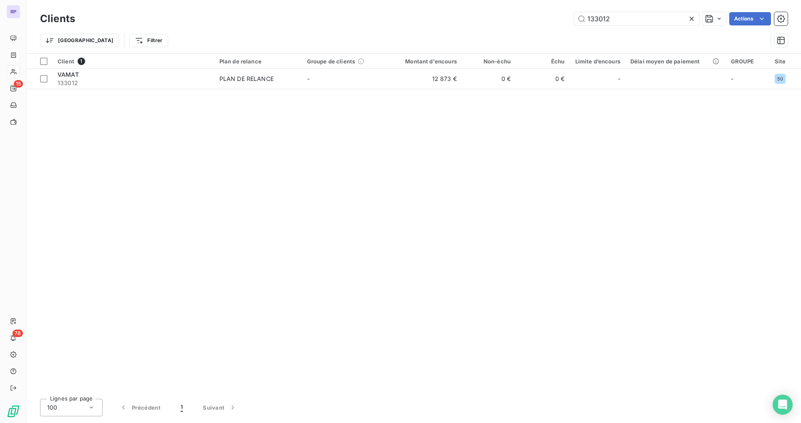
drag, startPoint x: 613, startPoint y: 18, endPoint x: 526, endPoint y: 17, distance: 87.6
click at [527, 17] on div "133012 Actions" at bounding box center [436, 18] width 702 height 13
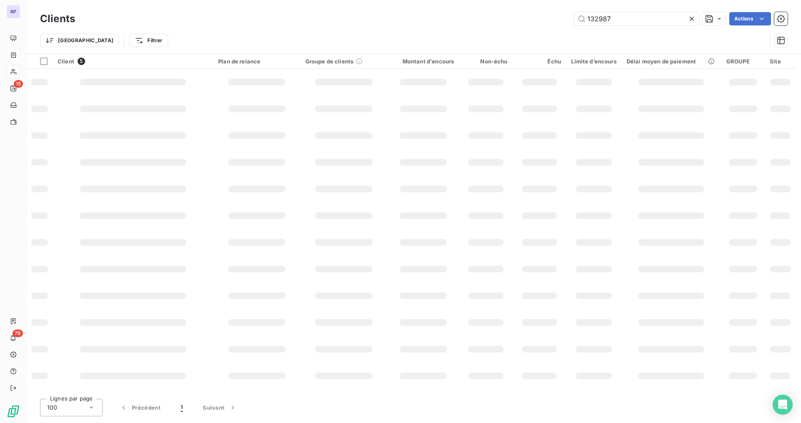
type input "132987"
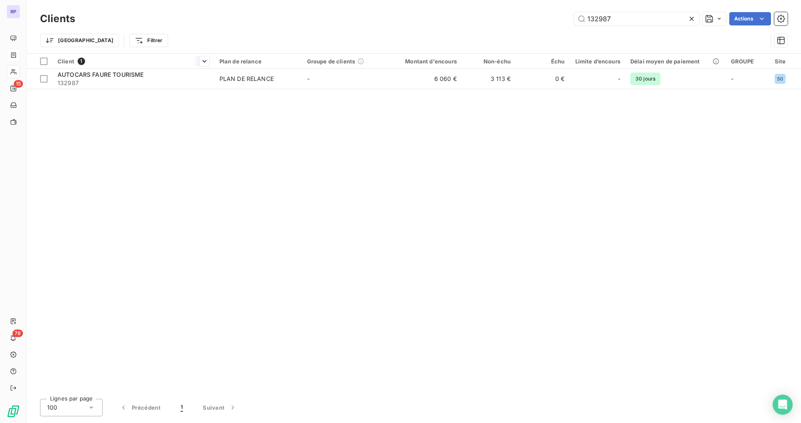
click at [160, 66] on th "Client 1" at bounding box center [134, 61] width 162 height 15
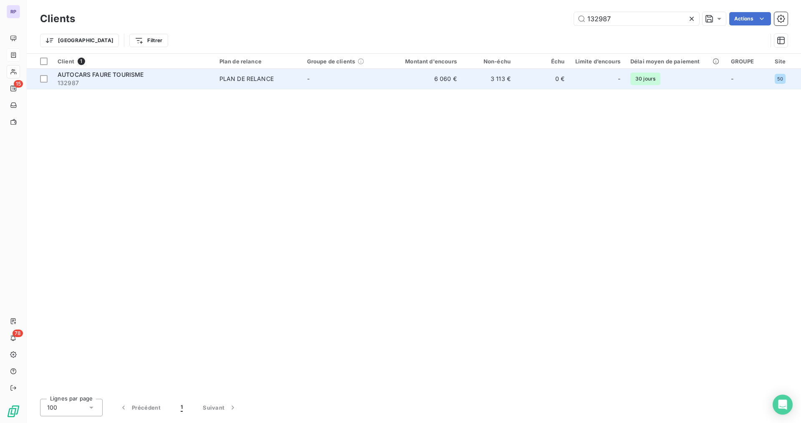
click at [134, 75] on span "AUTOCARS FAURE TOURISME" at bounding box center [101, 74] width 86 height 7
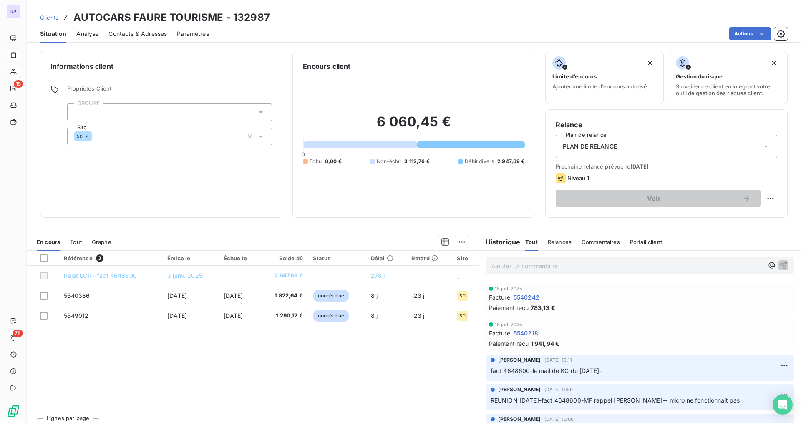
scroll to position [167, 0]
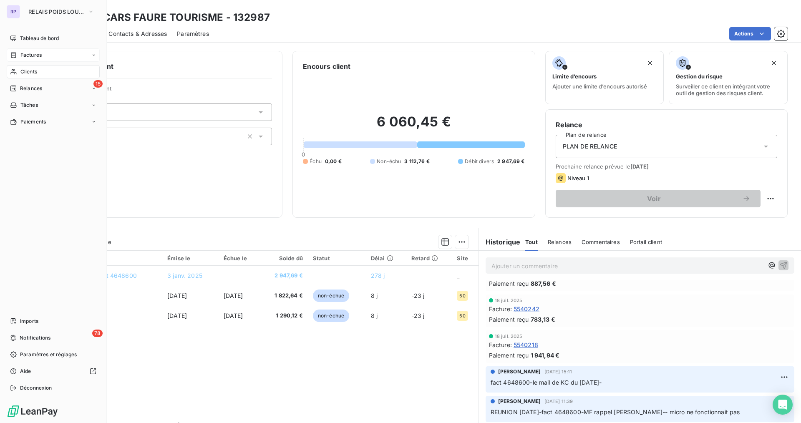
click at [28, 71] on span "Clients" at bounding box center [28, 72] width 17 height 8
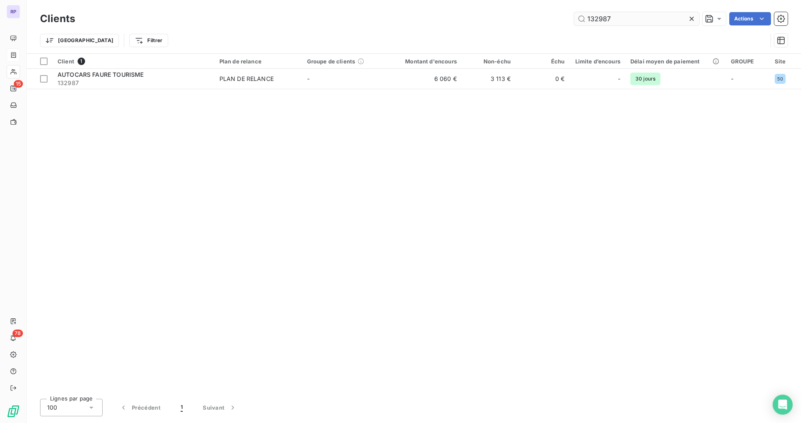
click at [620, 18] on input "132987" at bounding box center [636, 18] width 125 height 13
drag, startPoint x: 623, startPoint y: 20, endPoint x: 526, endPoint y: 21, distance: 96.3
click at [526, 21] on div "132987 Actions" at bounding box center [436, 18] width 702 height 13
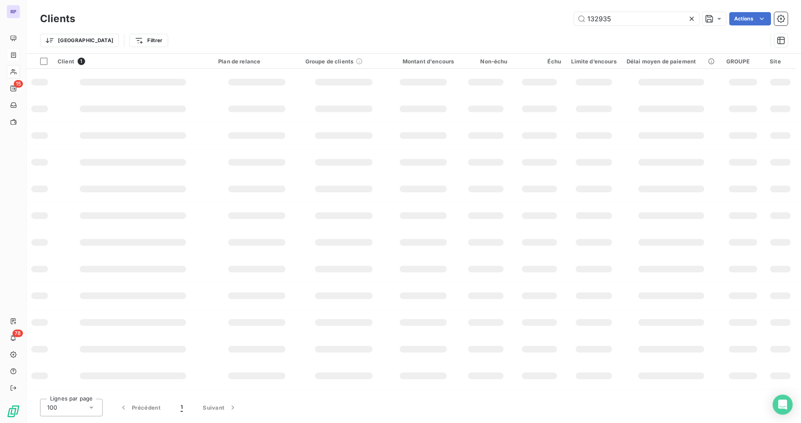
type input "132935"
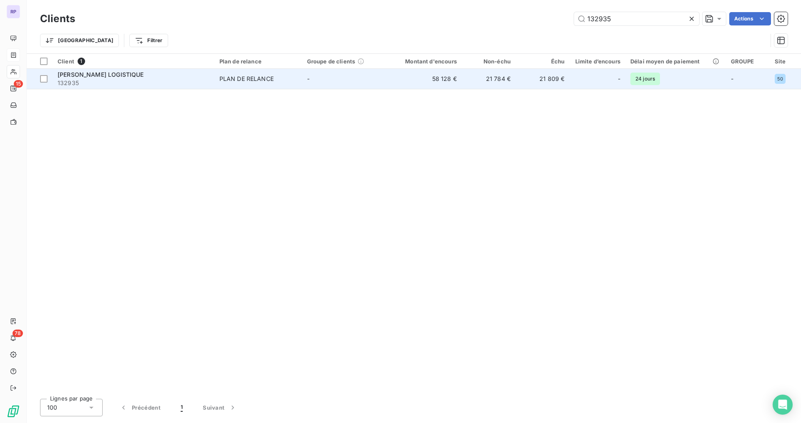
click at [158, 72] on div "[PERSON_NAME] LOGISTIQUE" at bounding box center [134, 74] width 152 height 8
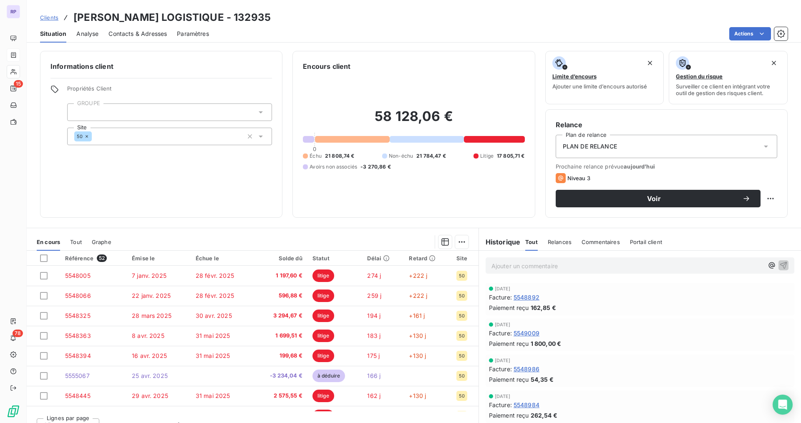
scroll to position [417, 0]
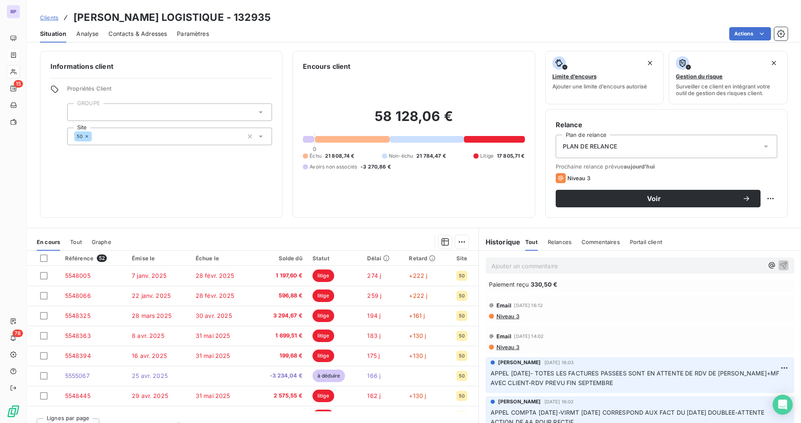
click at [526, 269] on p "Ajouter un commentaire ﻿" at bounding box center [627, 266] width 272 height 10
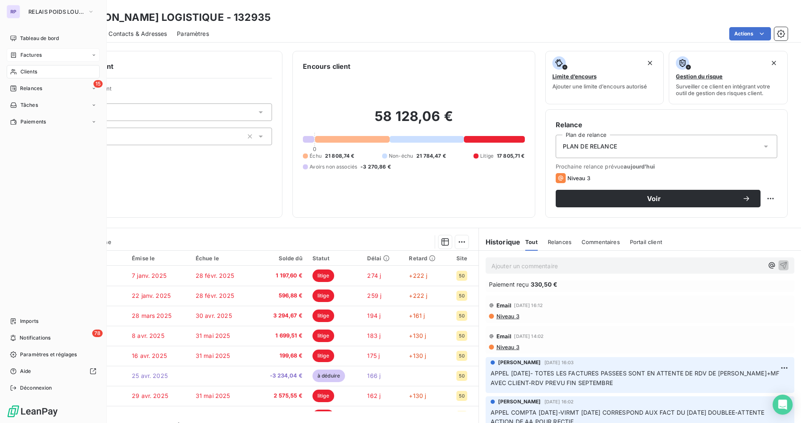
click at [26, 72] on span "Clients" at bounding box center [28, 72] width 17 height 8
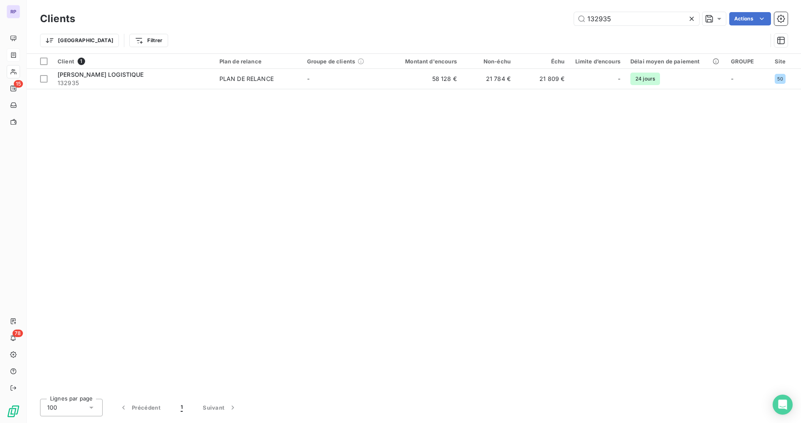
drag, startPoint x: 611, startPoint y: 21, endPoint x: 534, endPoint y: 21, distance: 77.2
click at [529, 20] on div "132935 Actions" at bounding box center [436, 18] width 702 height 13
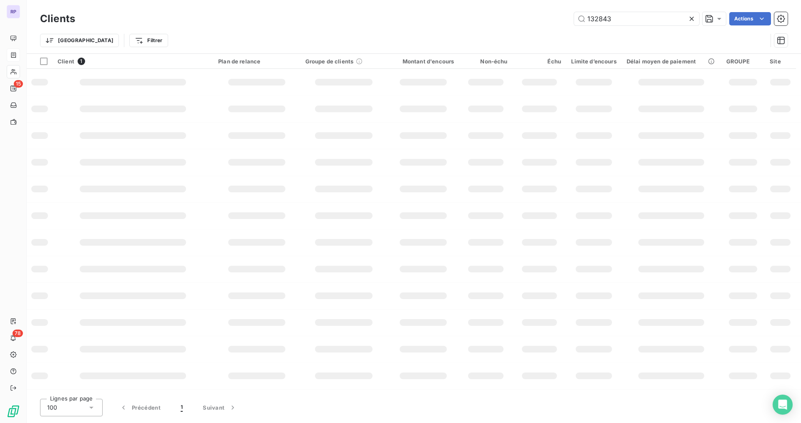
type input "132843"
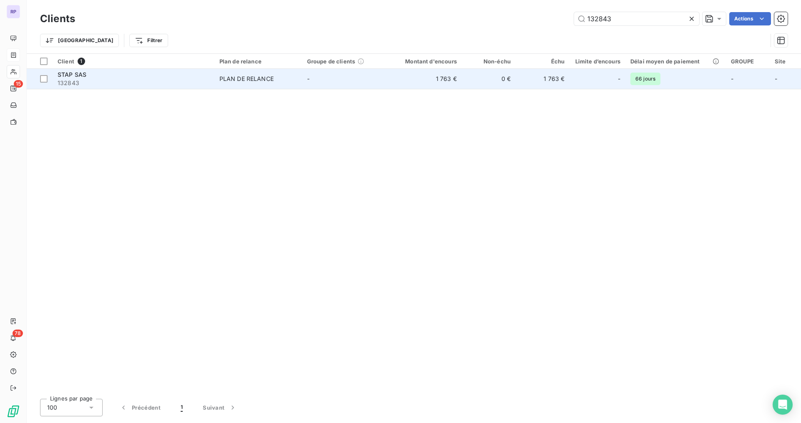
click at [67, 70] on div "STAP SAS" at bounding box center [134, 74] width 152 height 8
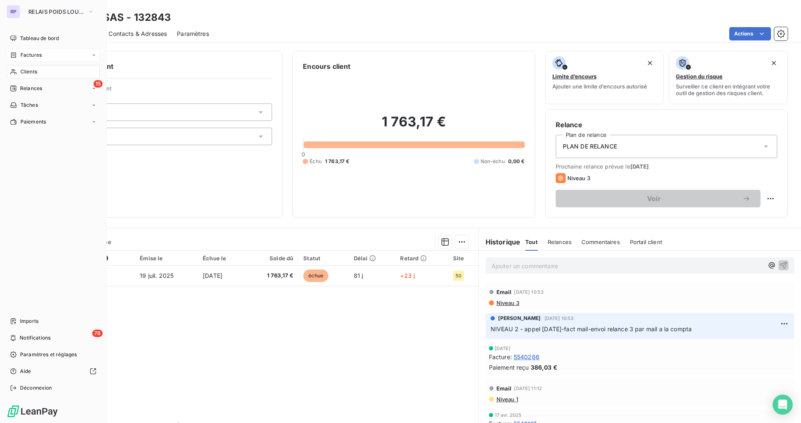
drag, startPoint x: 21, startPoint y: 70, endPoint x: 31, endPoint y: 69, distance: 10.5
click at [21, 70] on span "Clients" at bounding box center [28, 72] width 17 height 8
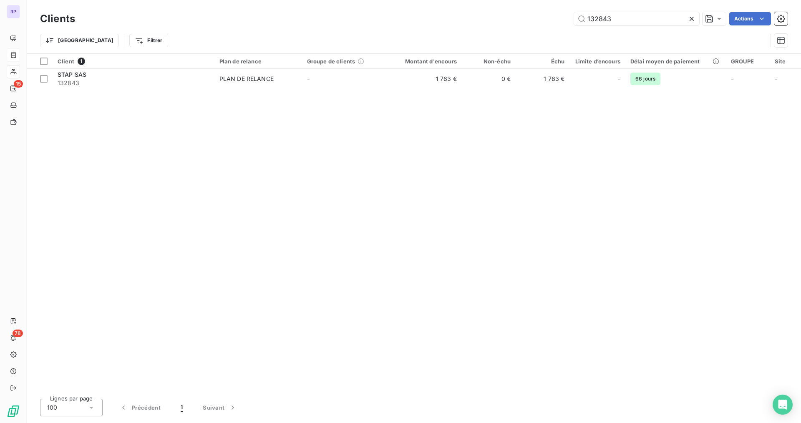
drag, startPoint x: 618, startPoint y: 17, endPoint x: 516, endPoint y: 23, distance: 102.0
click at [517, 23] on div "132843 Actions" at bounding box center [436, 18] width 702 height 13
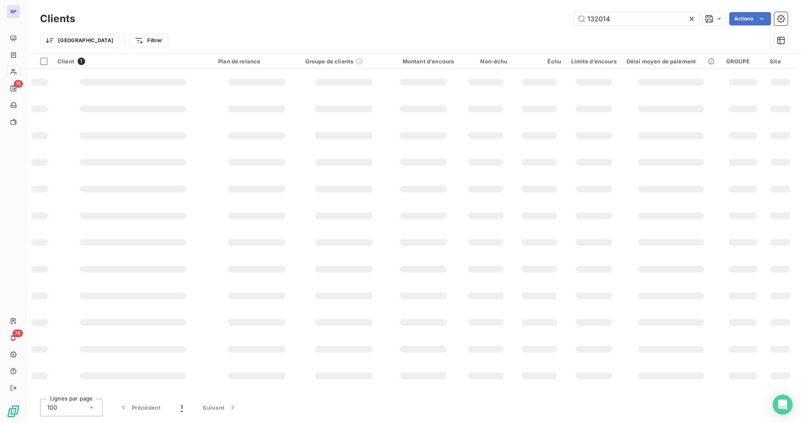
type input "132014"
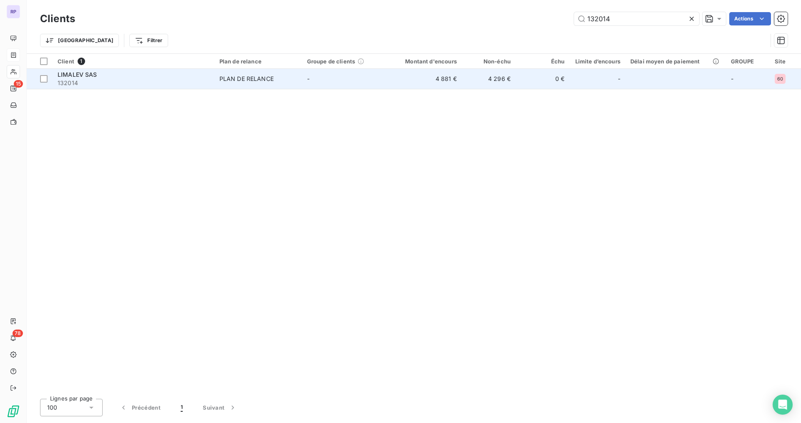
click at [181, 70] on div "LIMALEV SAS" at bounding box center [134, 74] width 152 height 8
